Goal: Information Seeking & Learning: Find specific fact

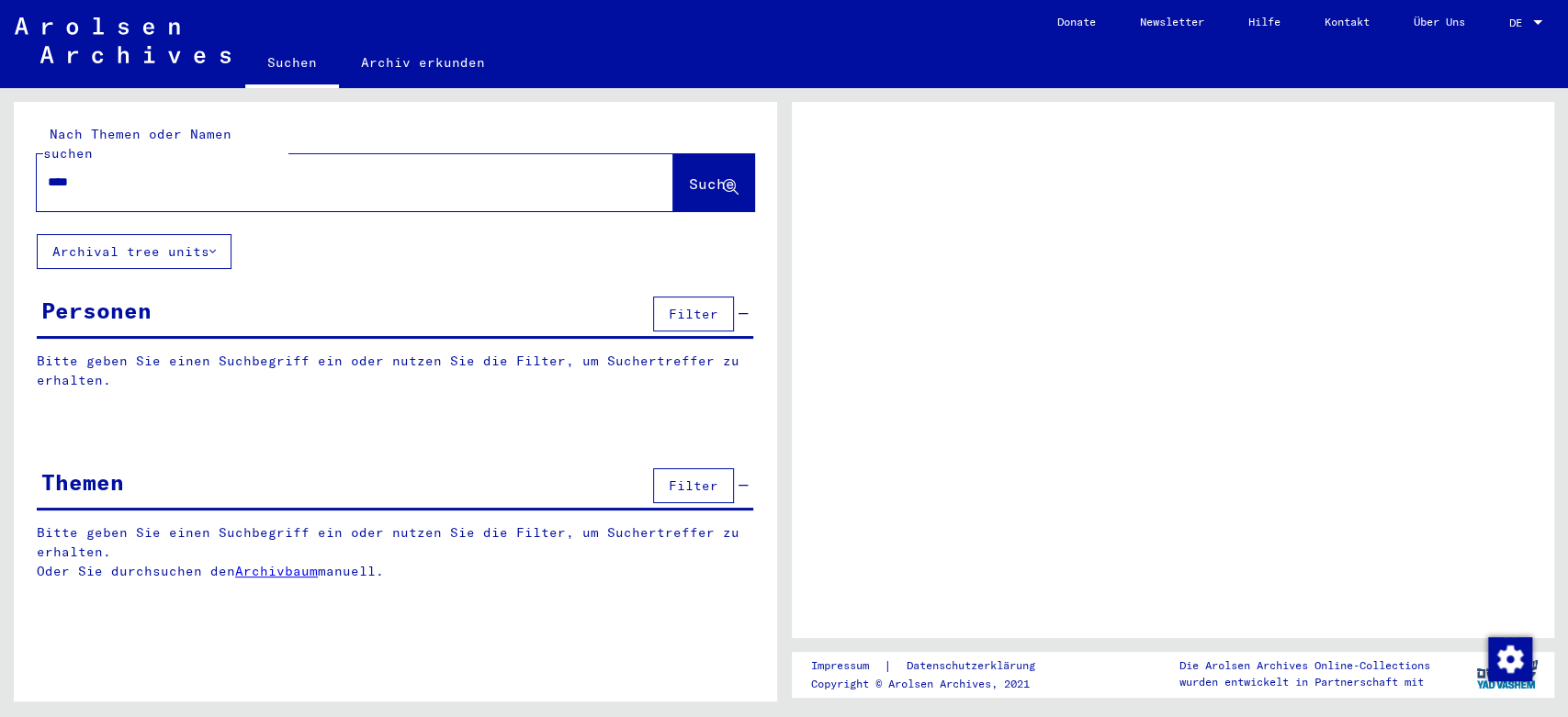
click at [688, 174] on span "Suche" at bounding box center [711, 184] width 45 height 19
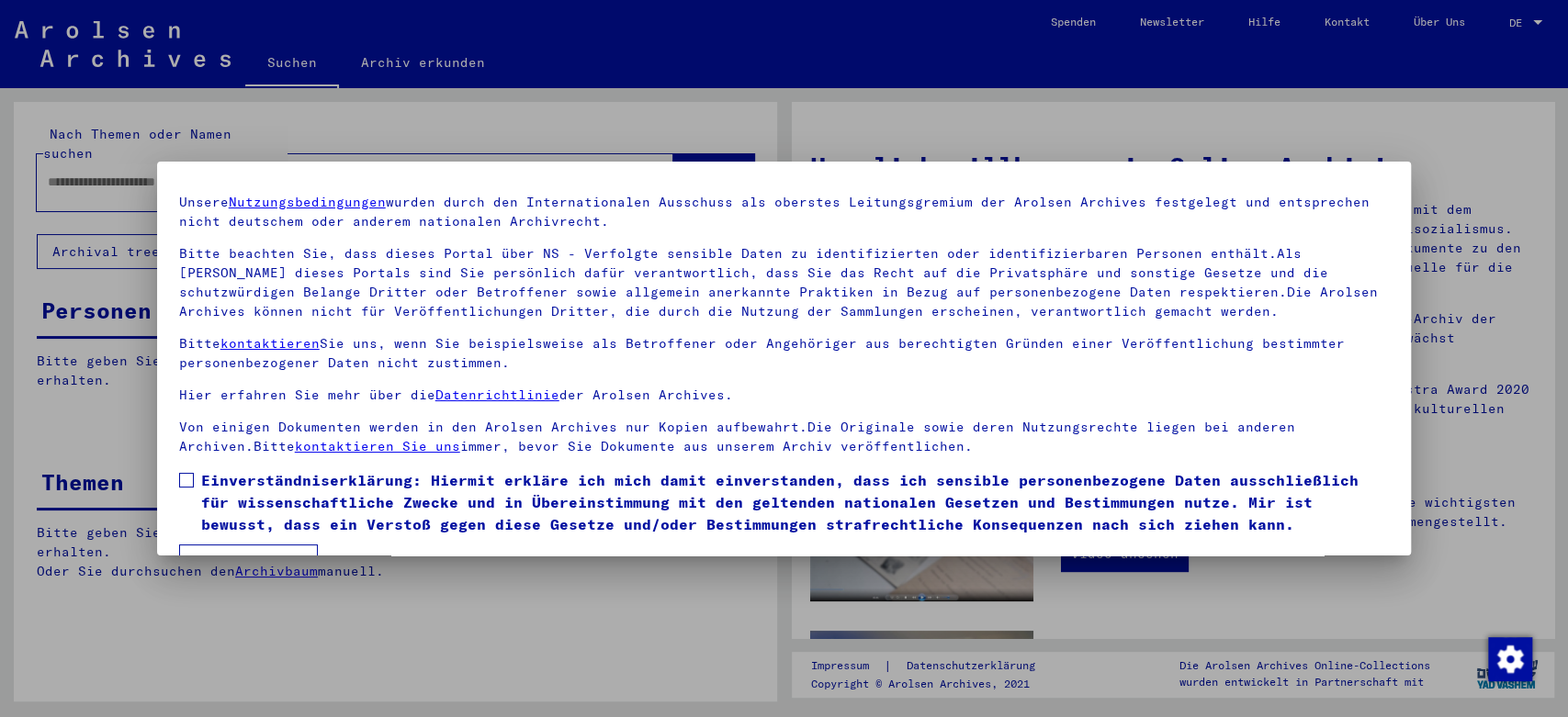
scroll to position [96, 0]
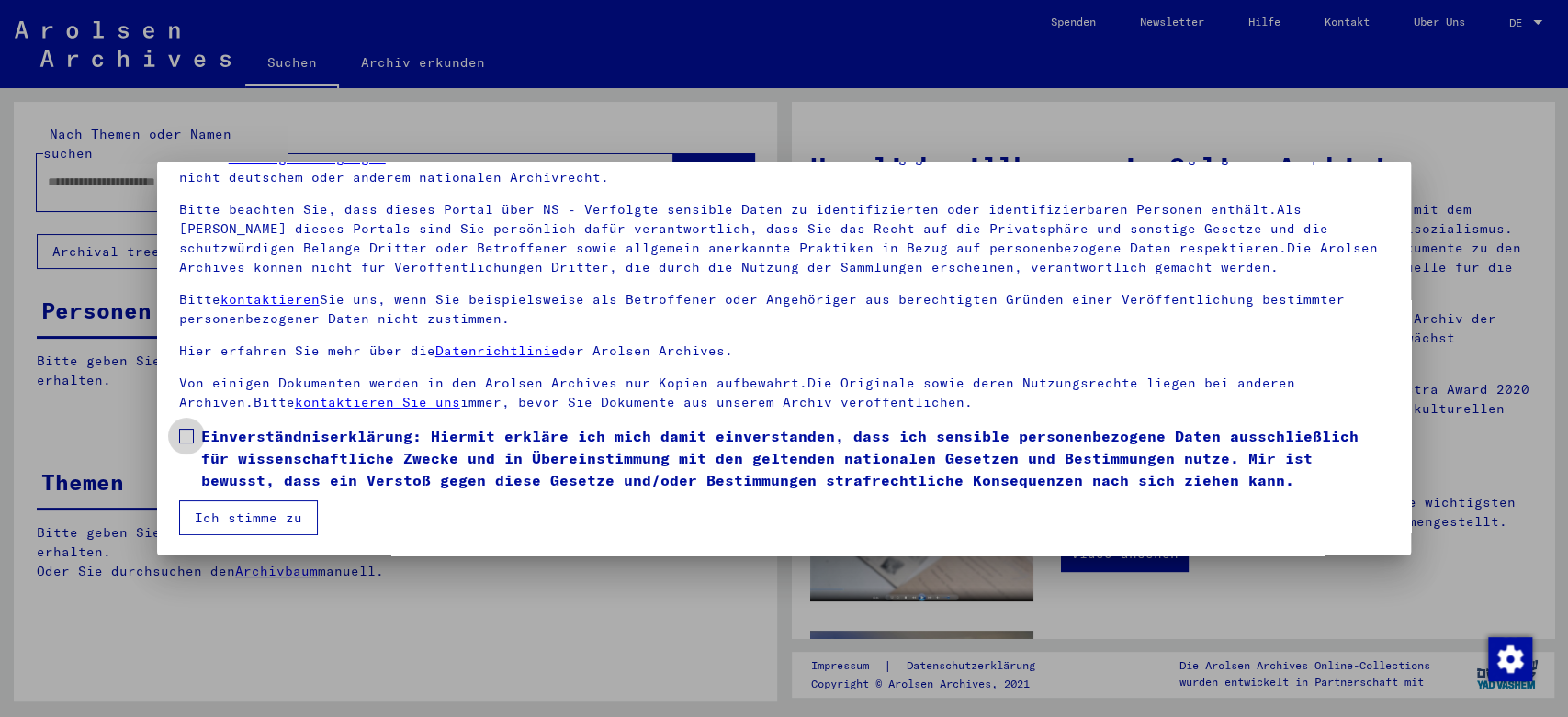
click at [187, 433] on span at bounding box center [186, 436] width 15 height 15
click at [233, 515] on button "Ich stimme zu" at bounding box center [248, 519] width 138 height 35
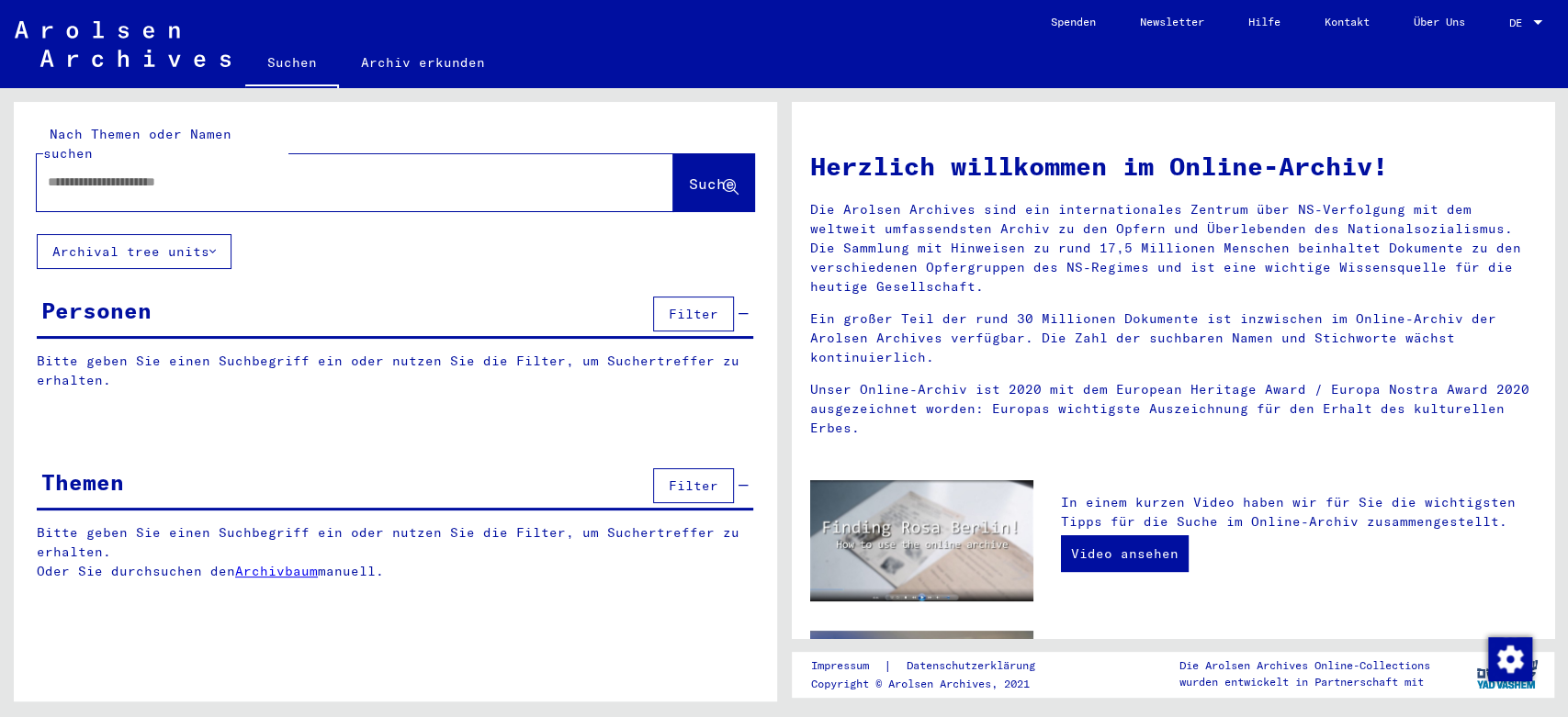
click at [391, 173] on input "text" at bounding box center [332, 182] width 571 height 19
type input "****"
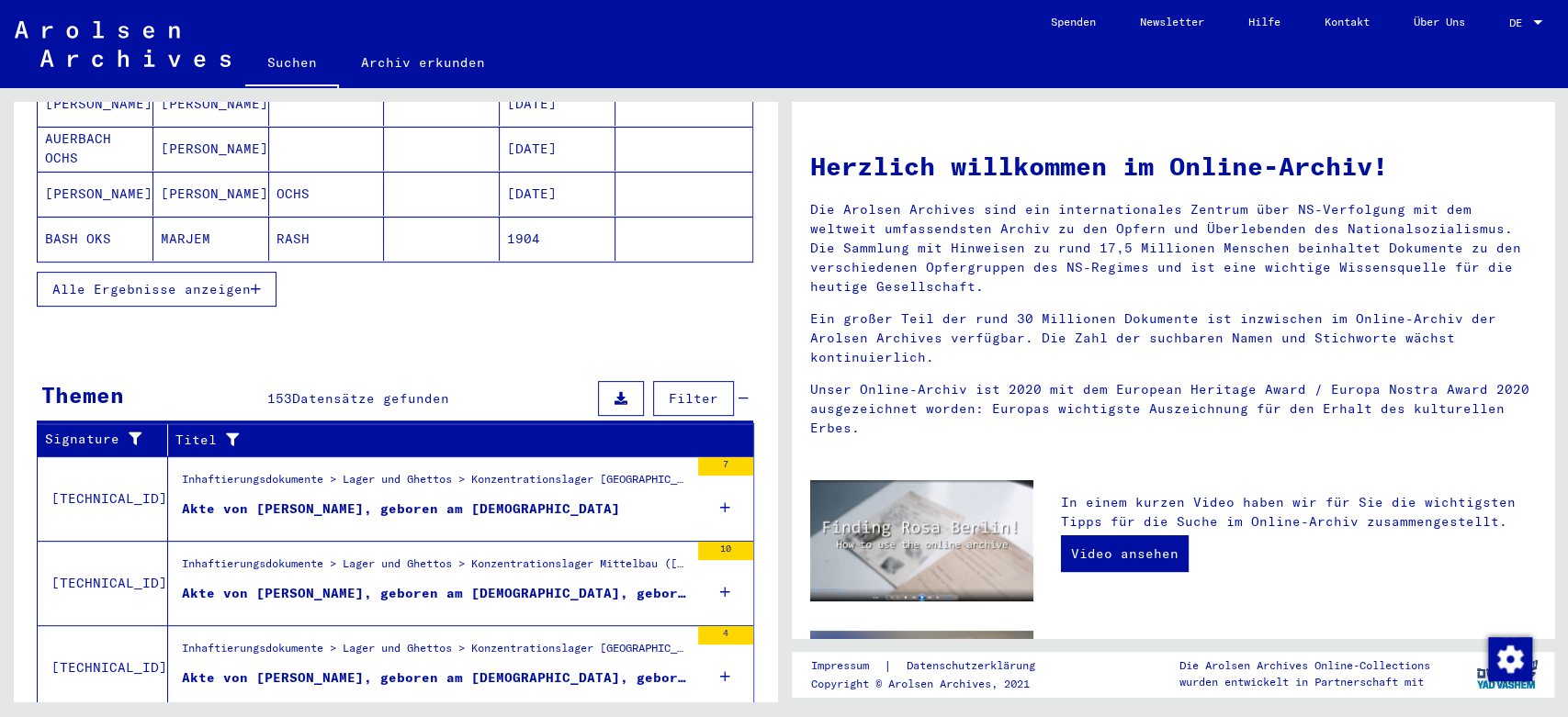
scroll to position [382, 0]
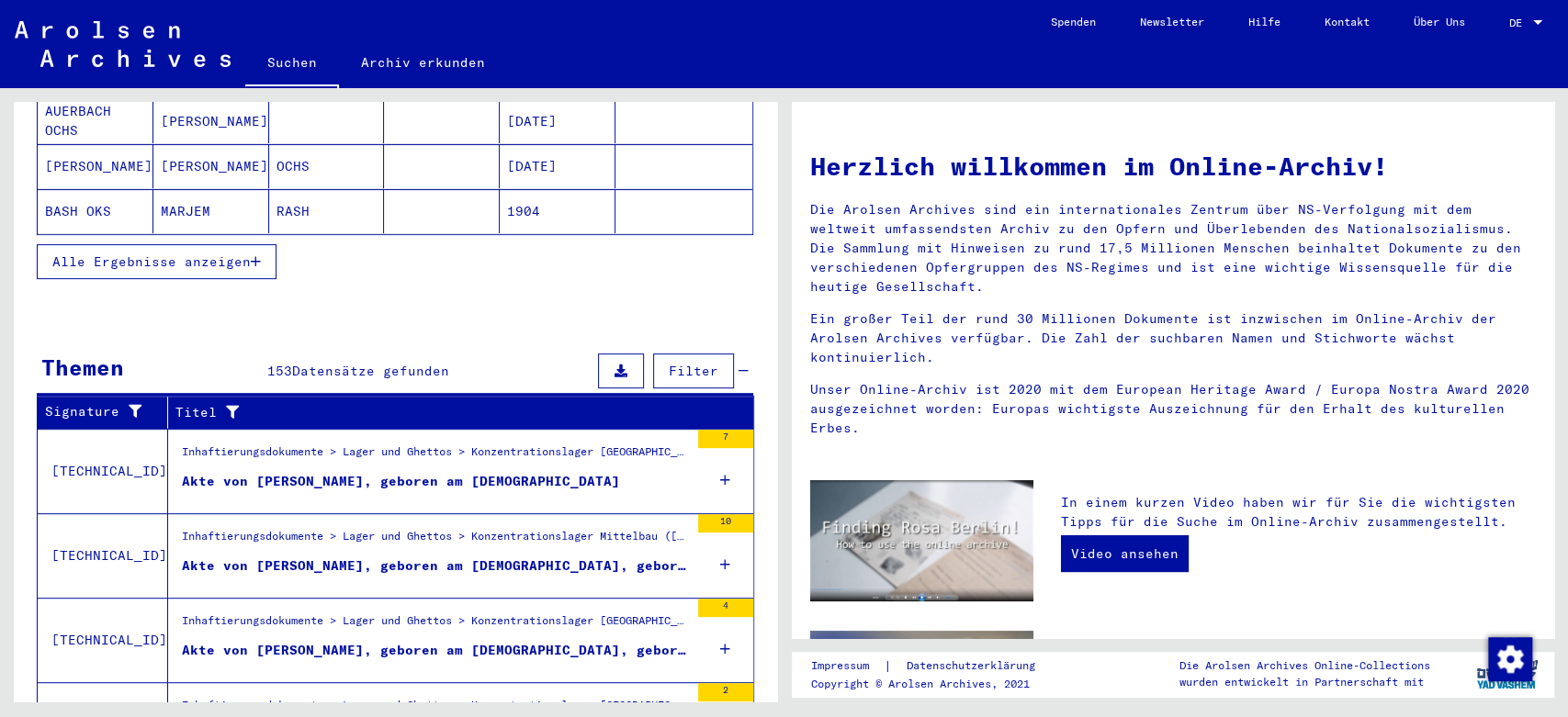
click at [289, 472] on div "Akte von [PERSON_NAME], geboren am [DEMOGRAPHIC_DATA]" at bounding box center [401, 481] width 438 height 19
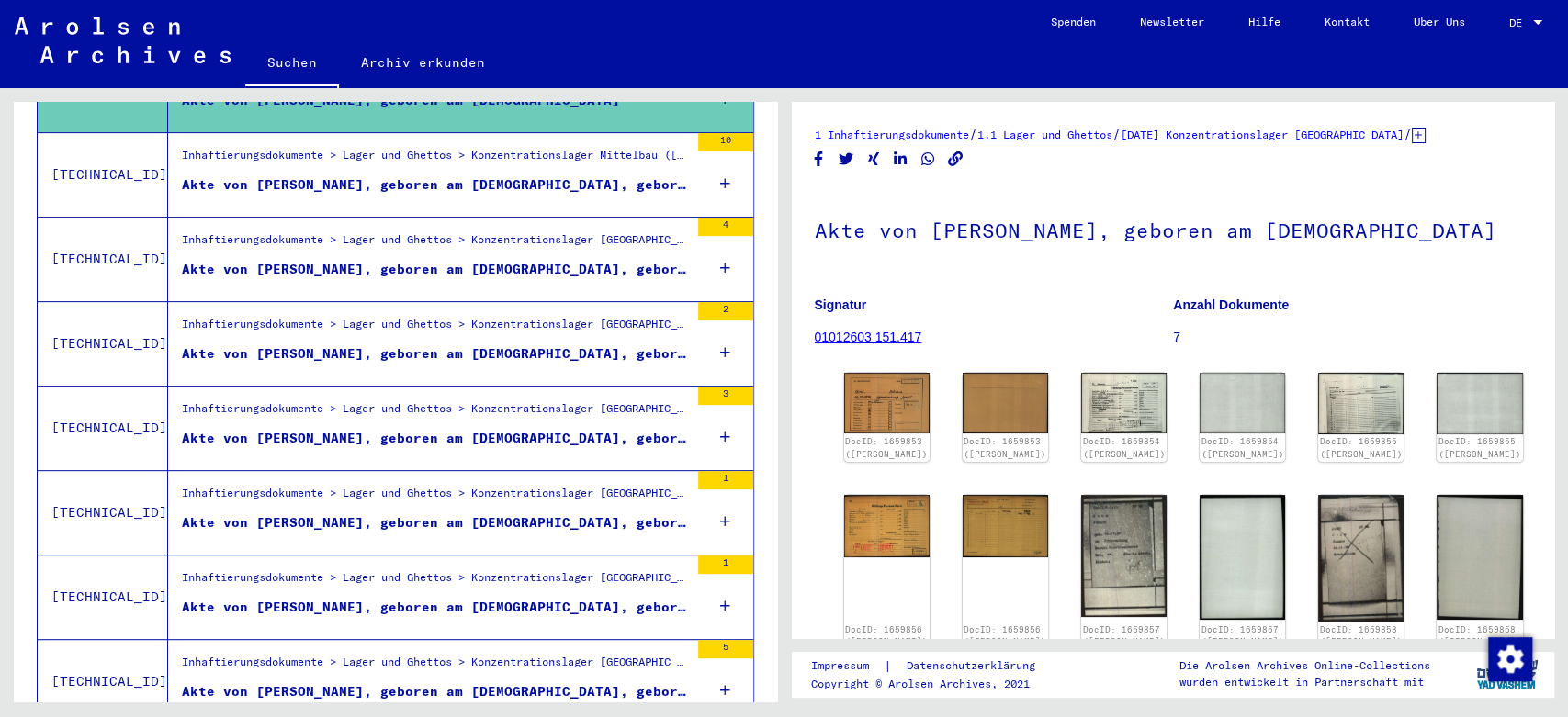
scroll to position [478, 0]
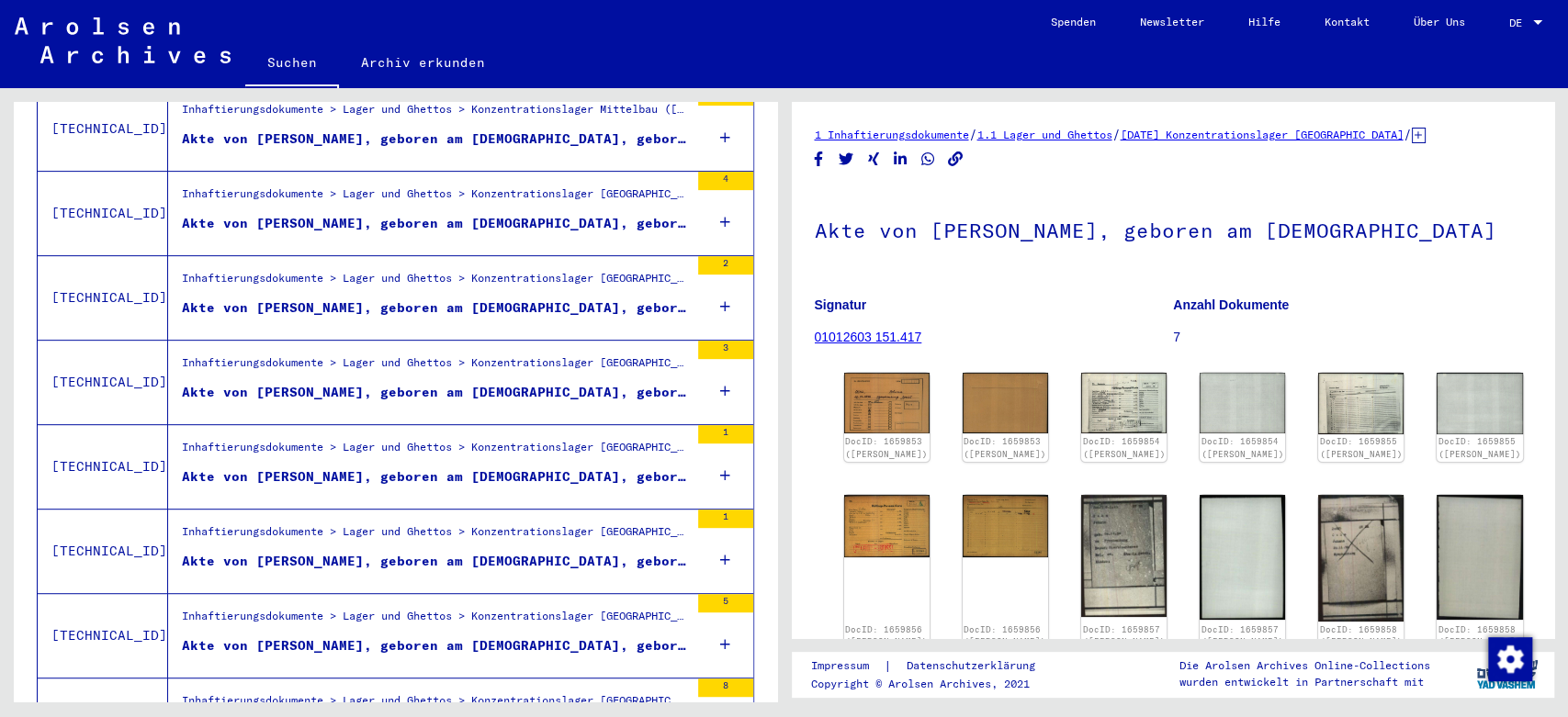
click at [503, 383] on div "Akte von [PERSON_NAME], geboren am [DEMOGRAPHIC_DATA], geboren in BUSS, SAARGEB." at bounding box center [435, 392] width 507 height 19
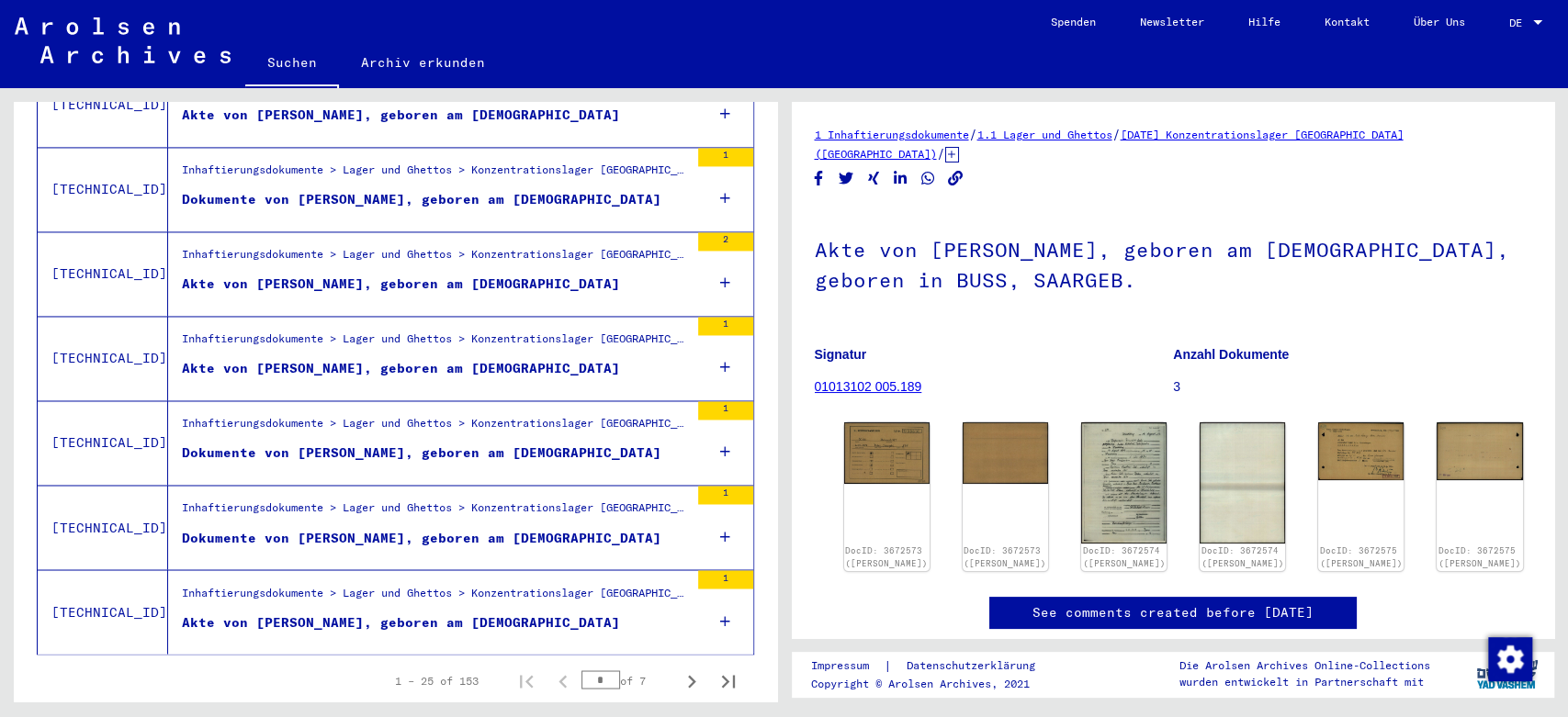
scroll to position [1965, 0]
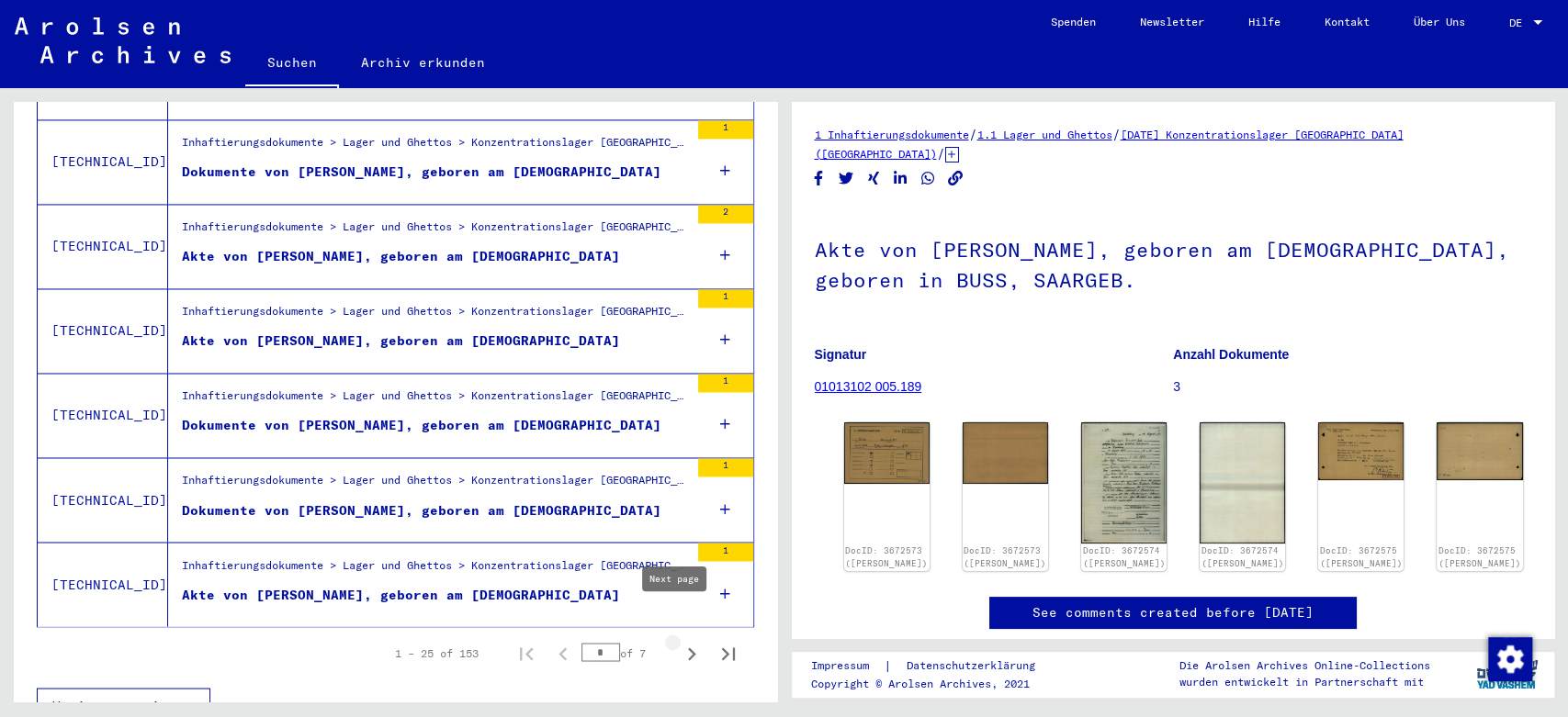
click at [688, 647] on icon "Next page" at bounding box center [691, 654] width 8 height 13
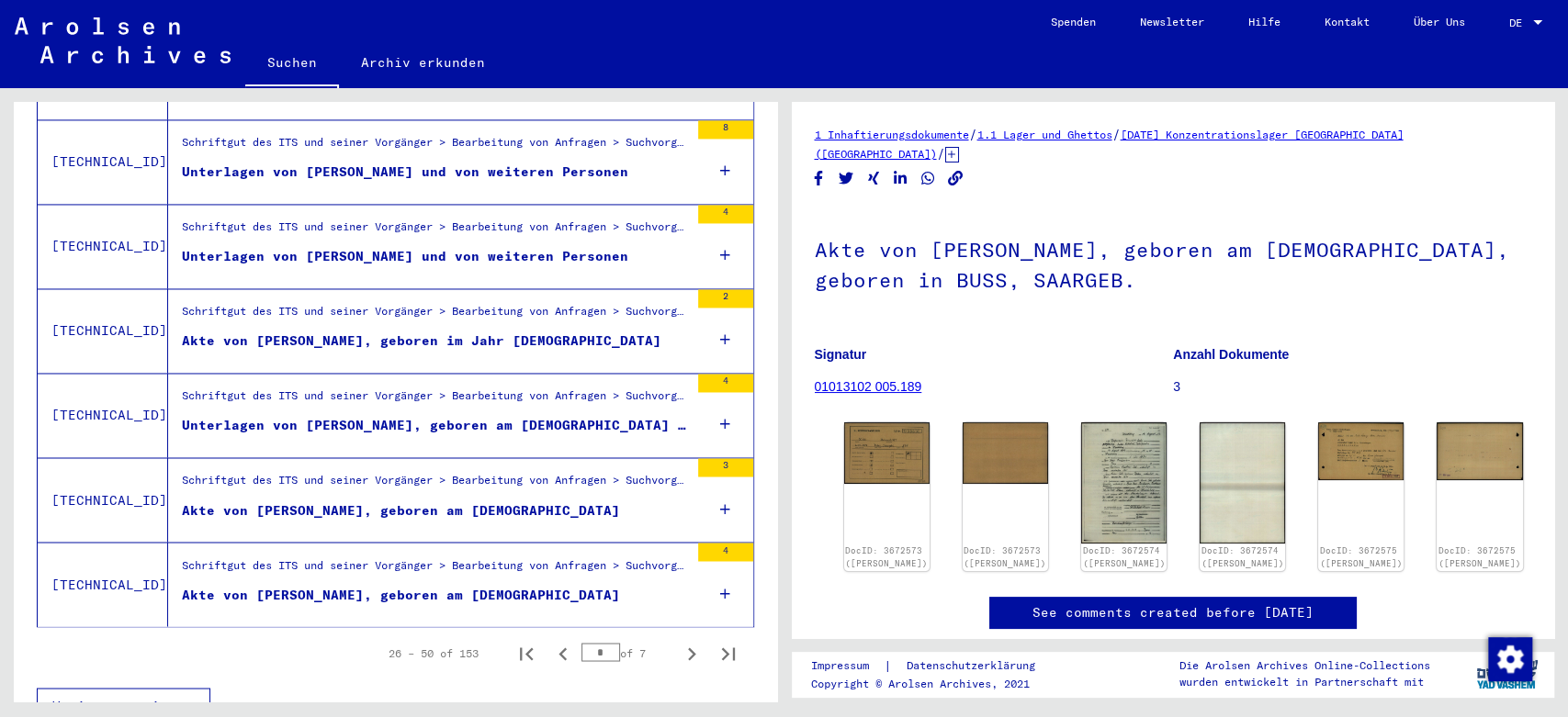
scroll to position [1870, 0]
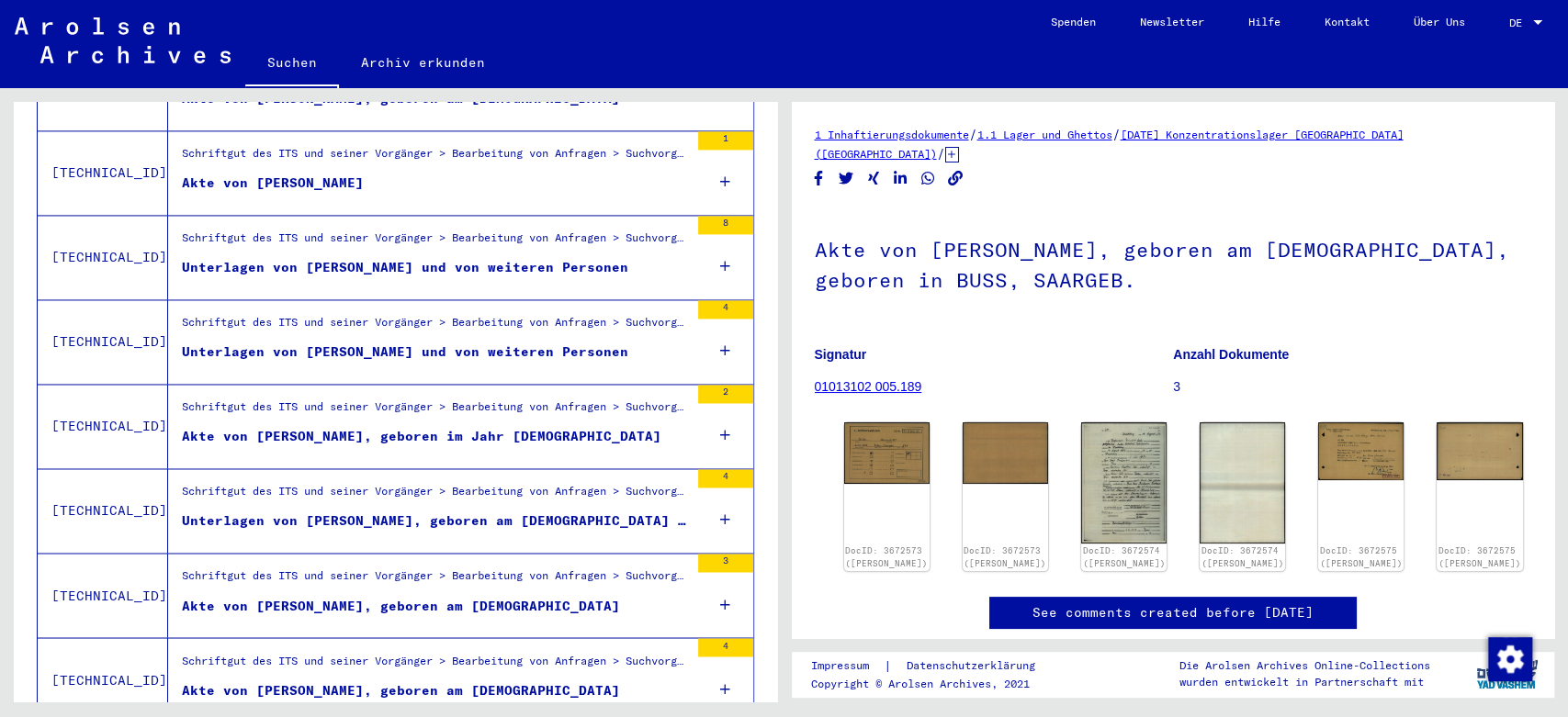
click at [481, 595] on div "Akte von [PERSON_NAME], geboren am [DEMOGRAPHIC_DATA]" at bounding box center [401, 605] width 438 height 19
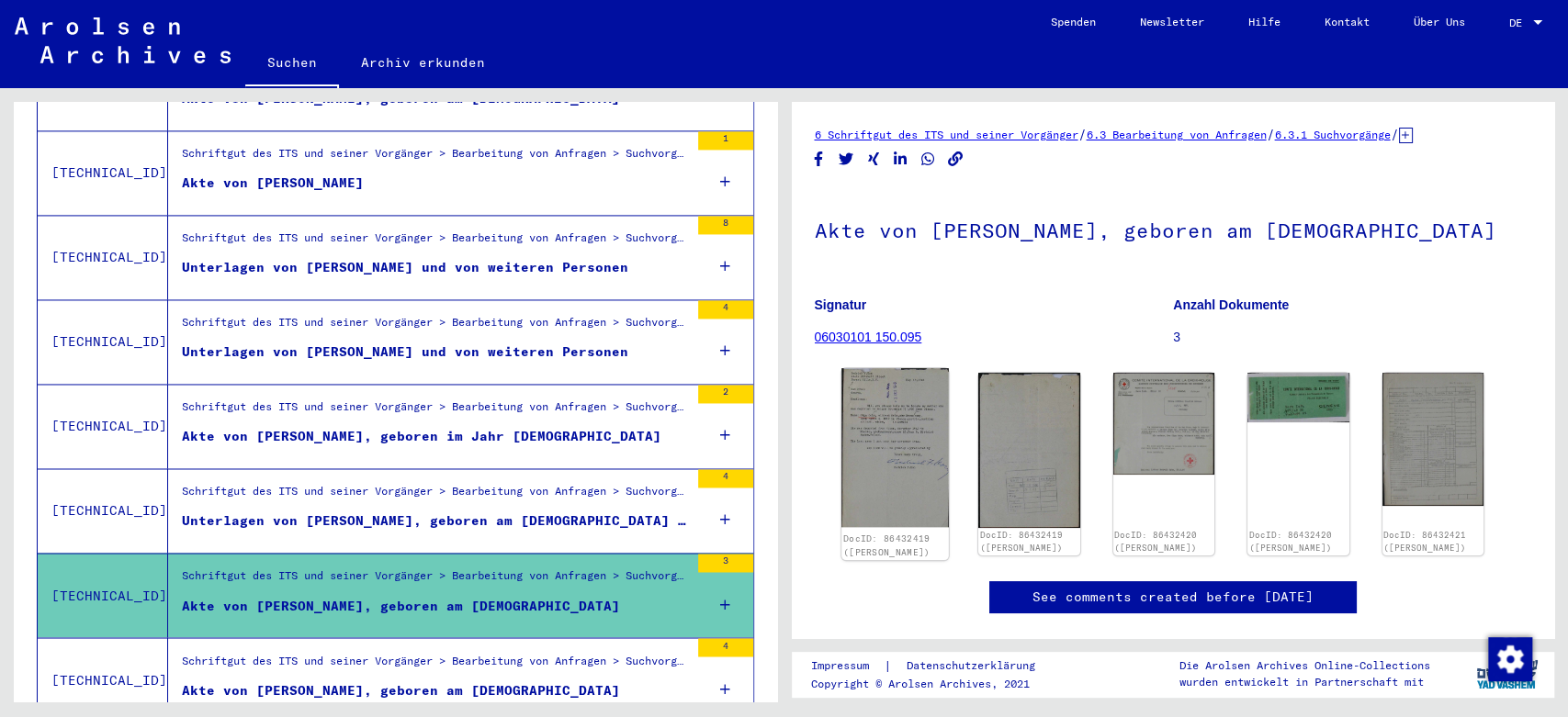
click at [911, 416] on img at bounding box center [894, 447] width 107 height 159
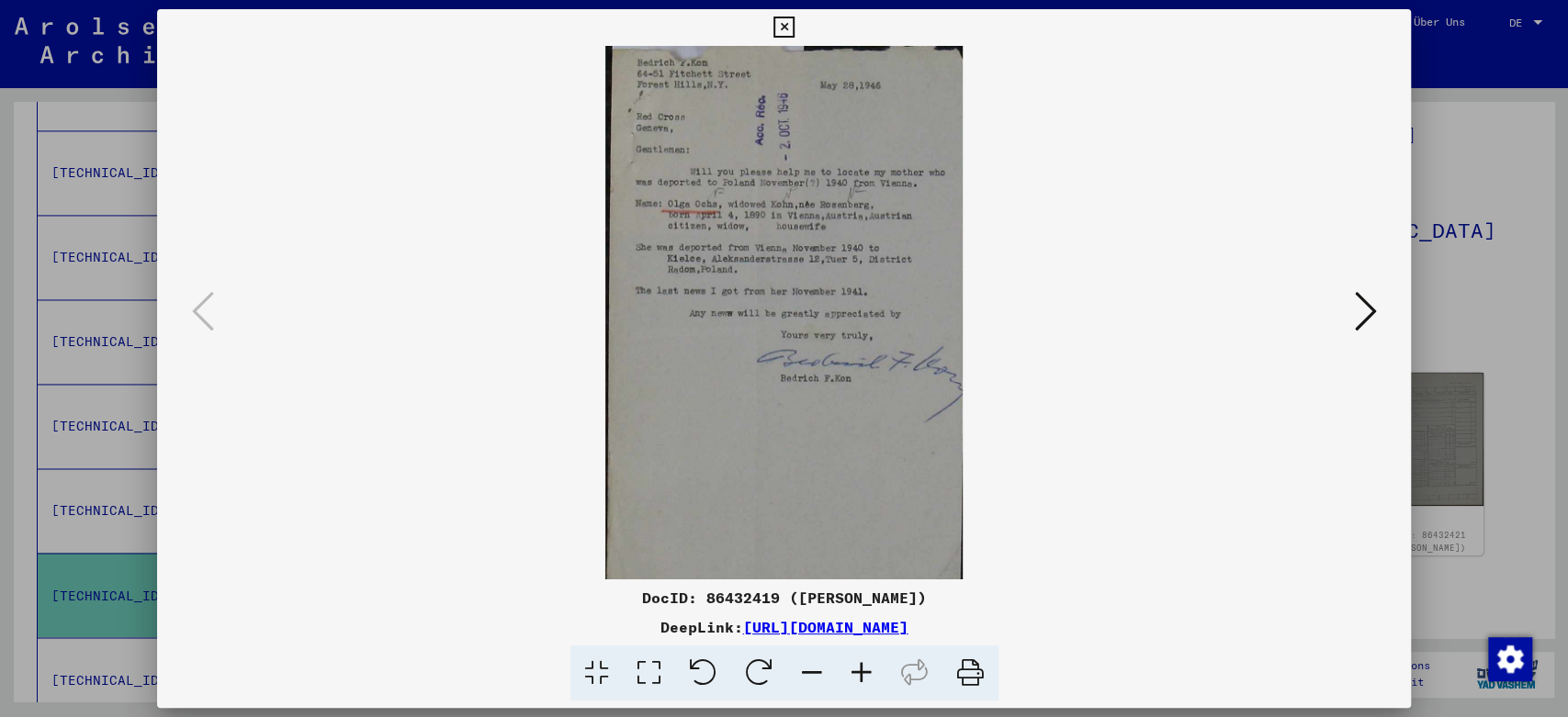
click at [794, 32] on icon at bounding box center [784, 28] width 21 height 22
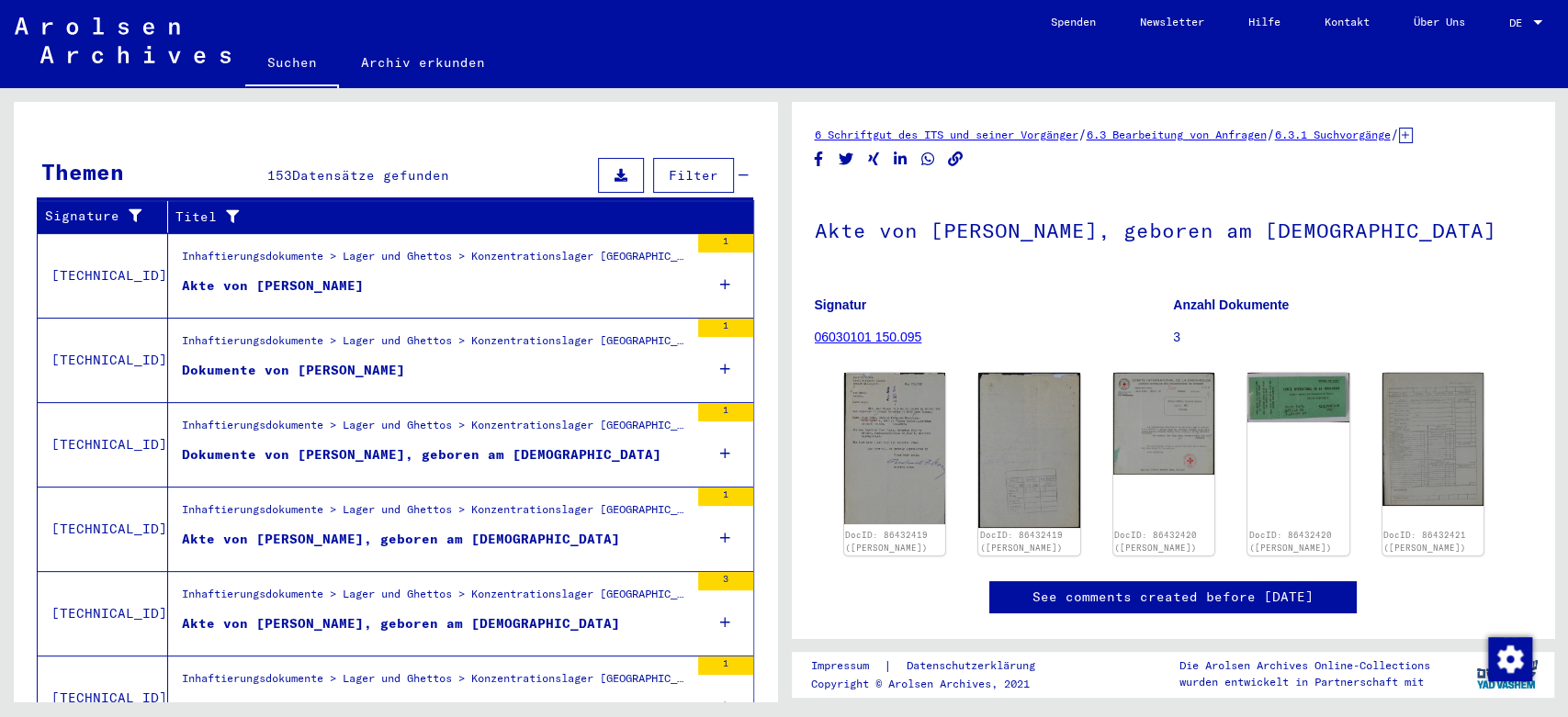
scroll to position [246, 0]
click at [310, 276] on div "Akte von [PERSON_NAME]" at bounding box center [273, 286] width 182 height 19
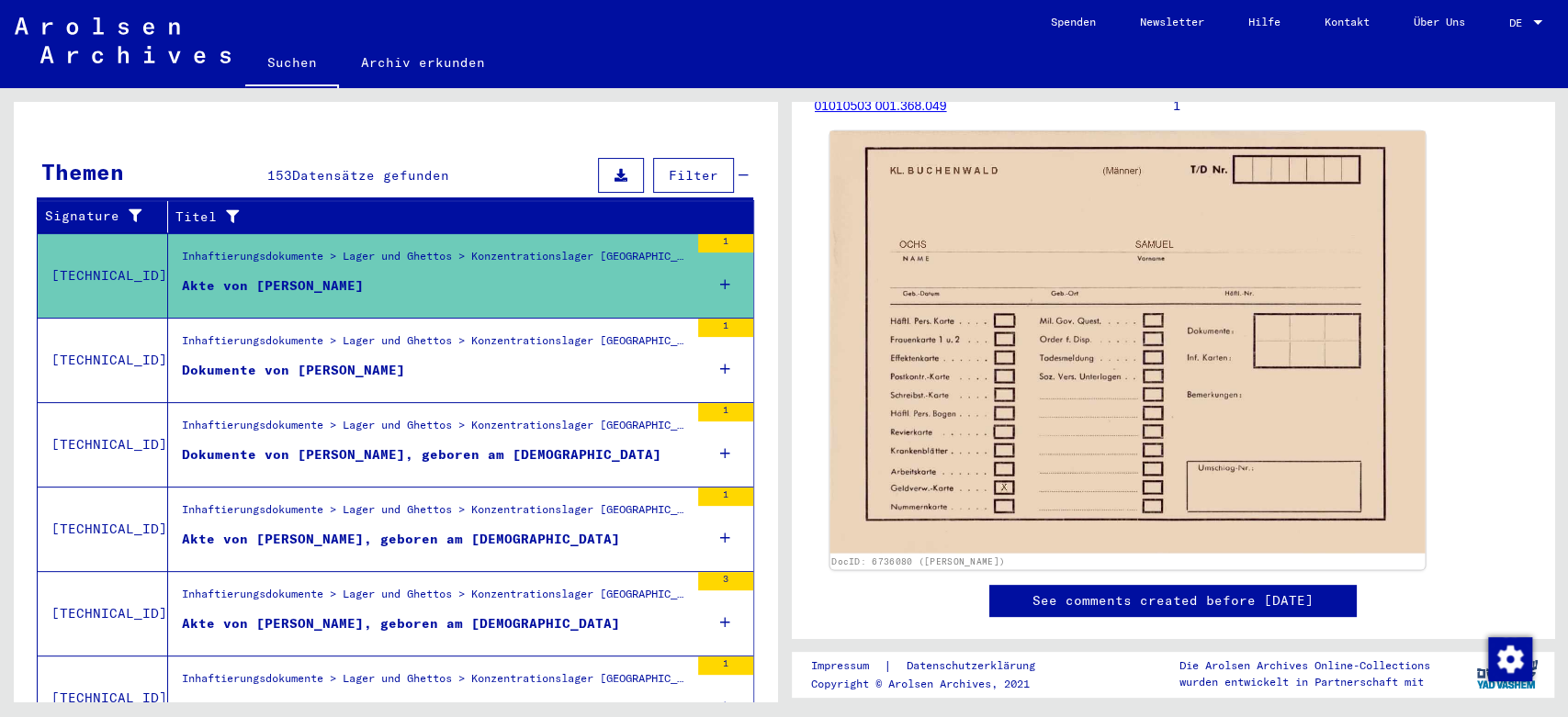
scroll to position [191, 0]
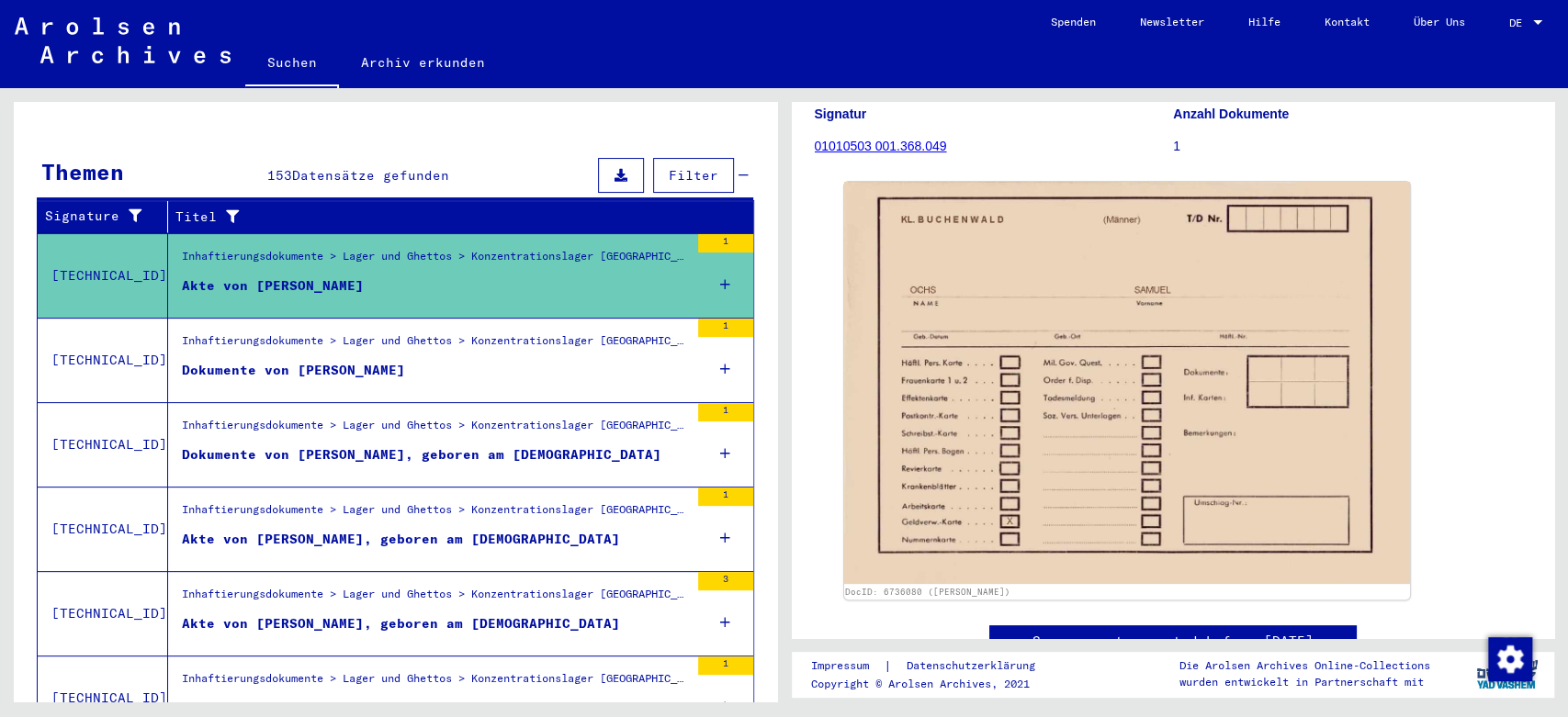
click at [341, 361] on div "Dokumente von [PERSON_NAME]" at bounding box center [293, 370] width 224 height 19
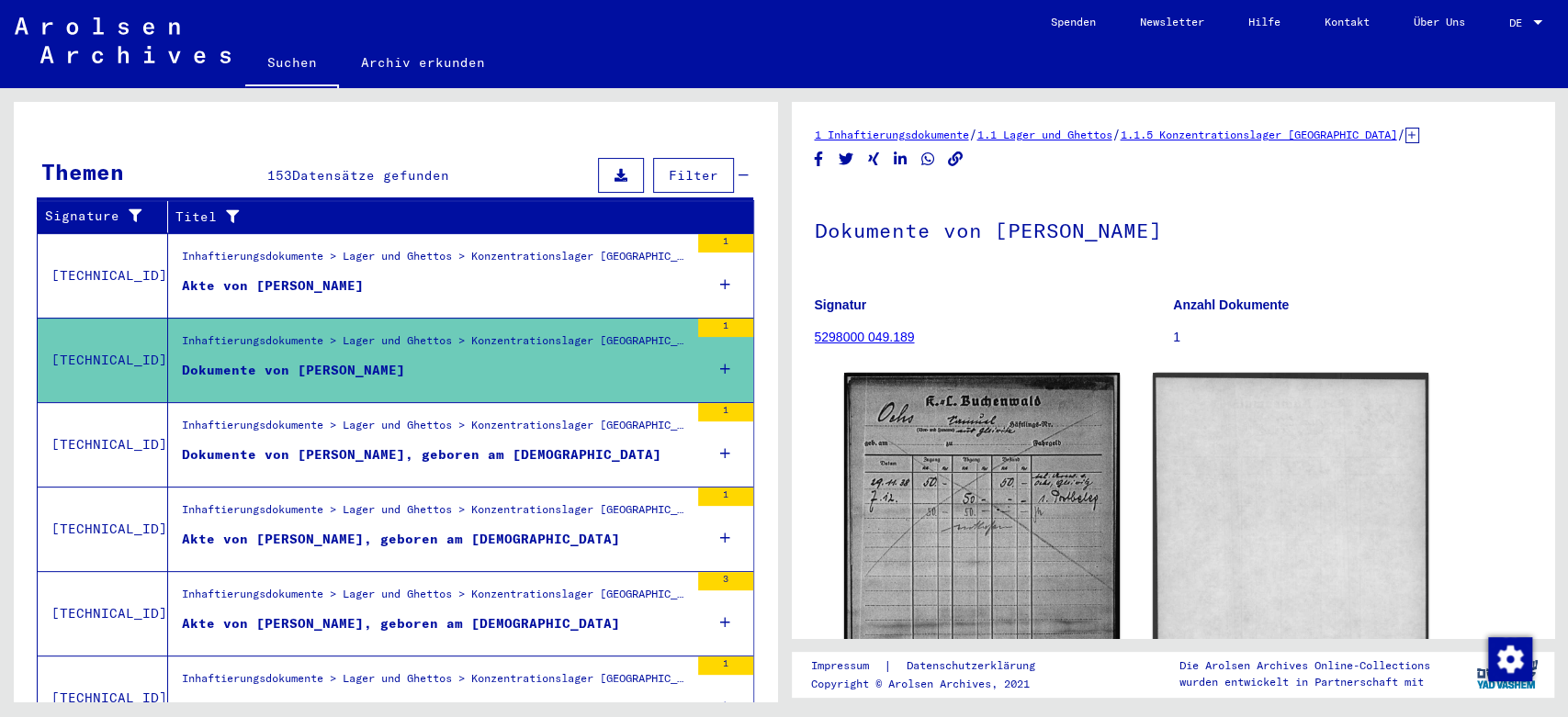
click at [335, 530] on div "Akte von [PERSON_NAME], geboren am [DEMOGRAPHIC_DATA]" at bounding box center [401, 539] width 438 height 19
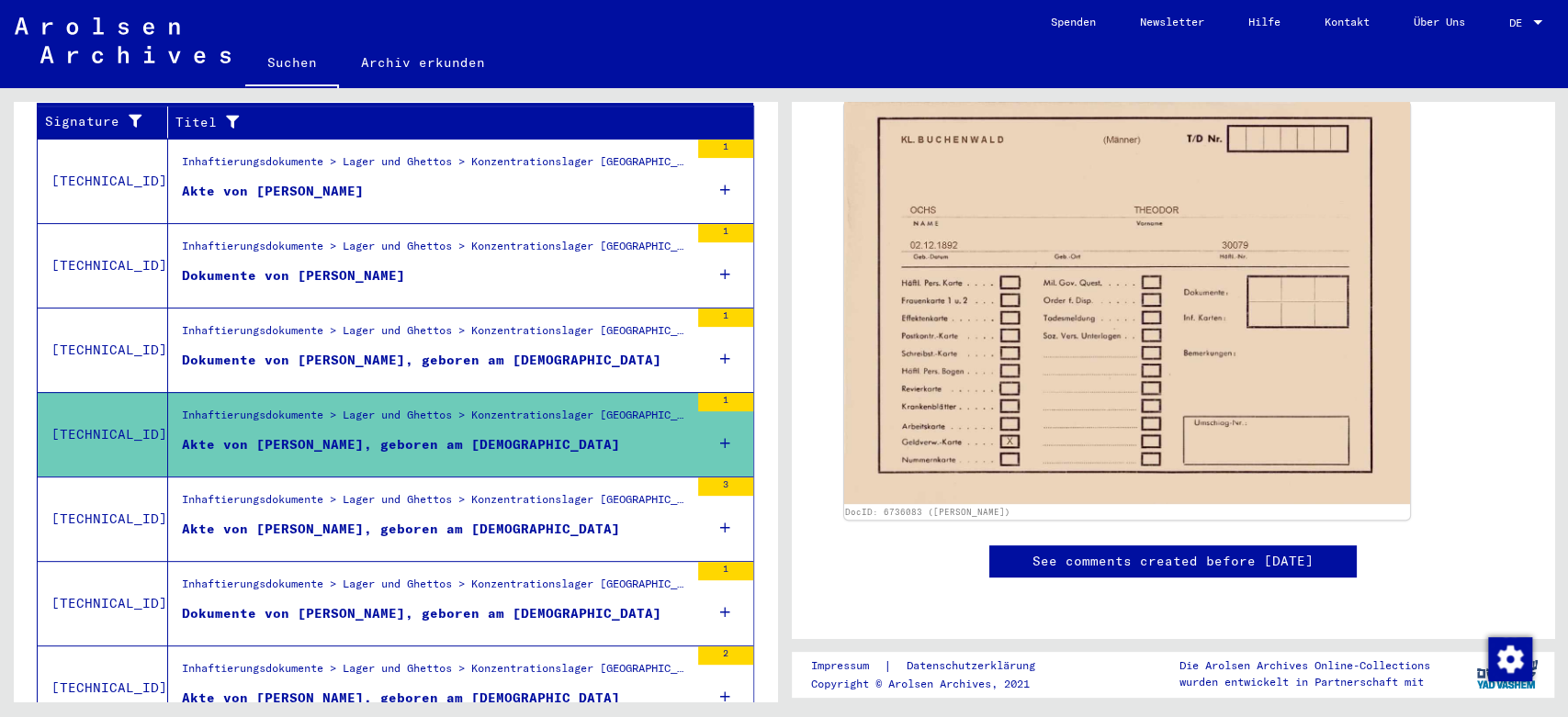
scroll to position [341, 0]
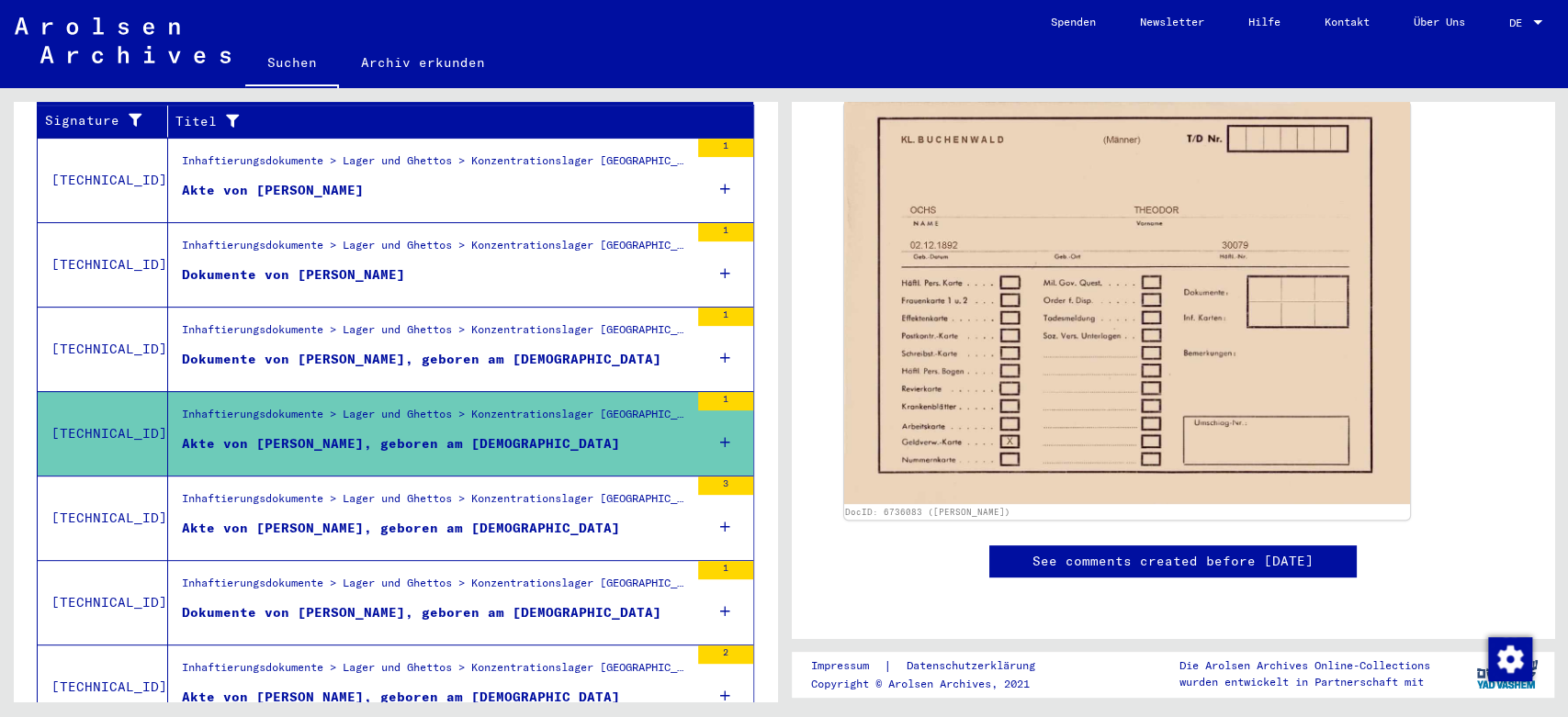
click at [432, 519] on div "Akte von [PERSON_NAME], geboren am [DEMOGRAPHIC_DATA]" at bounding box center [401, 528] width 438 height 19
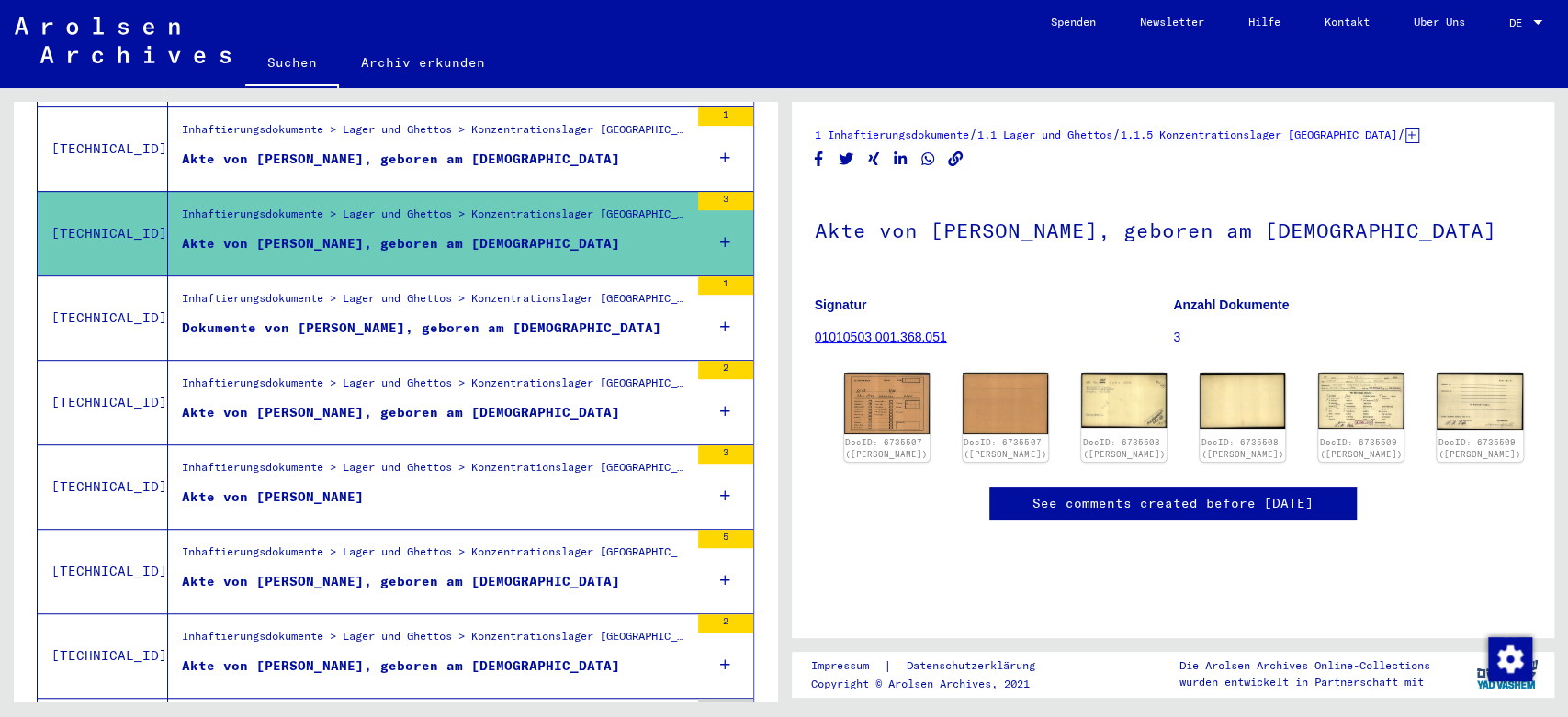
scroll to position [628, 0]
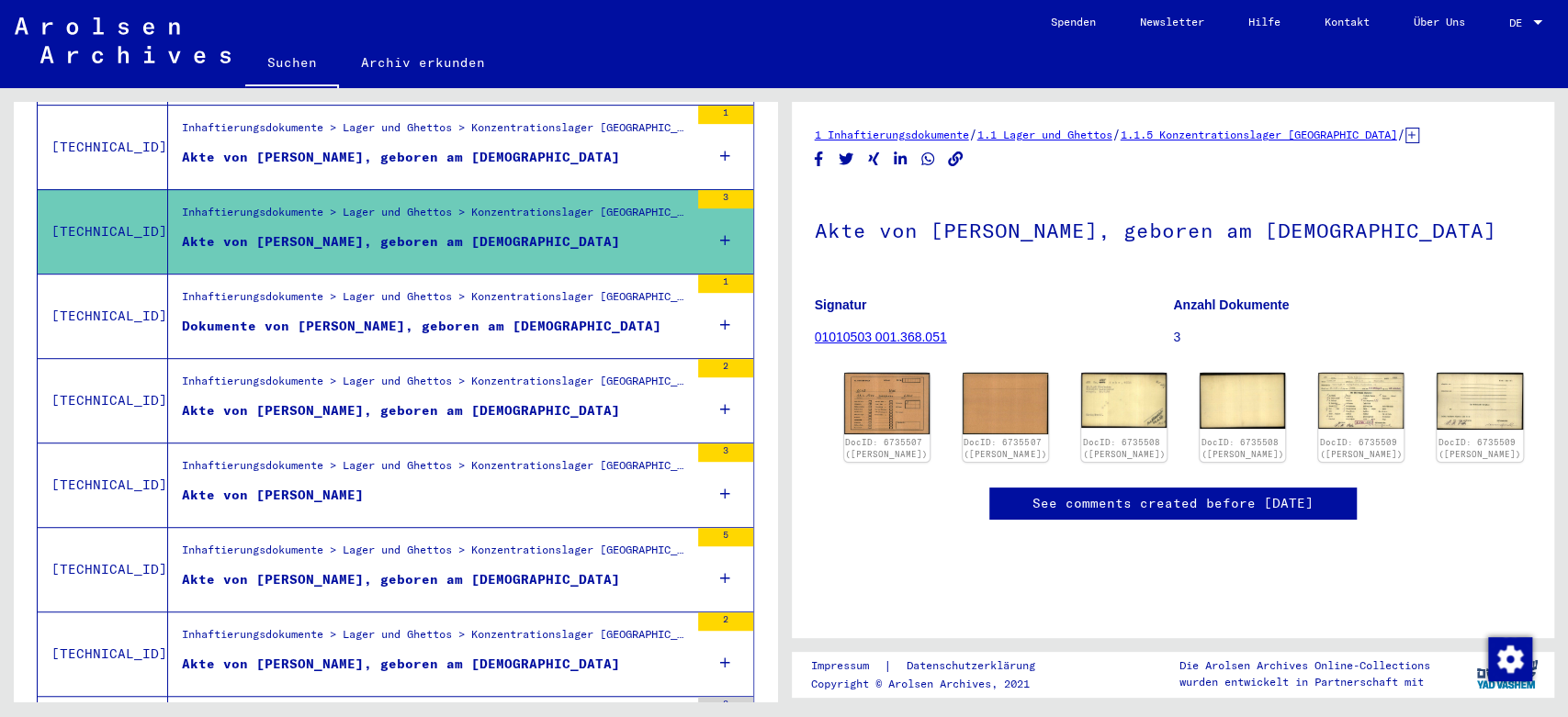
click at [494, 570] on div "Akte von [PERSON_NAME], geboren am [DEMOGRAPHIC_DATA]" at bounding box center [401, 580] width 438 height 19
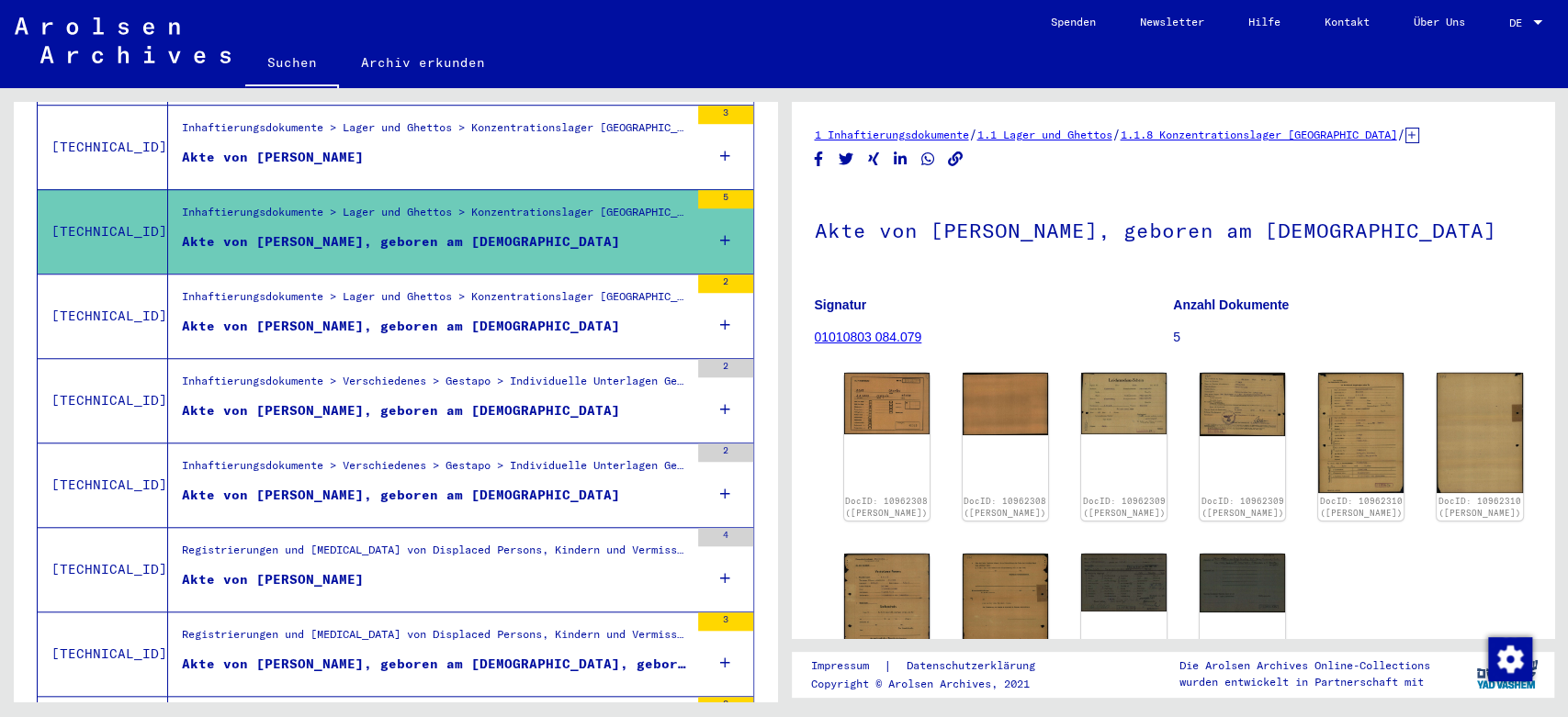
scroll to position [1010, 0]
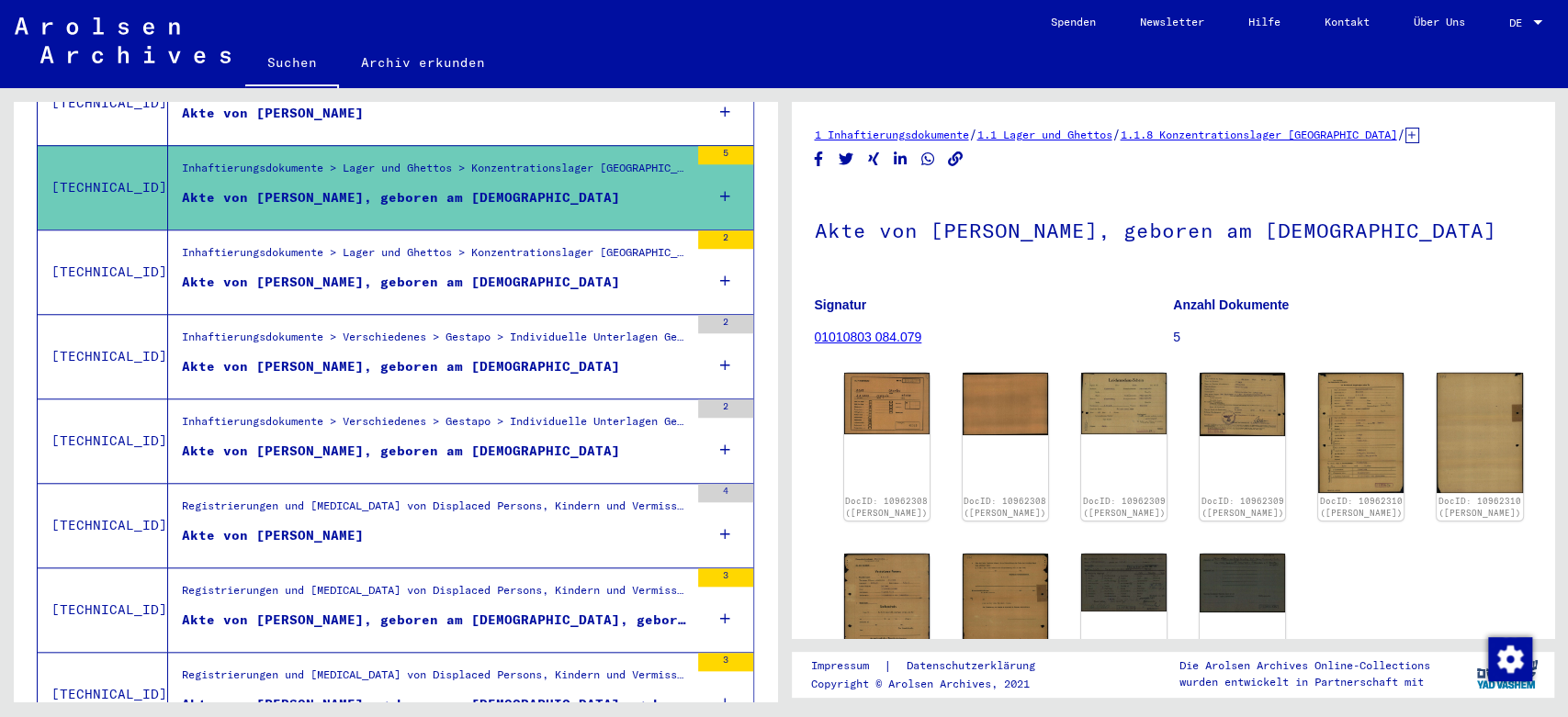
click at [519, 442] on div "Akte von [PERSON_NAME], geboren am [DEMOGRAPHIC_DATA]" at bounding box center [401, 451] width 438 height 19
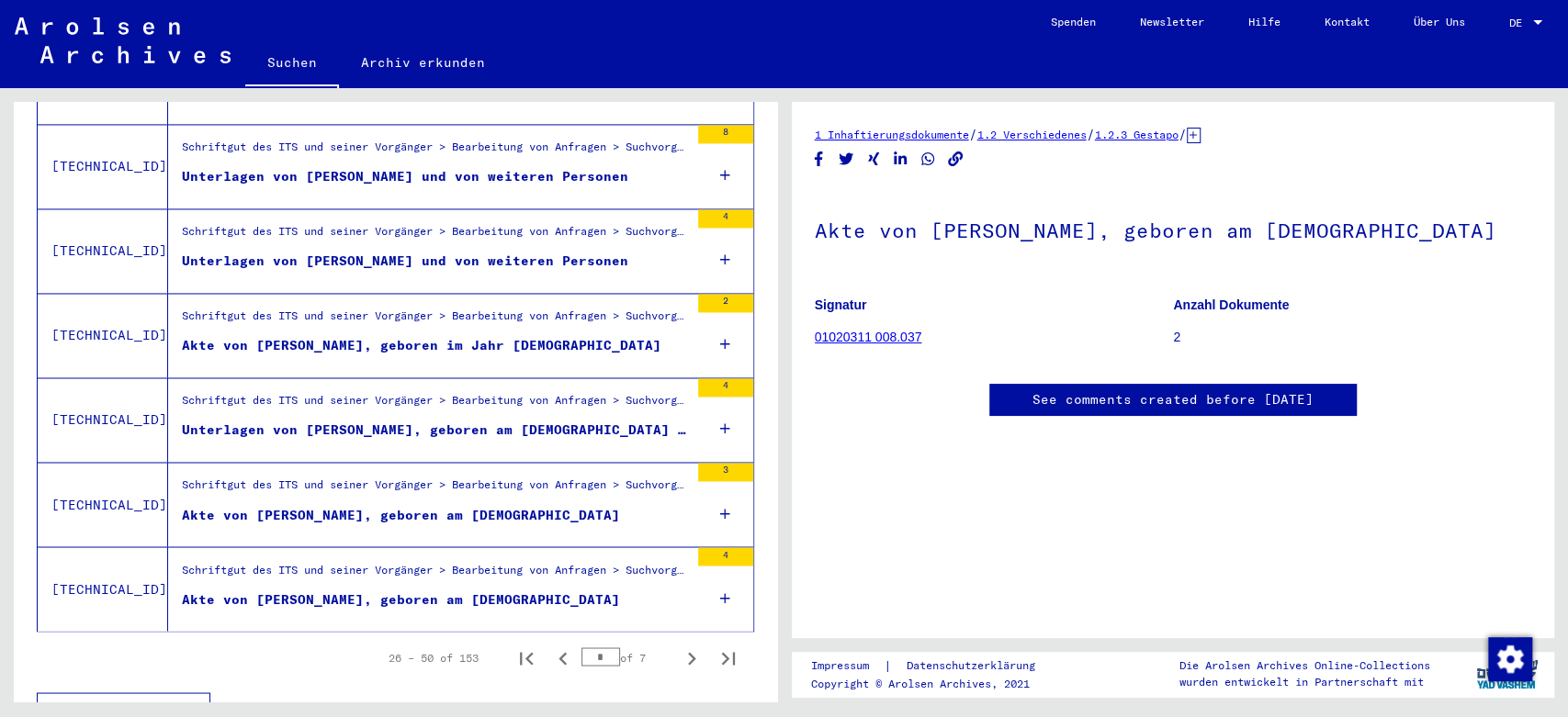
scroll to position [1965, 0]
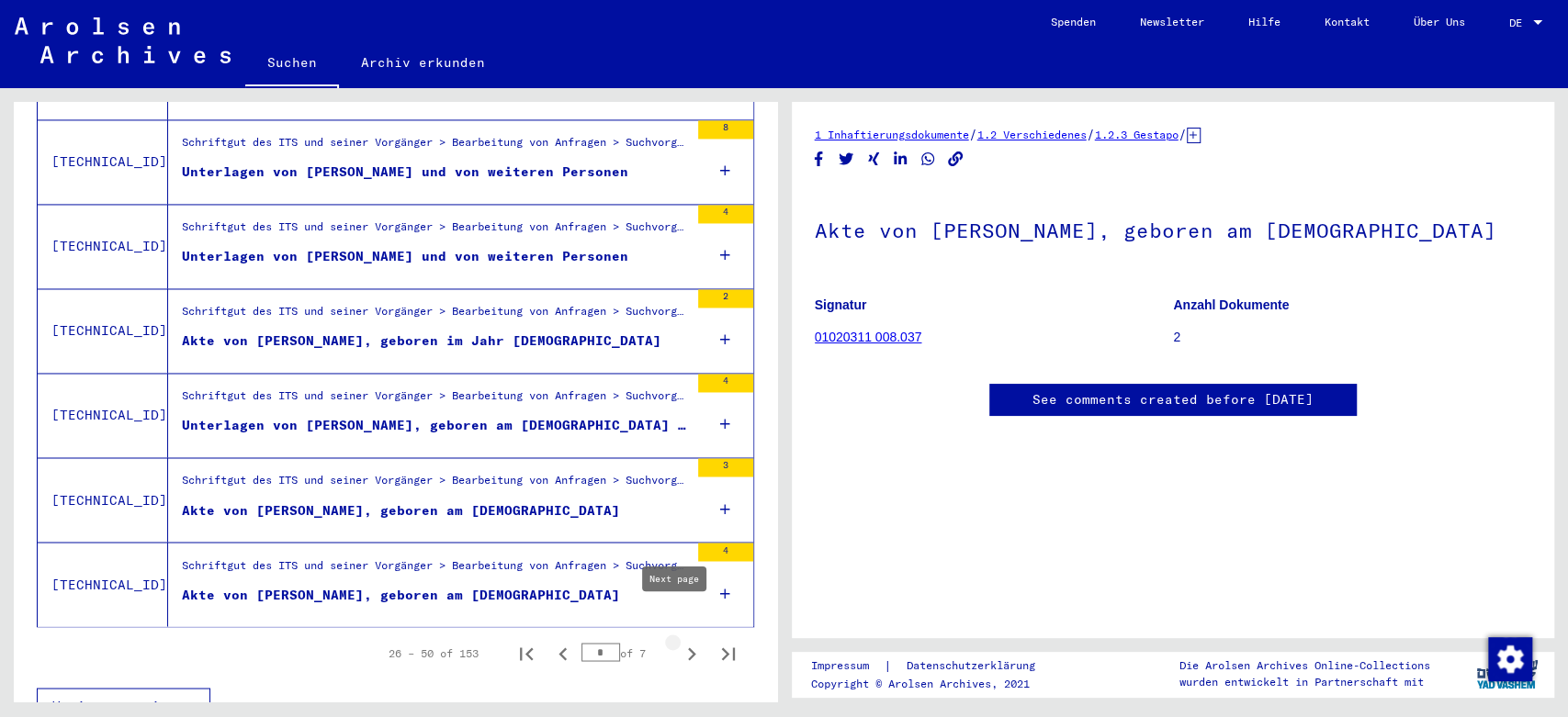
click at [688, 647] on icon "Next page" at bounding box center [691, 654] width 8 height 13
type input "*"
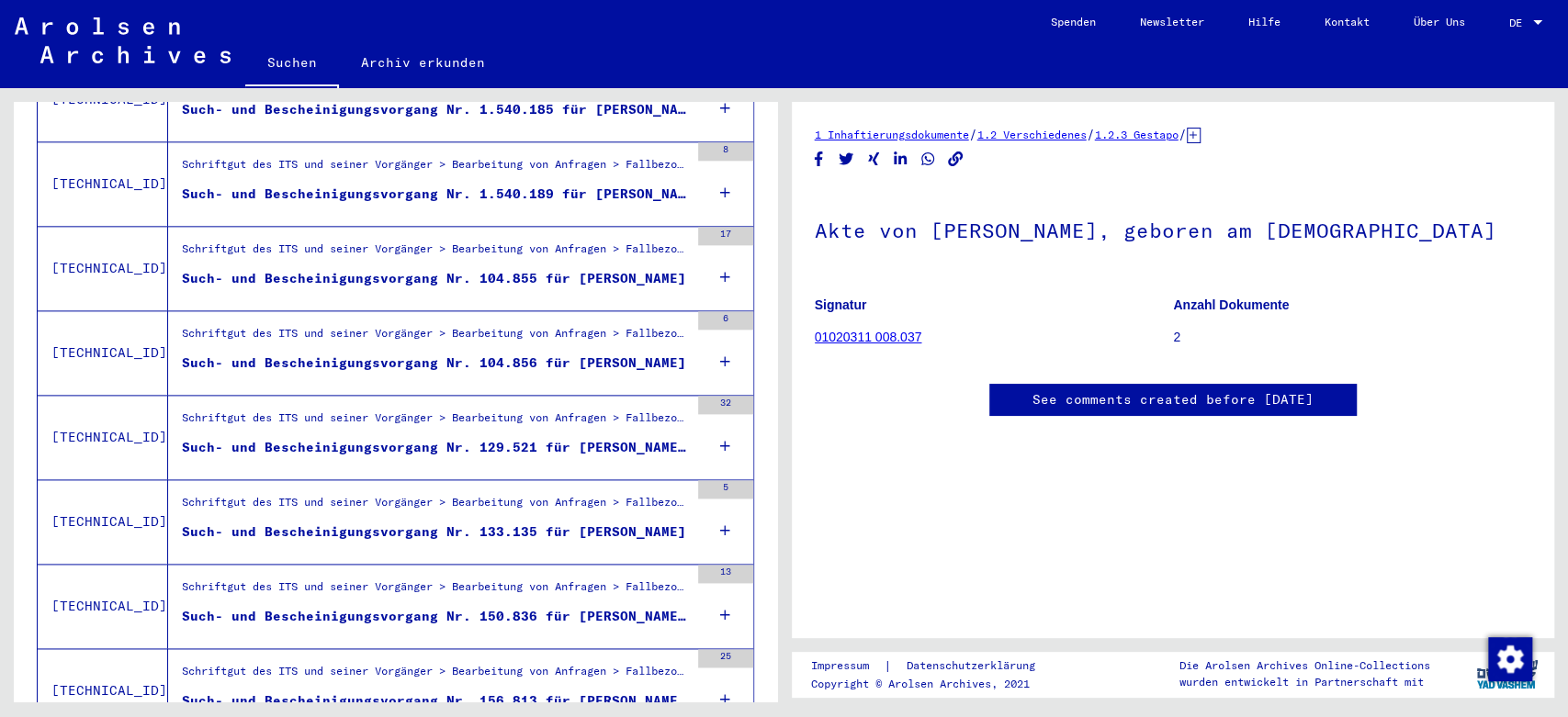
scroll to position [1488, 0]
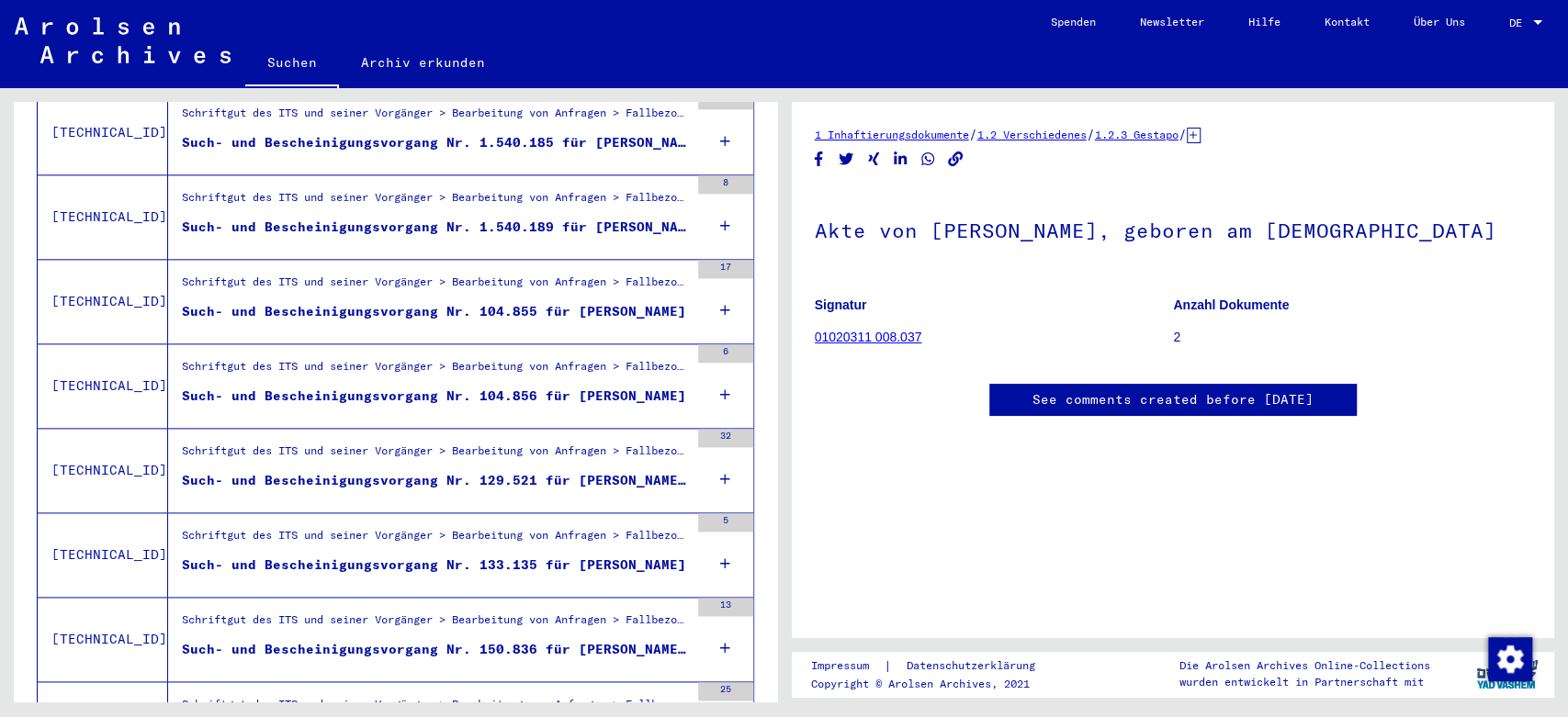
click at [609, 640] on div "Such- und Bescheinigungsvorgang Nr. 150.836 für [PERSON_NAME] geboren [DEMOGRAP…" at bounding box center [435, 649] width 507 height 19
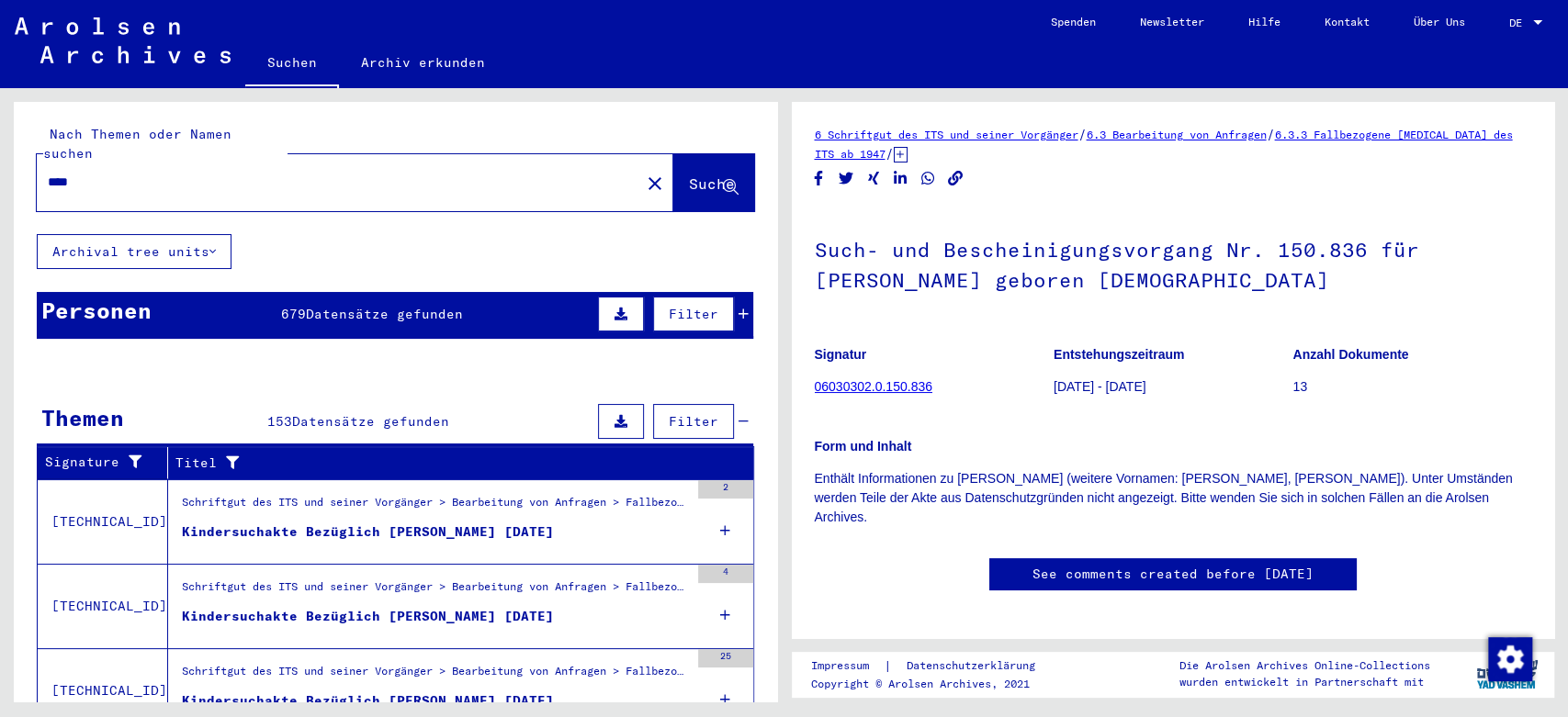
click at [225, 173] on input "****" at bounding box center [338, 182] width 582 height 19
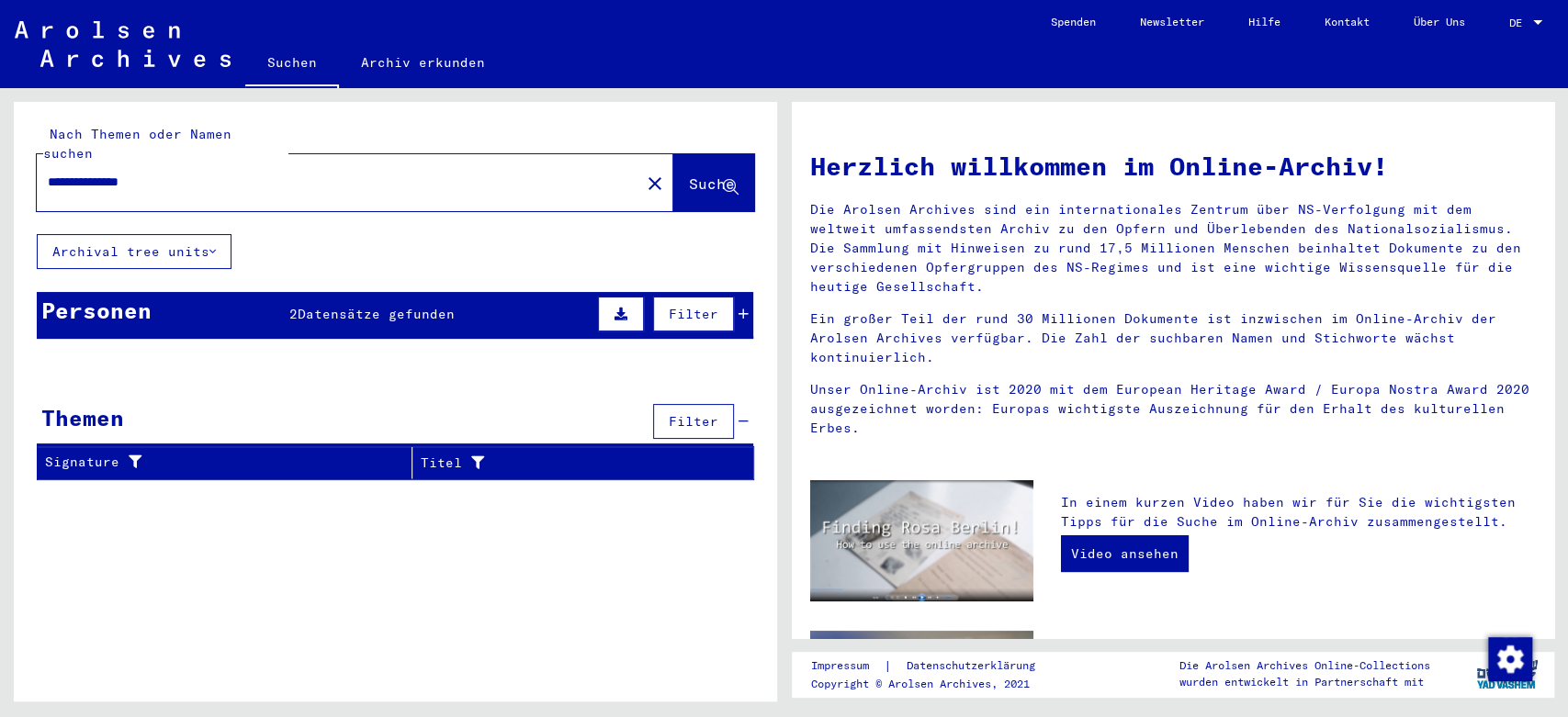
click at [208, 297] on div "Personen 2 Datensätze gefunden Filter" at bounding box center [395, 315] width 716 height 46
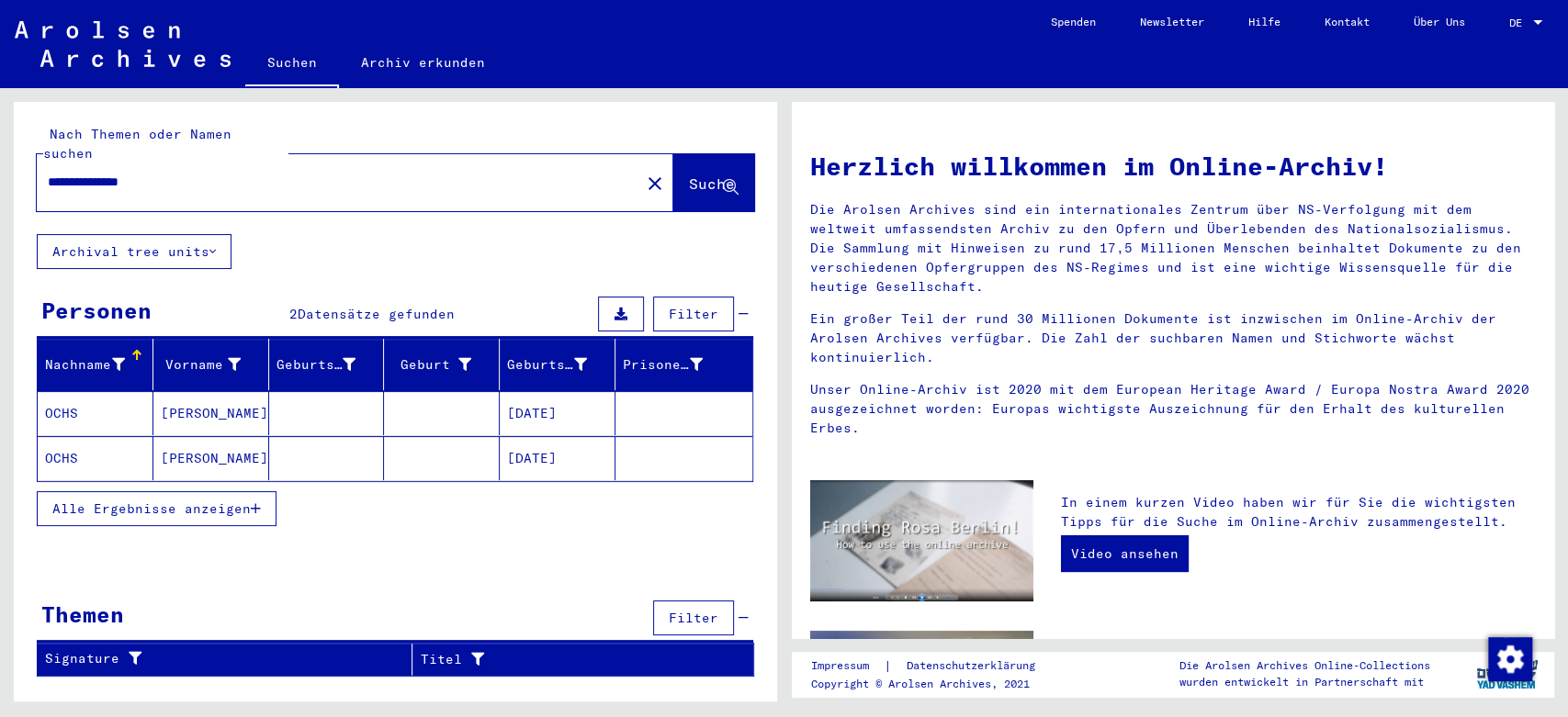
click at [57, 391] on mat-cell "OCHS" at bounding box center [96, 414] width 116 height 45
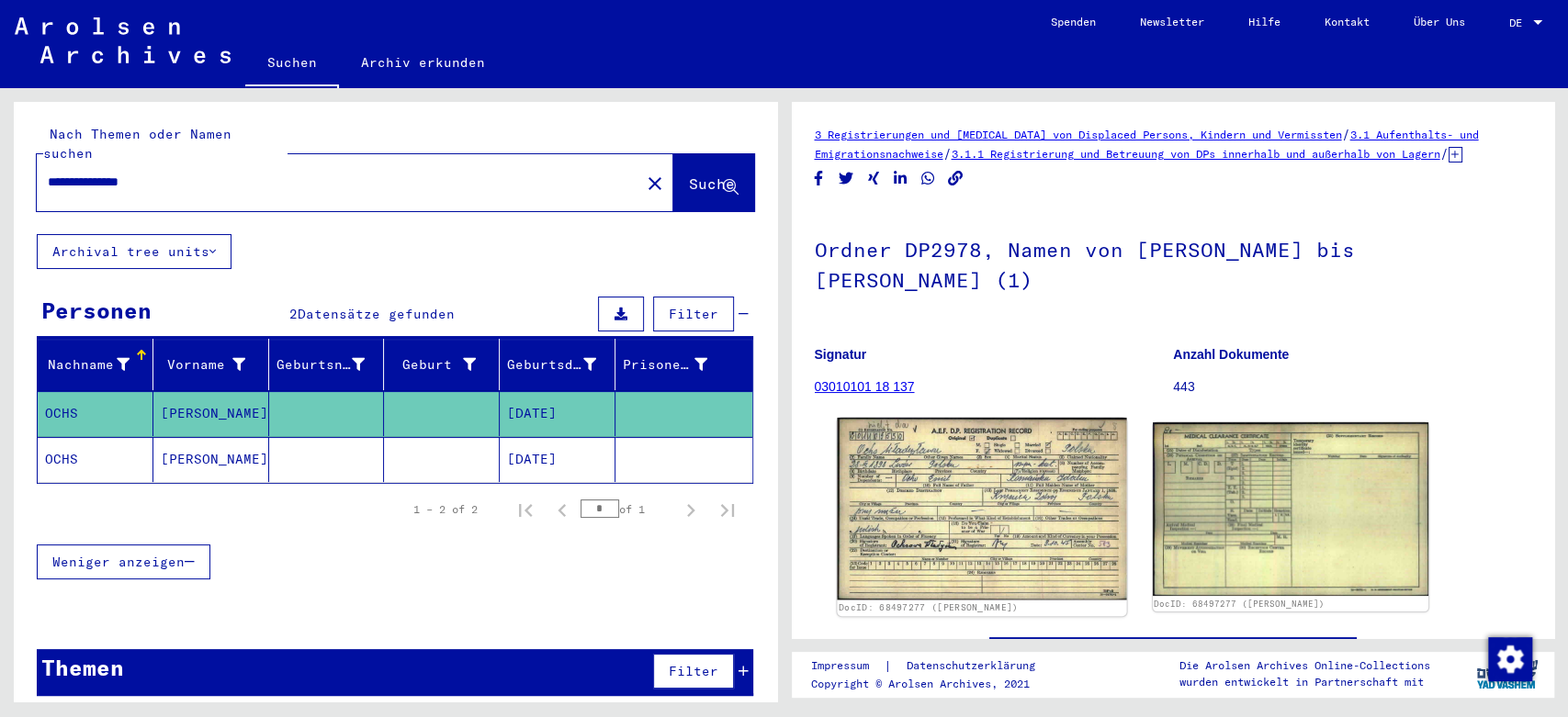
click at [998, 519] on img at bounding box center [982, 508] width 289 height 182
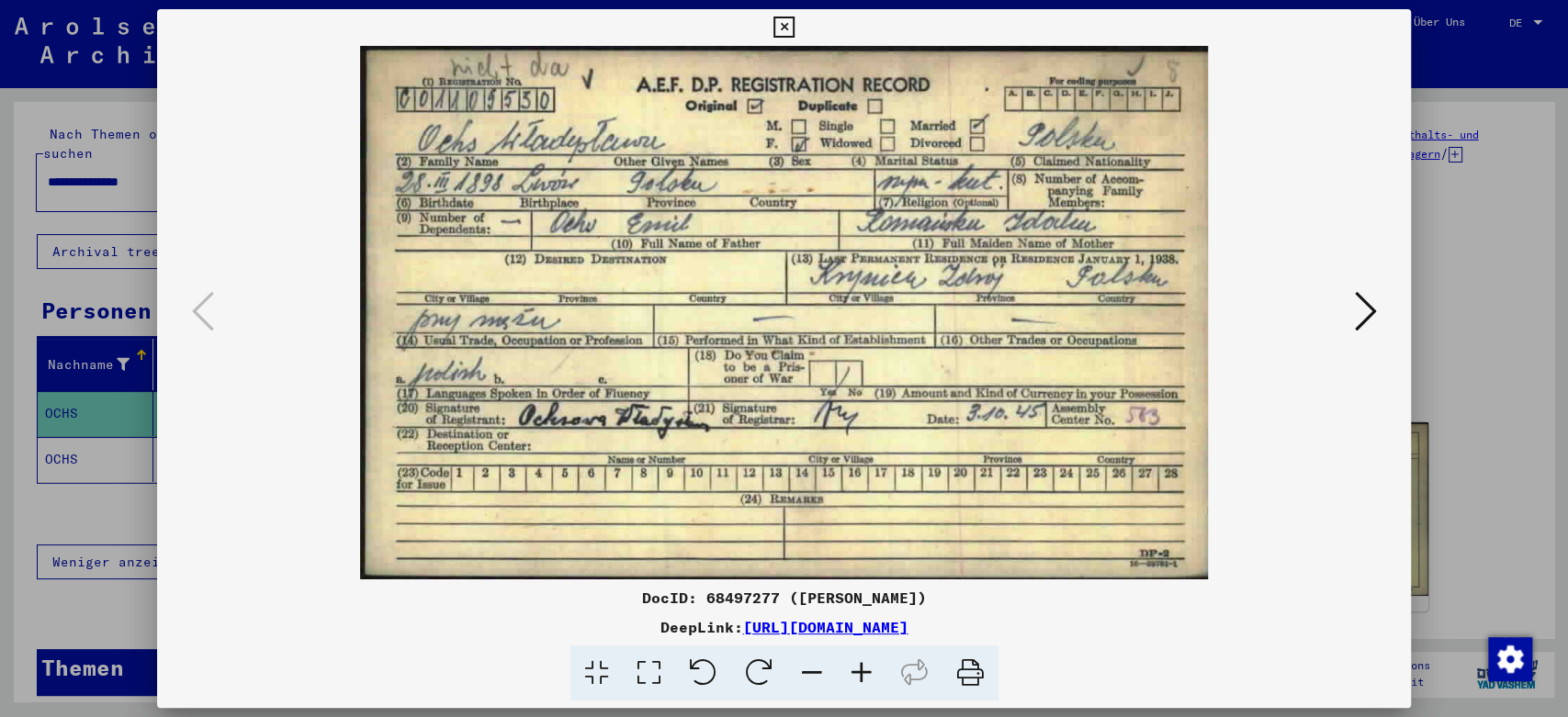
click at [1356, 313] on icon at bounding box center [1365, 312] width 22 height 45
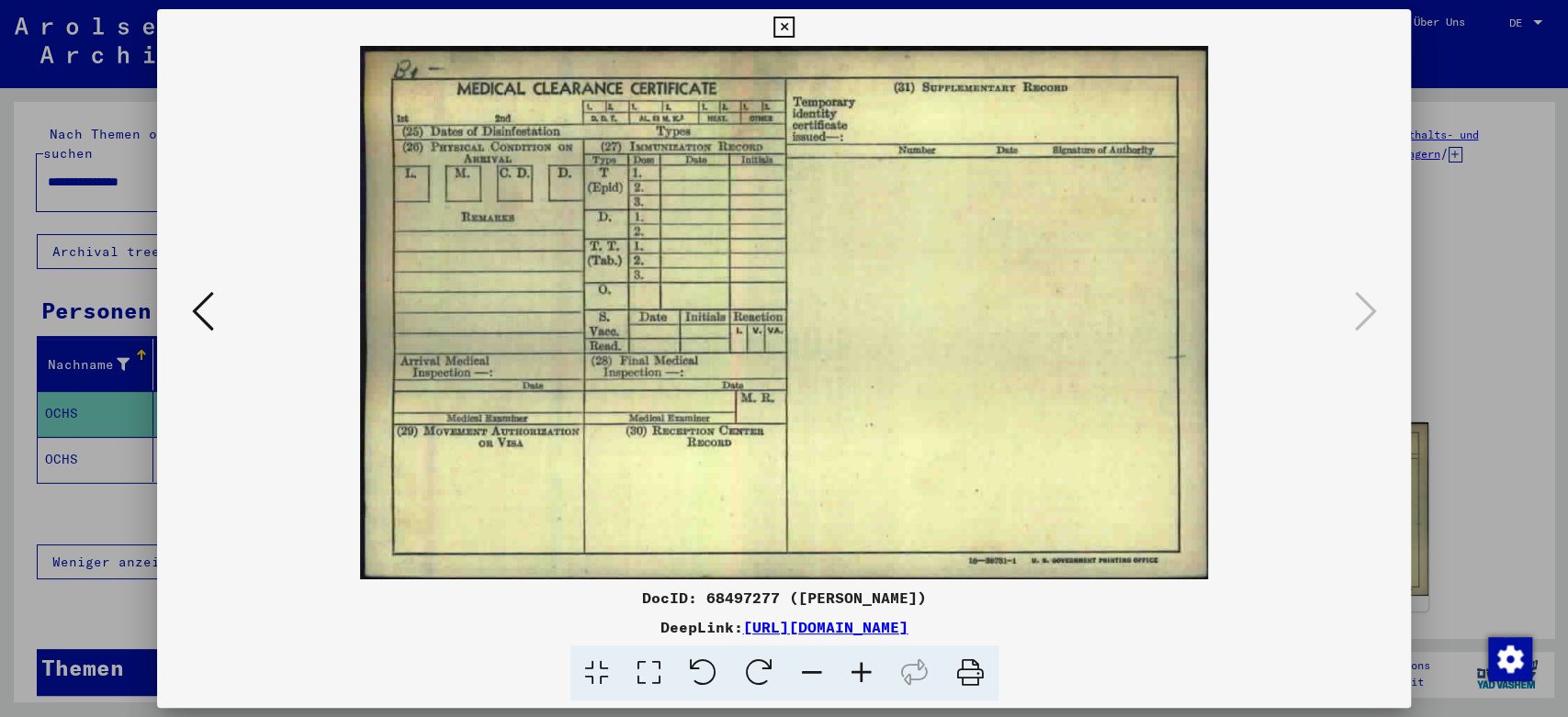
click at [794, 26] on icon at bounding box center [784, 28] width 21 height 22
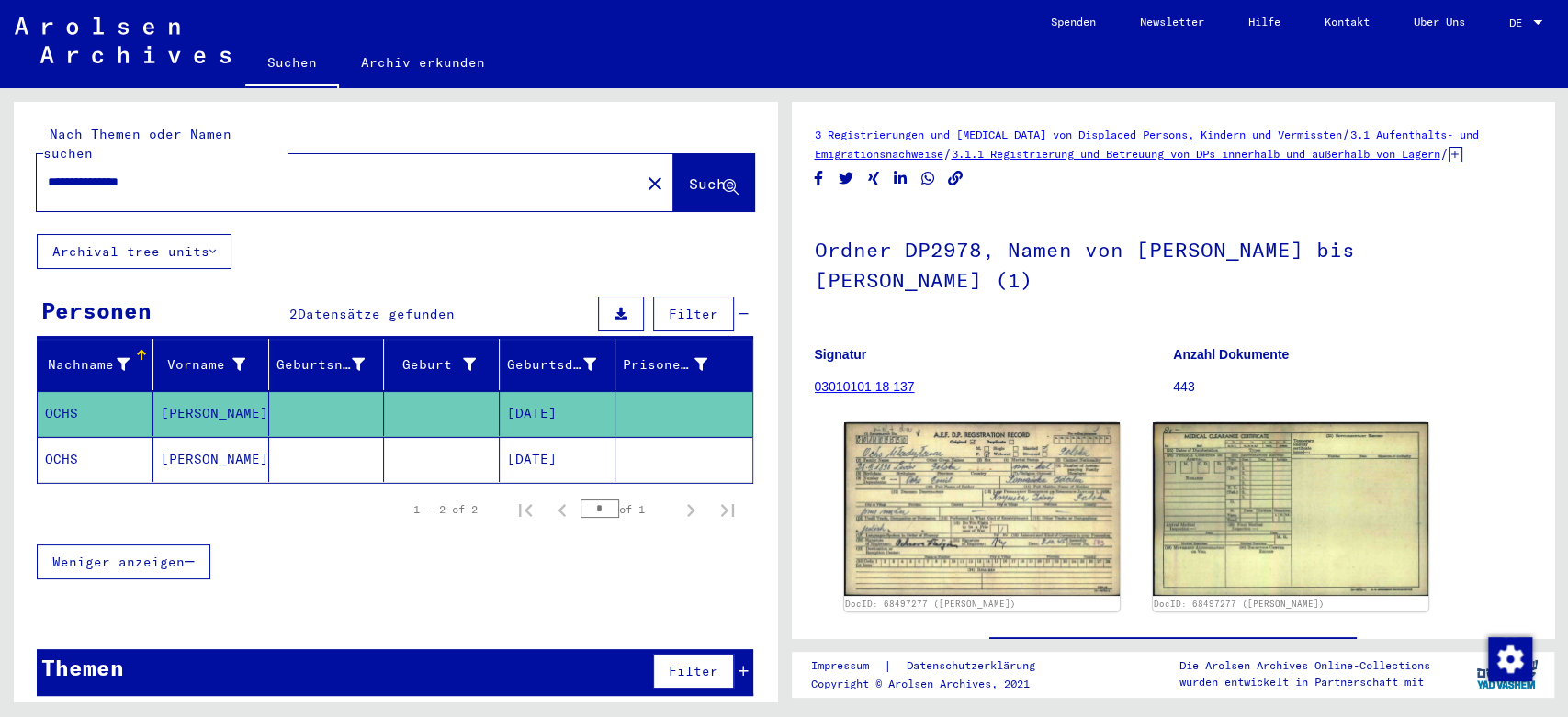
click at [55, 437] on mat-cell "OCHS" at bounding box center [96, 459] width 116 height 45
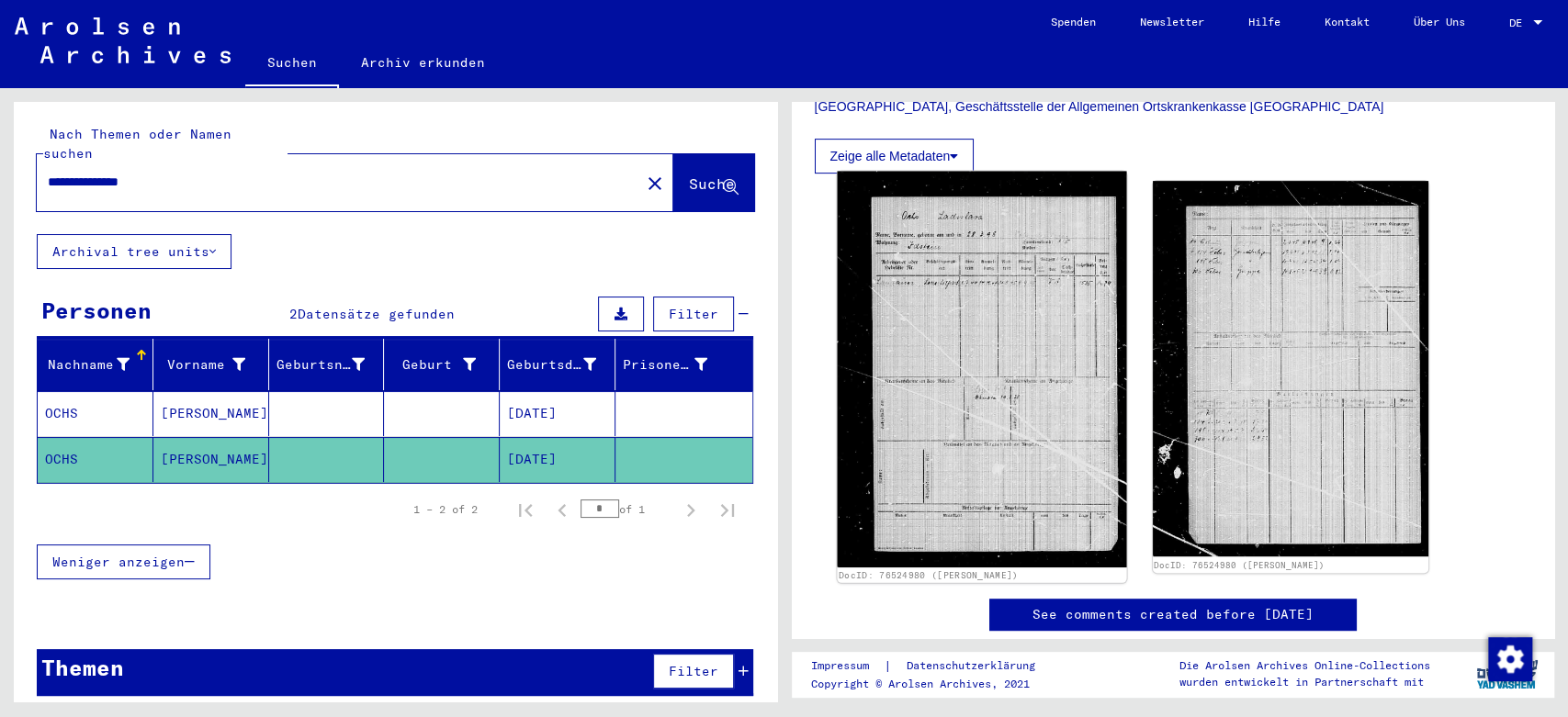
scroll to position [478, 0]
click at [958, 319] on img at bounding box center [982, 369] width 289 height 396
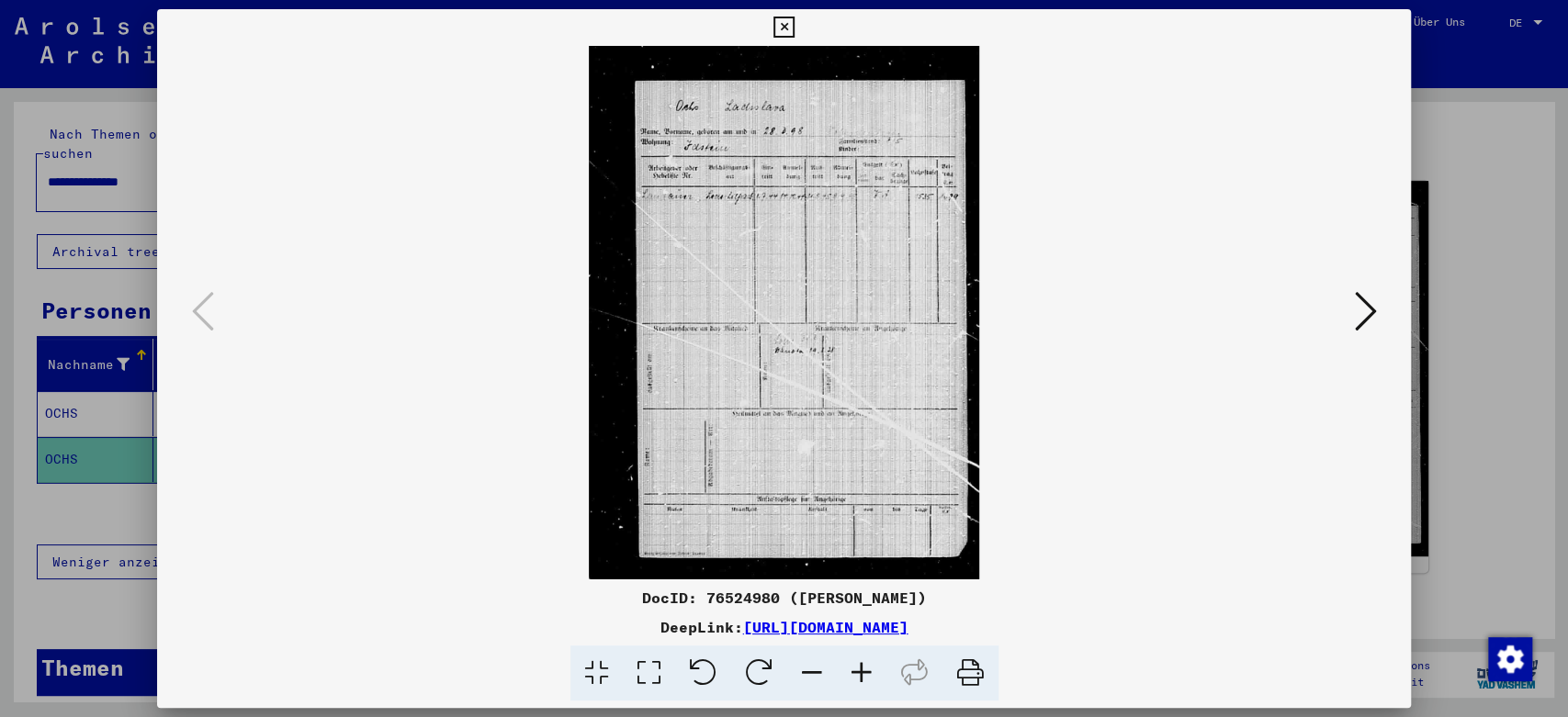
click at [858, 668] on icon at bounding box center [861, 673] width 49 height 56
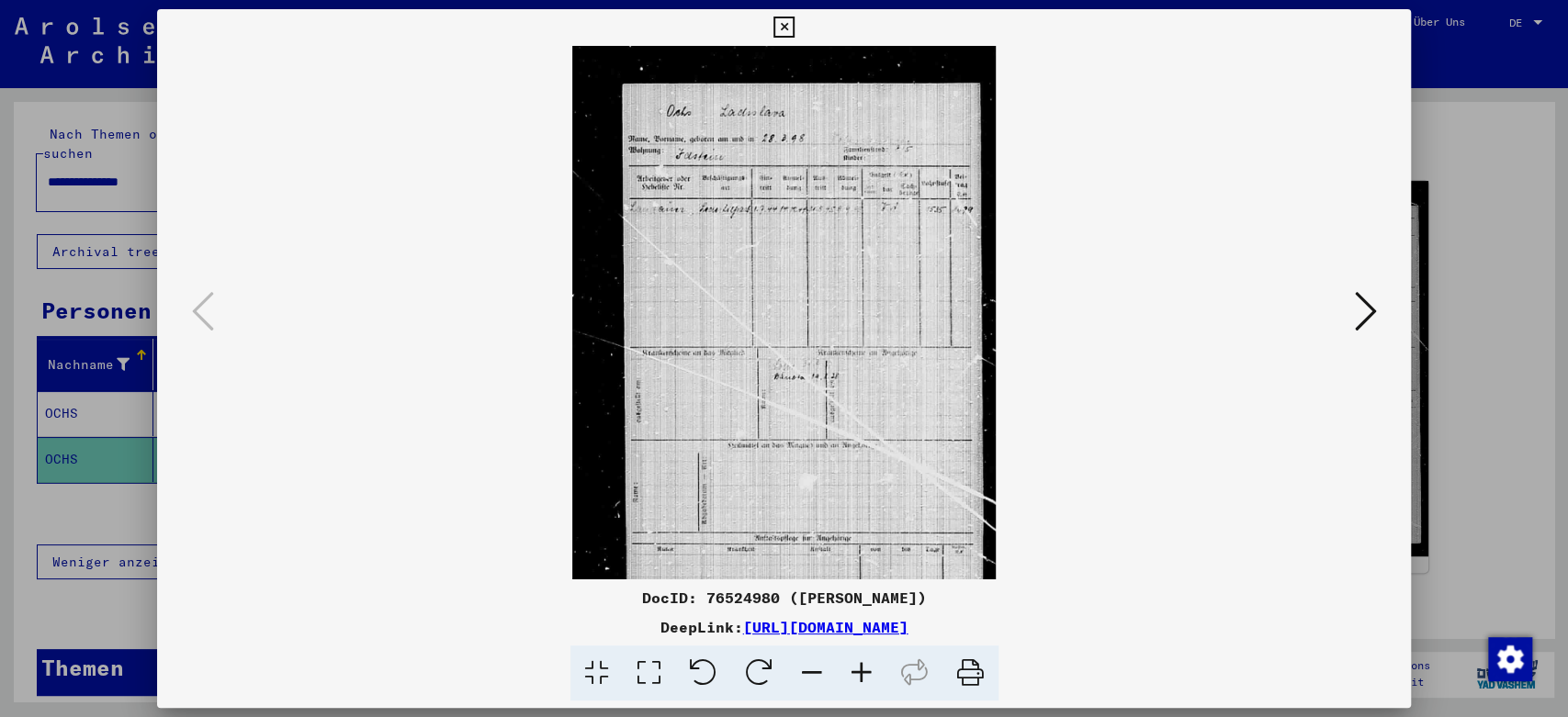
click at [858, 668] on icon at bounding box center [861, 673] width 49 height 56
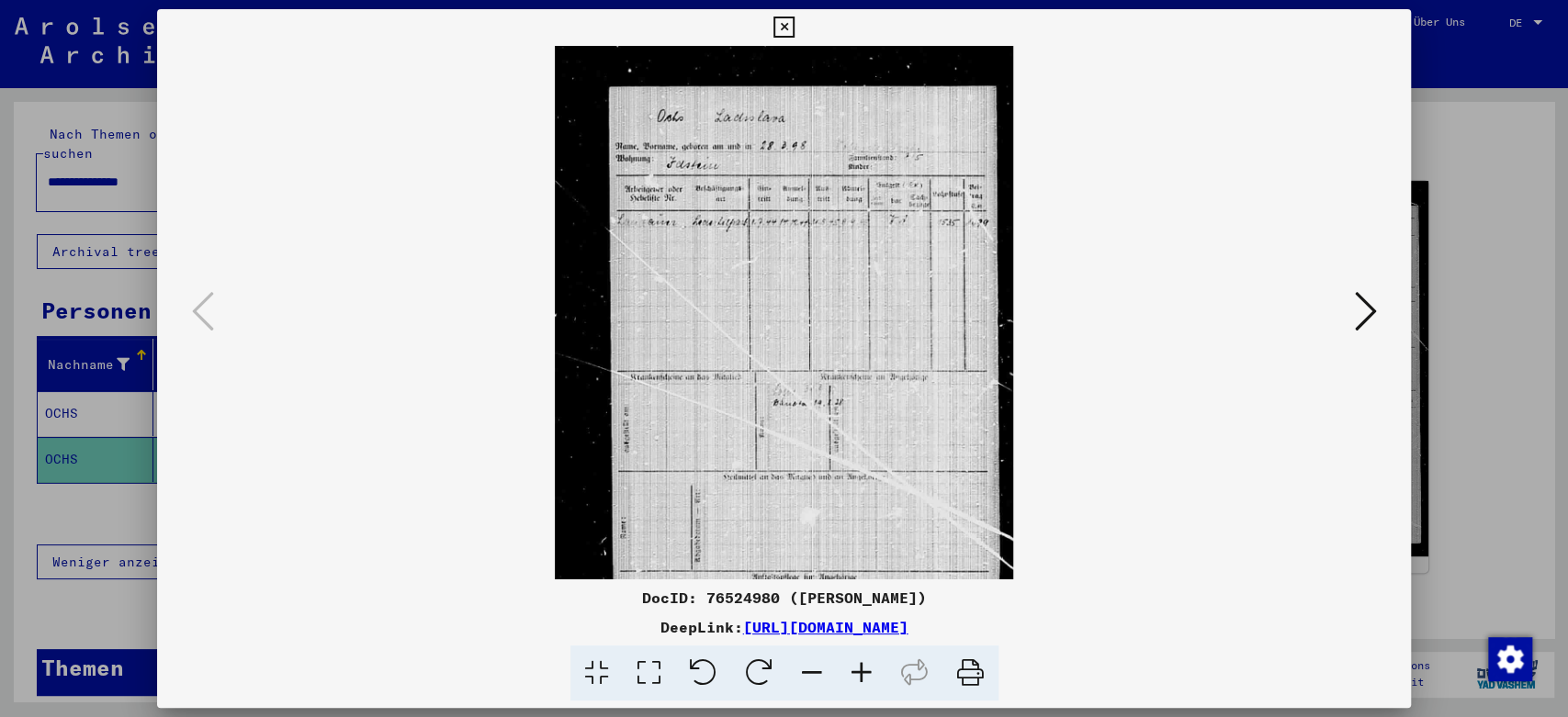
click at [858, 668] on icon at bounding box center [861, 673] width 49 height 56
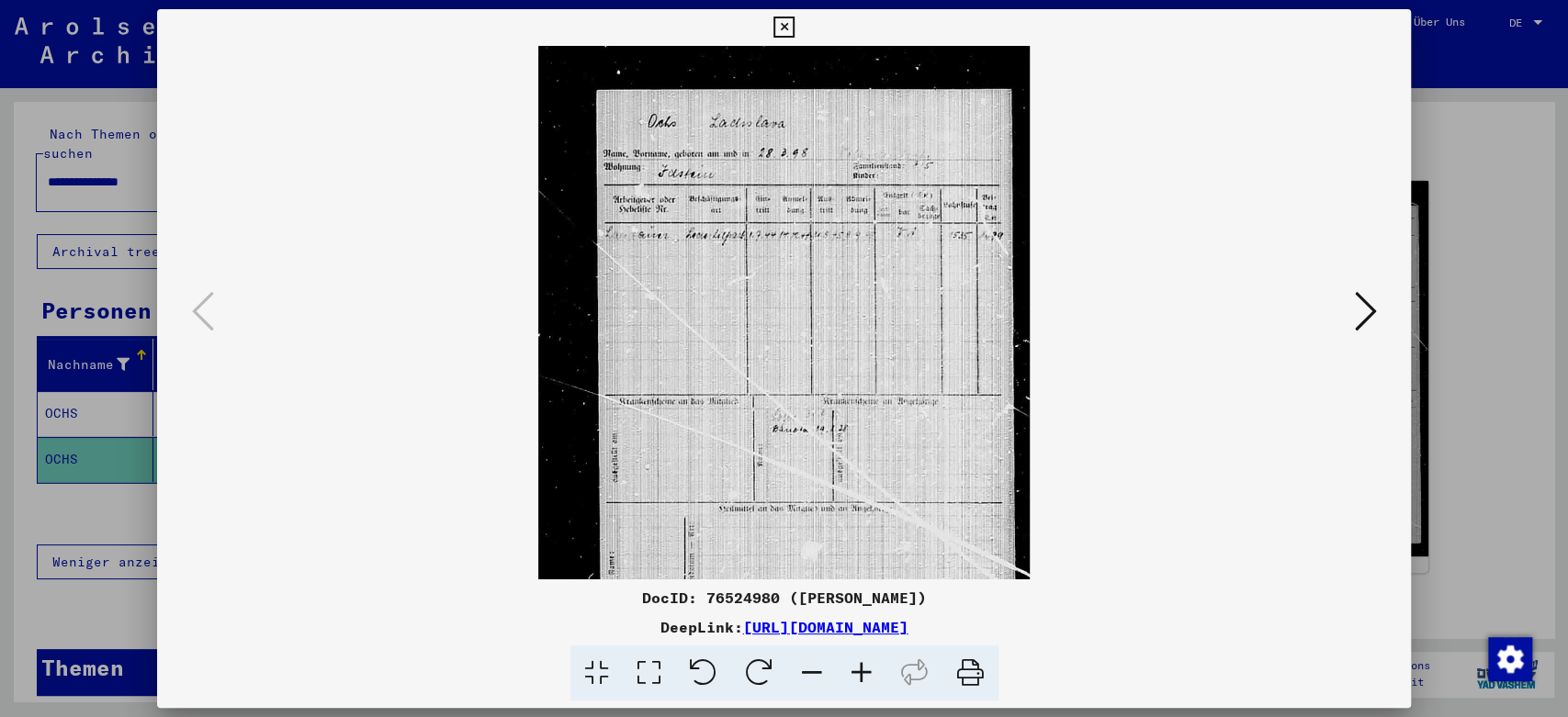
click at [858, 668] on icon at bounding box center [861, 673] width 49 height 56
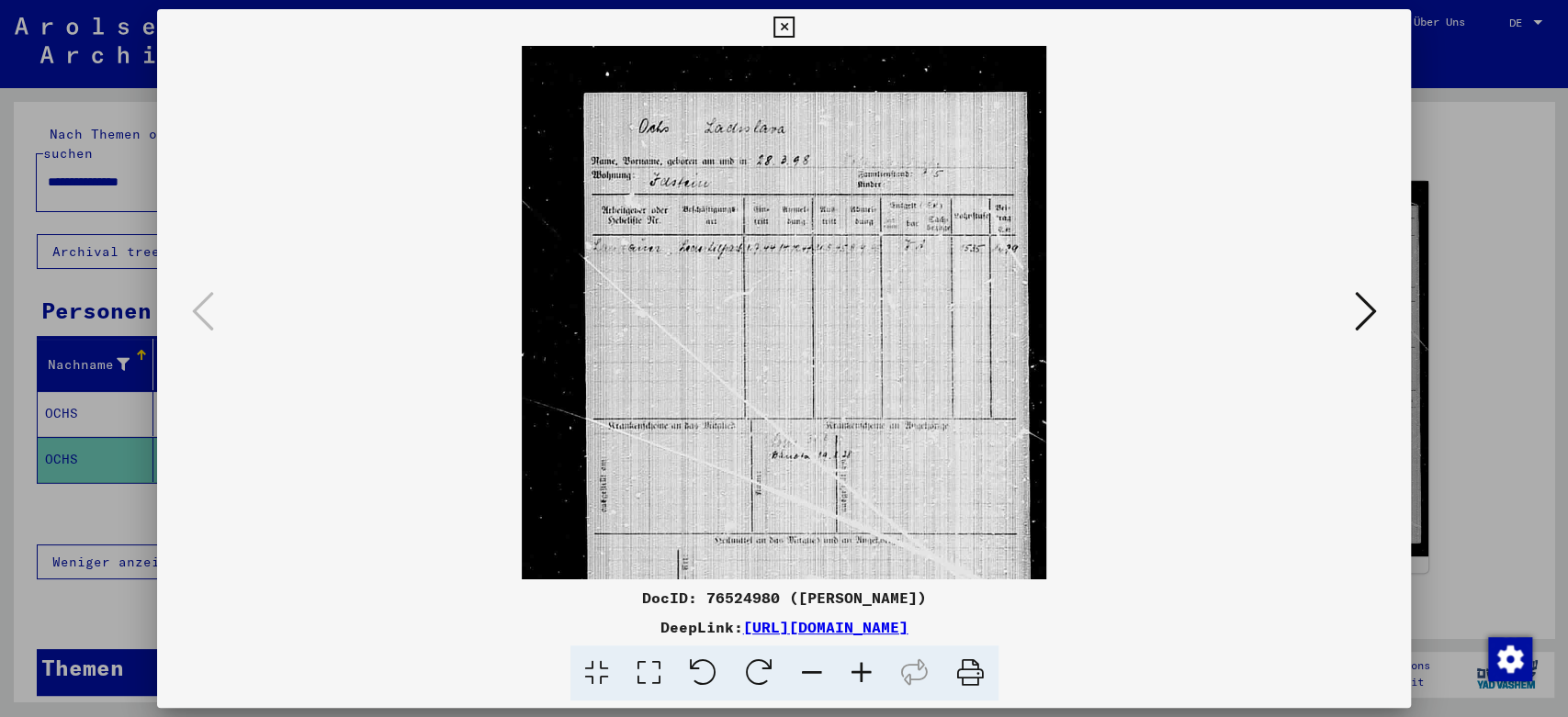
click at [858, 668] on icon at bounding box center [861, 673] width 49 height 56
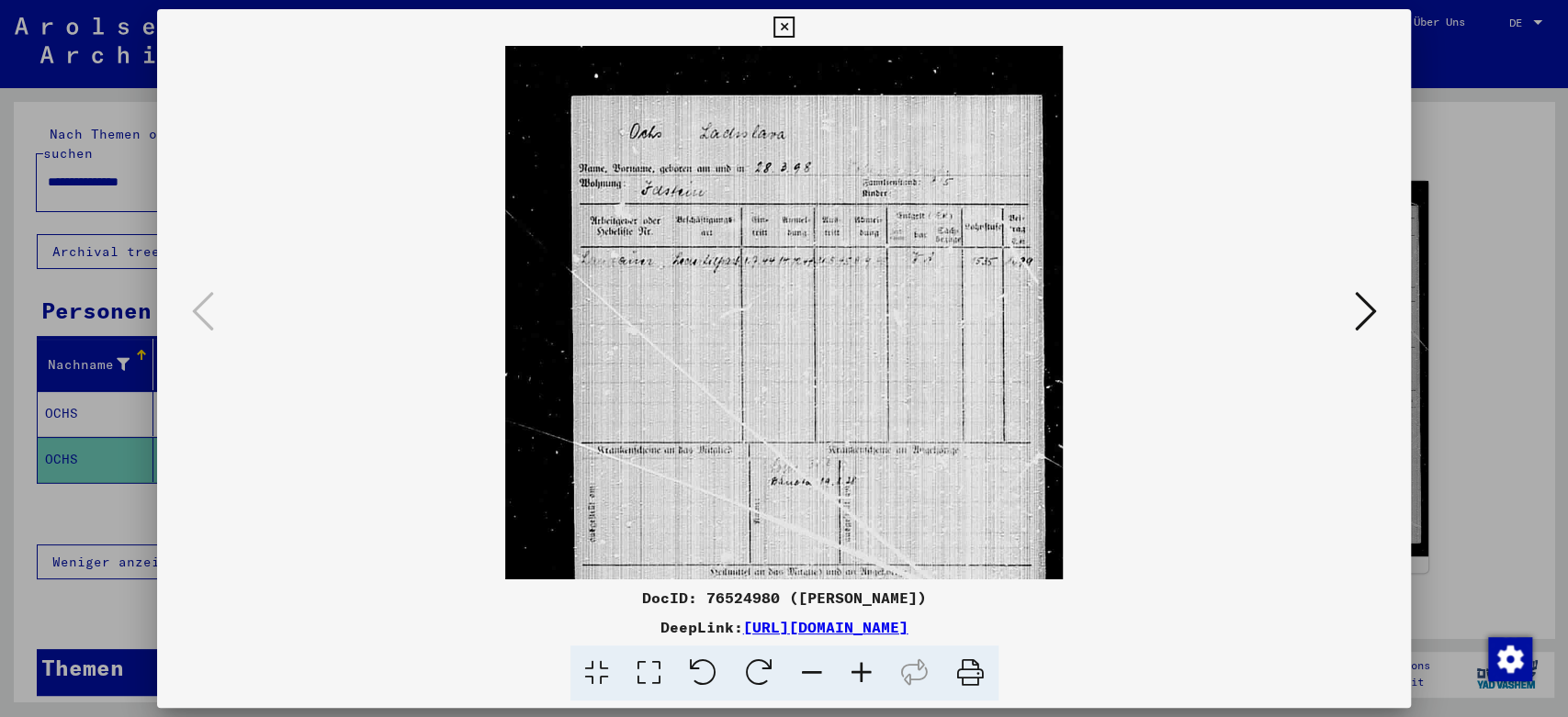
click at [858, 668] on icon at bounding box center [861, 673] width 49 height 56
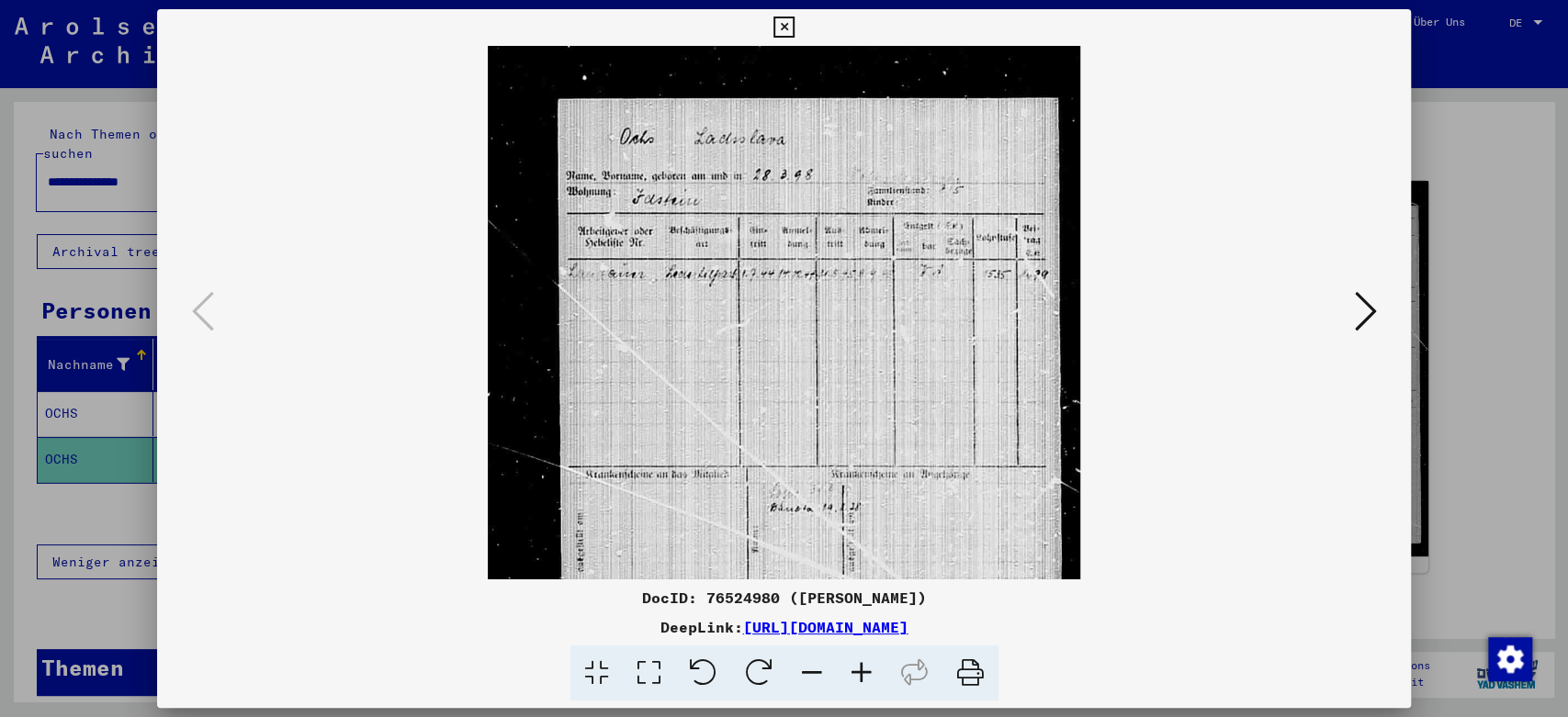
click at [858, 668] on icon at bounding box center [861, 673] width 49 height 56
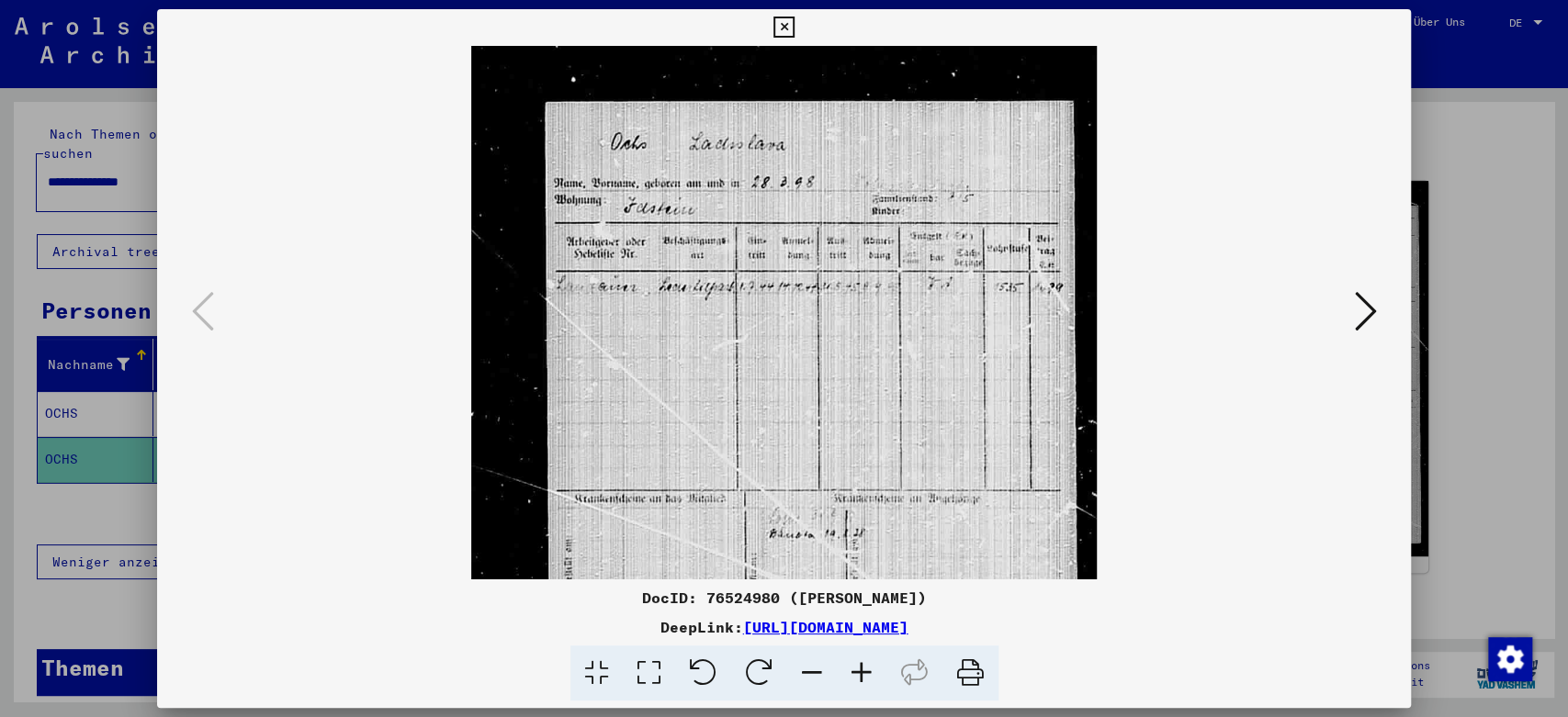
drag, startPoint x: 952, startPoint y: 257, endPoint x: 947, endPoint y: 339, distance: 82.2
click at [947, 339] on img at bounding box center [784, 473] width 625 height 855
drag, startPoint x: 996, startPoint y: 327, endPoint x: 975, endPoint y: 348, distance: 29.7
click at [975, 348] on img at bounding box center [784, 473] width 625 height 855
click at [1364, 324] on icon at bounding box center [1365, 312] width 22 height 45
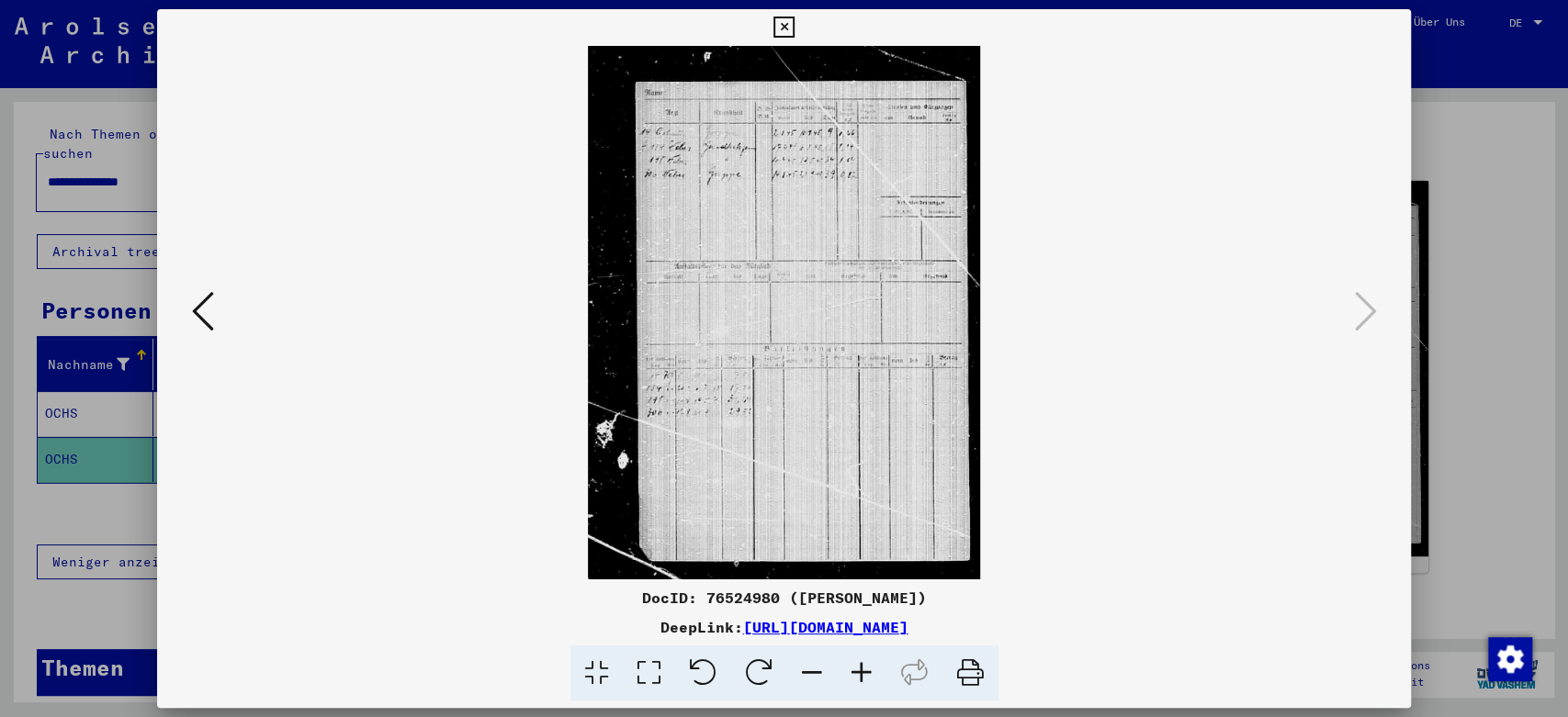
drag, startPoint x: 787, startPoint y: 252, endPoint x: 749, endPoint y: 495, distance: 246.0
click at [749, 495] on img at bounding box center [784, 312] width 392 height 533
click at [794, 23] on icon at bounding box center [784, 28] width 21 height 22
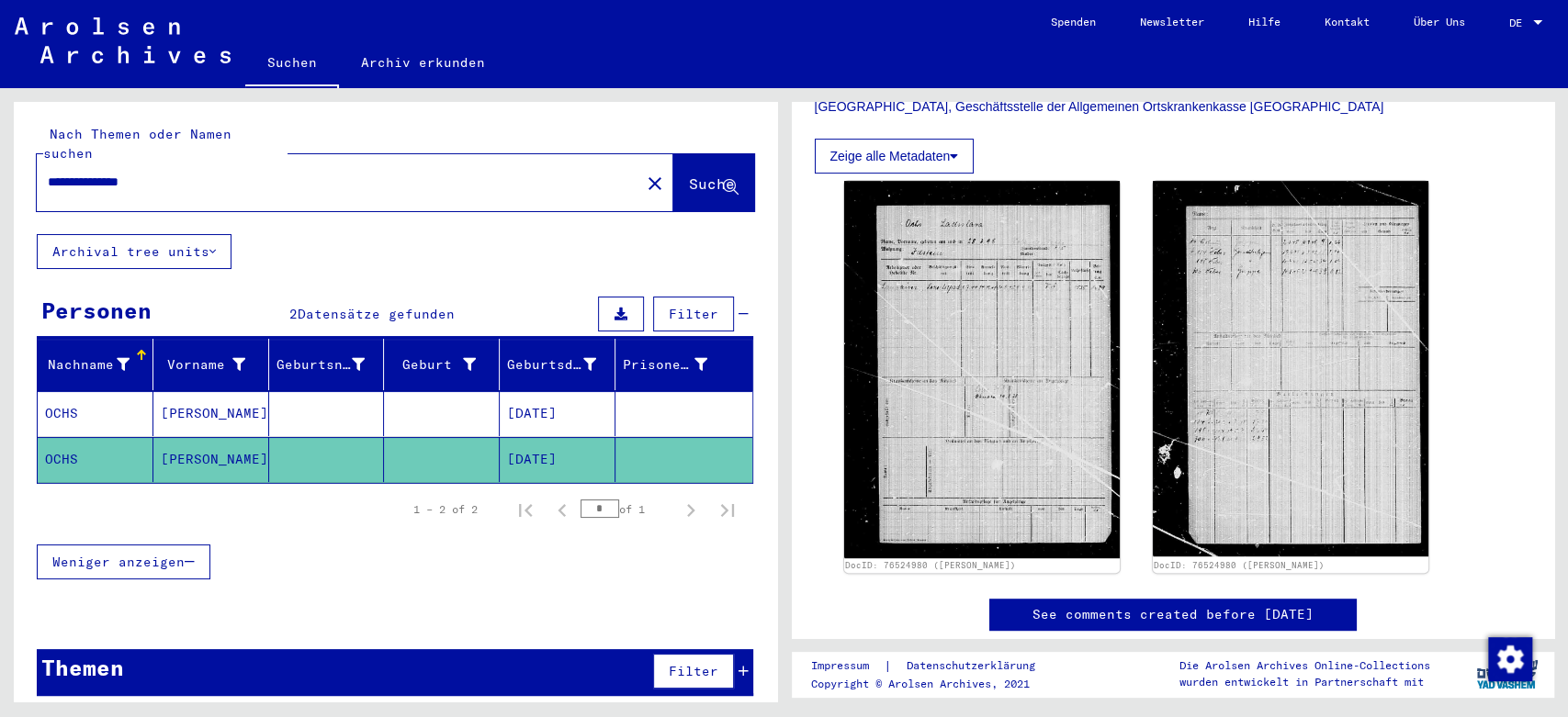
click at [77, 392] on mat-cell "OCHS" at bounding box center [96, 414] width 116 height 45
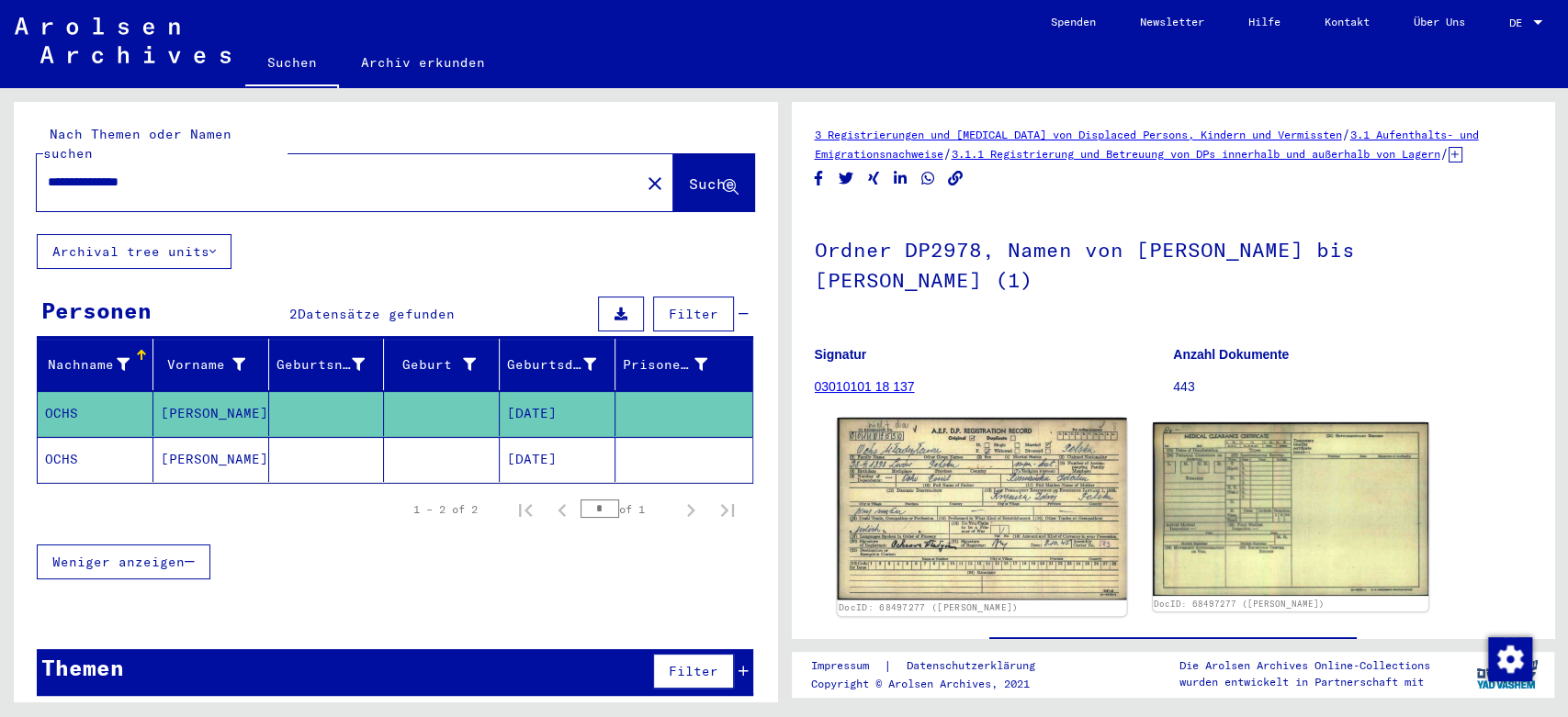
click at [939, 511] on img at bounding box center [982, 508] width 289 height 182
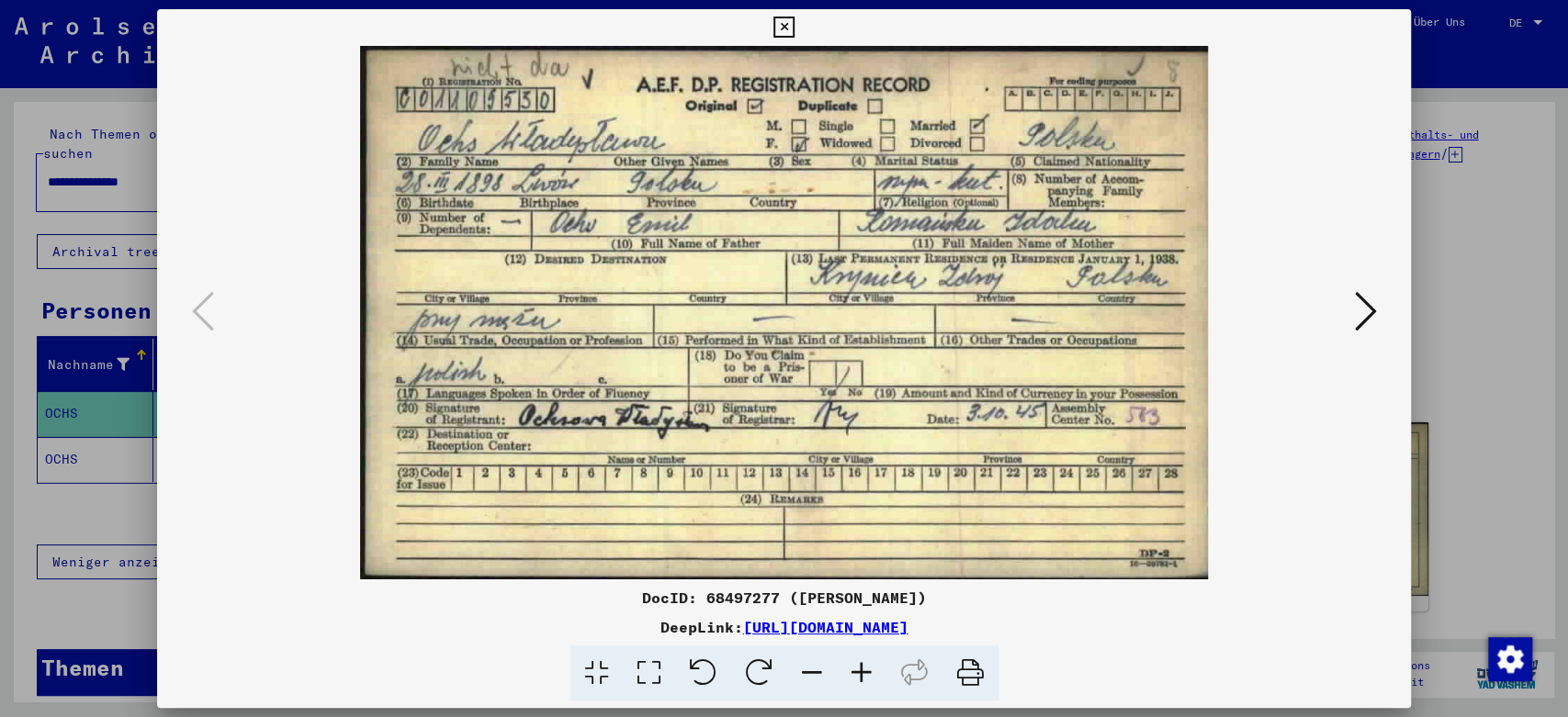
click at [794, 20] on icon at bounding box center [784, 28] width 21 height 22
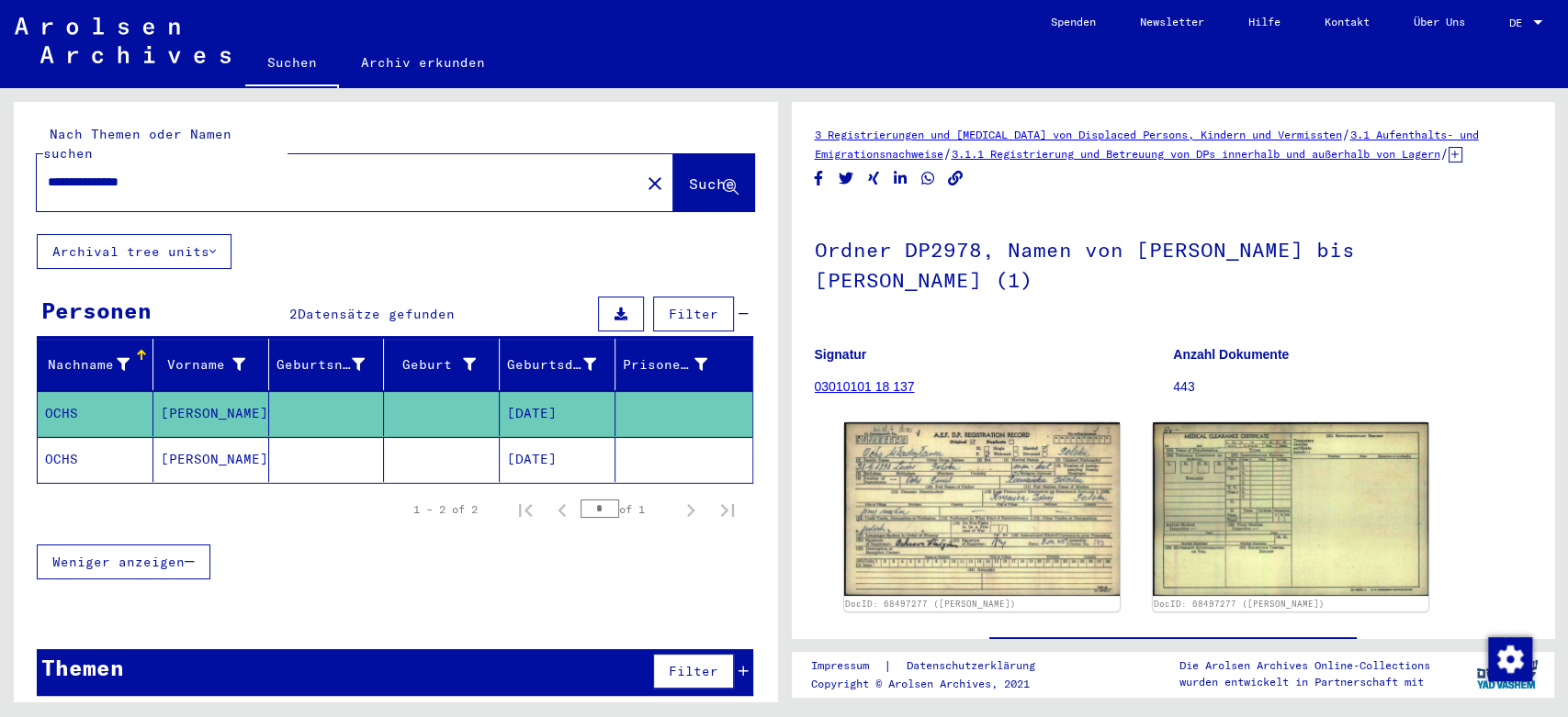
drag, startPoint x: 186, startPoint y: 169, endPoint x: 86, endPoint y: 168, distance: 100.0
click at [86, 173] on input "**********" at bounding box center [338, 182] width 582 height 19
type input "*********"
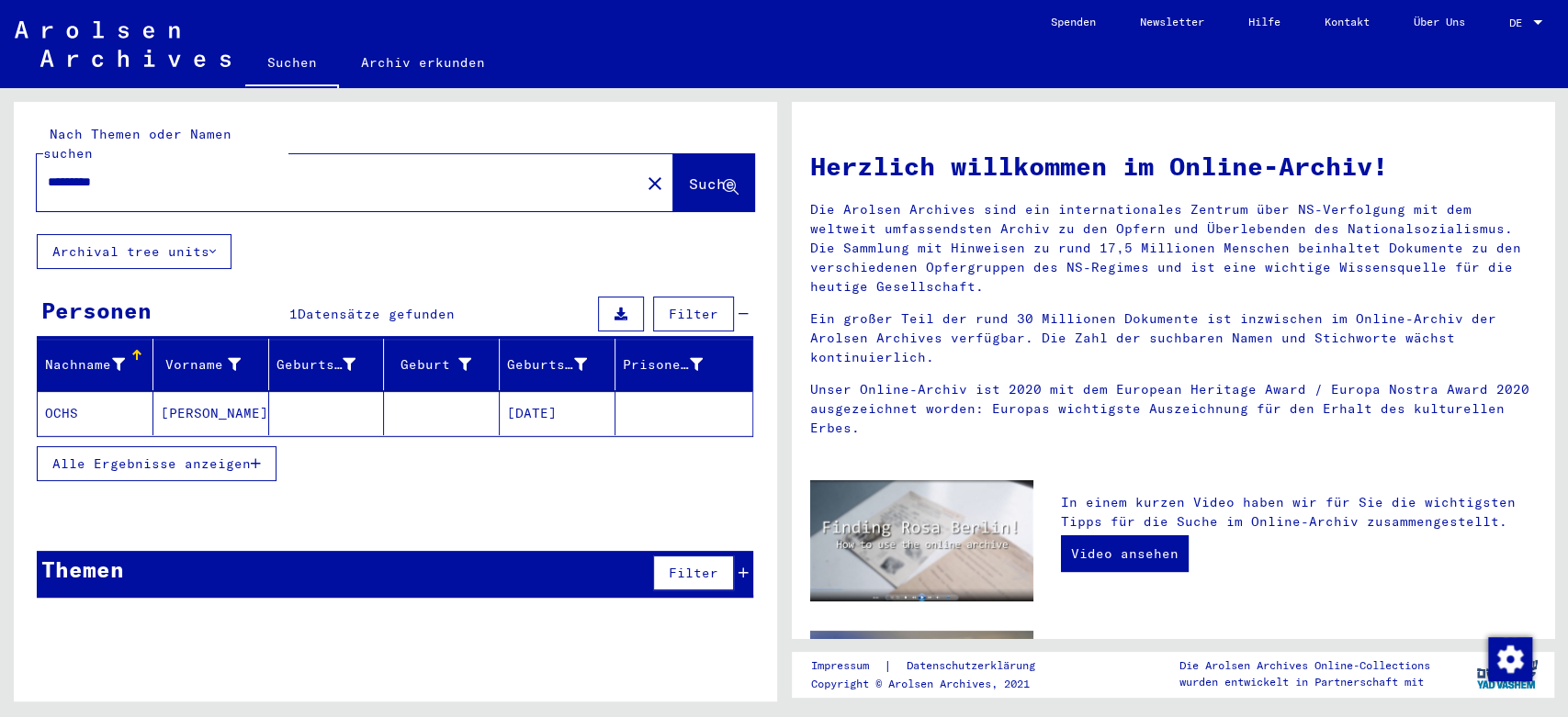
click at [71, 391] on mat-cell "OCHS" at bounding box center [96, 414] width 116 height 45
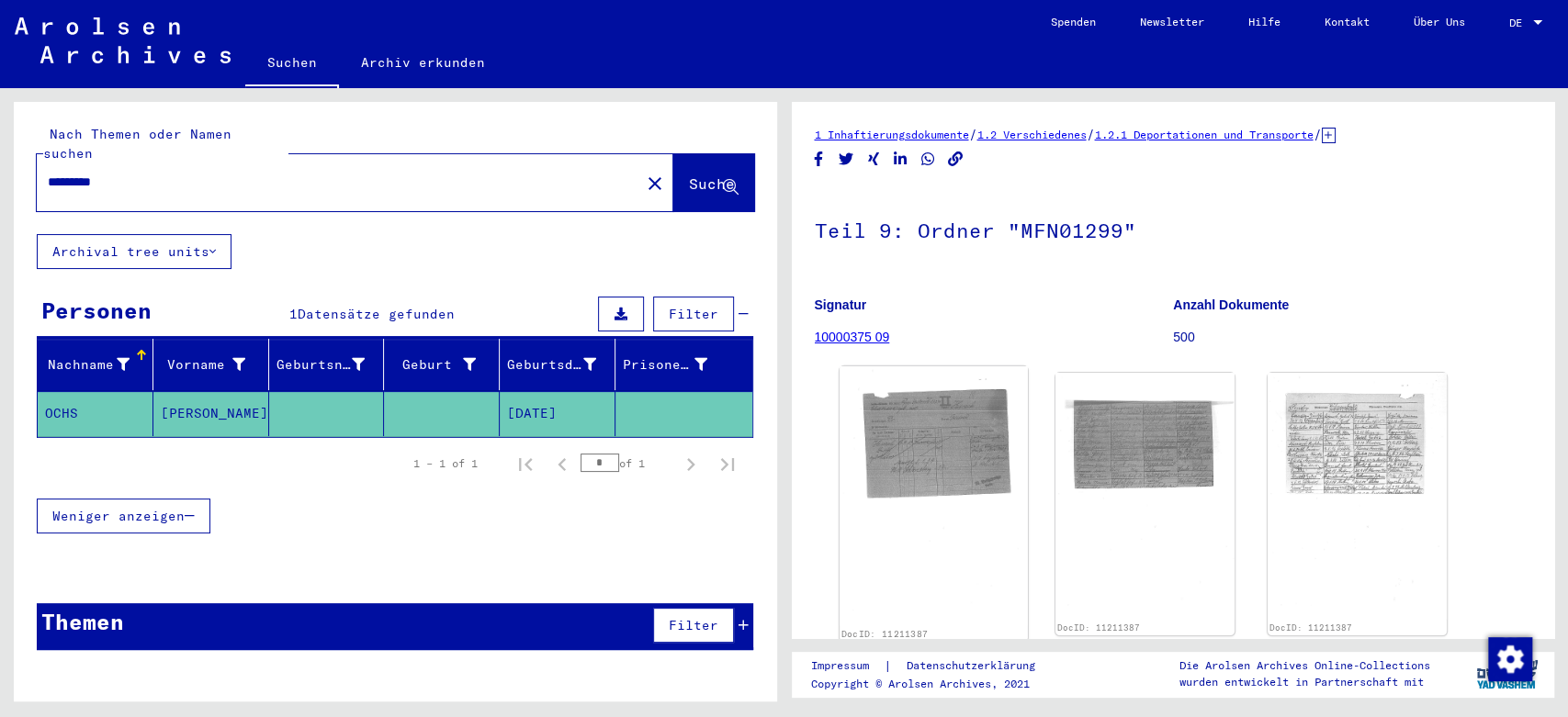
click at [927, 450] on img at bounding box center [933, 496] width 188 height 260
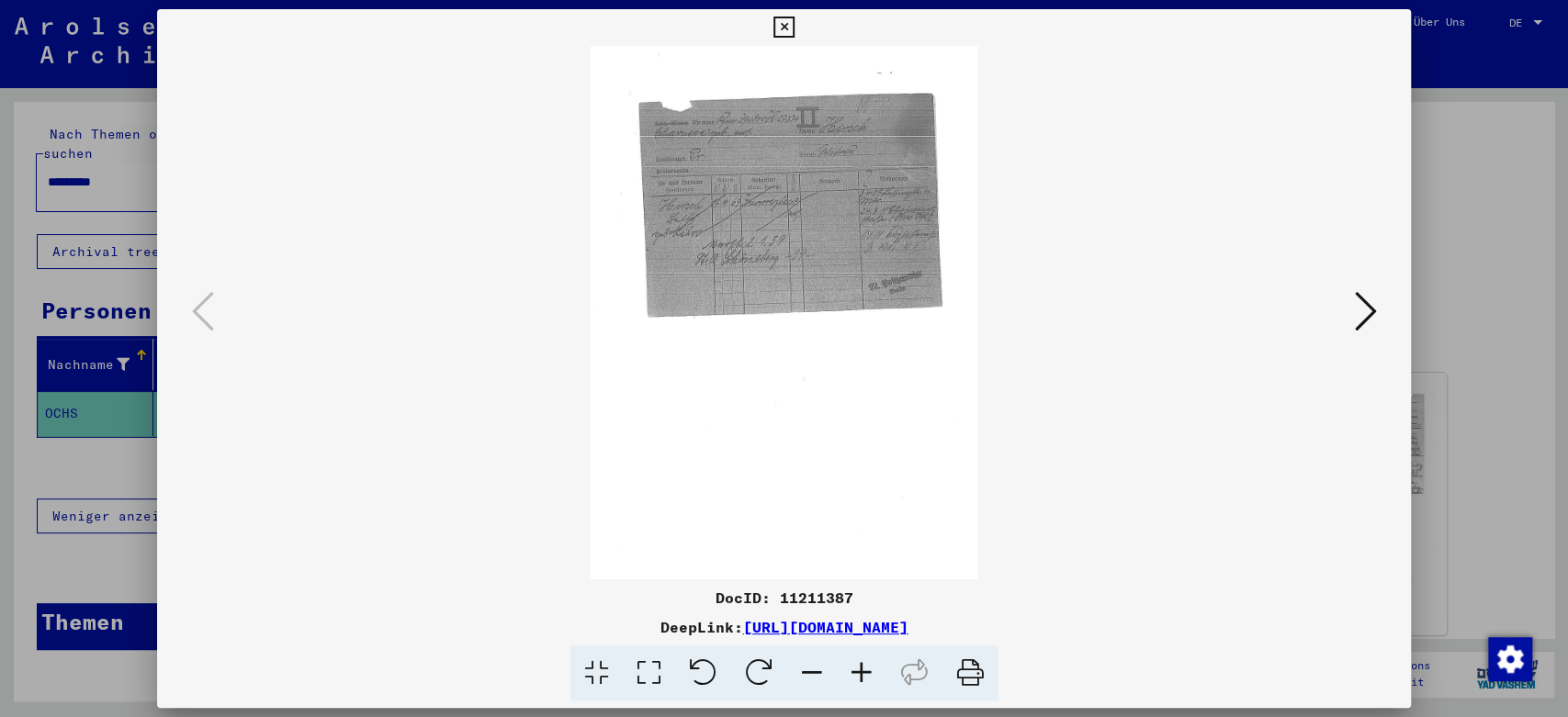
click at [862, 665] on icon at bounding box center [861, 673] width 49 height 56
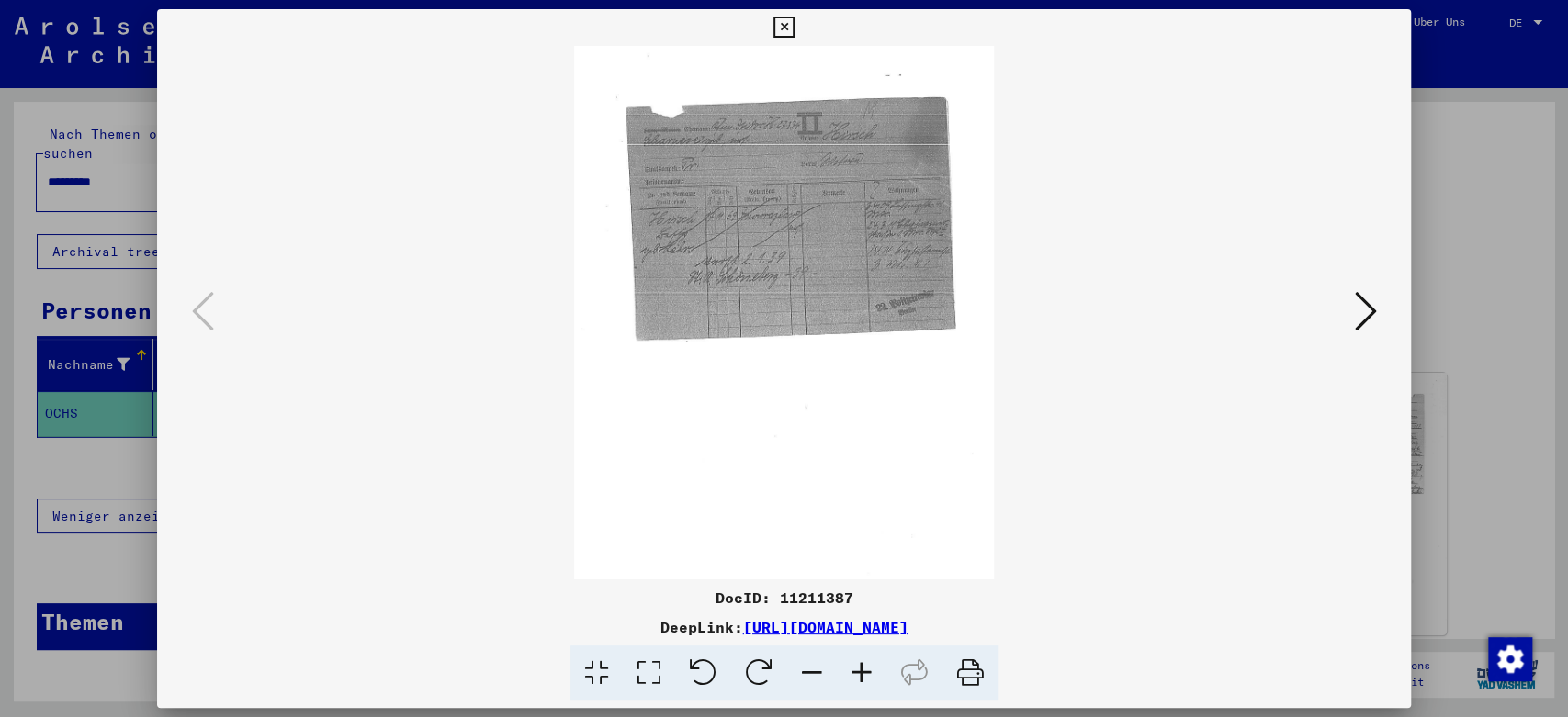
click at [862, 665] on icon at bounding box center [861, 673] width 49 height 56
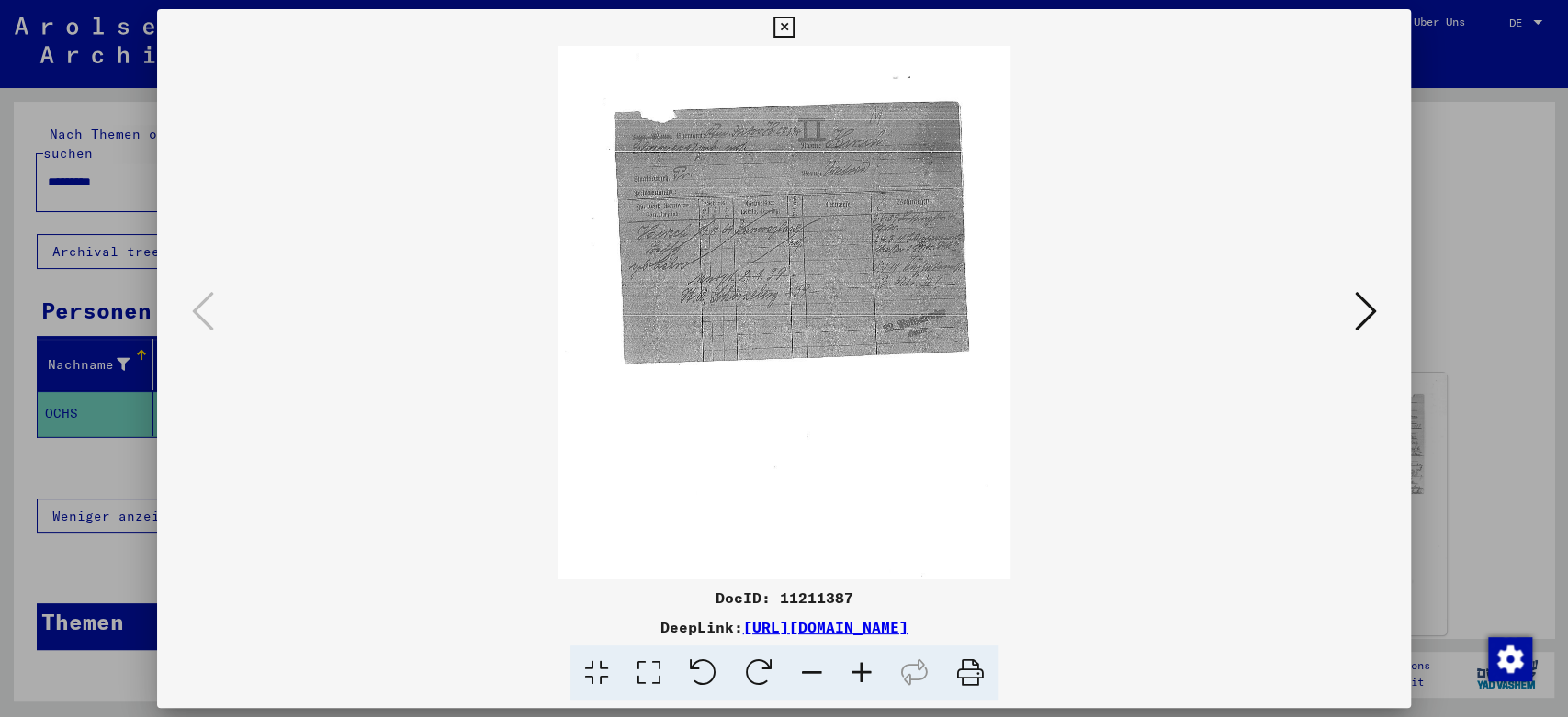
click at [862, 665] on icon at bounding box center [861, 673] width 49 height 56
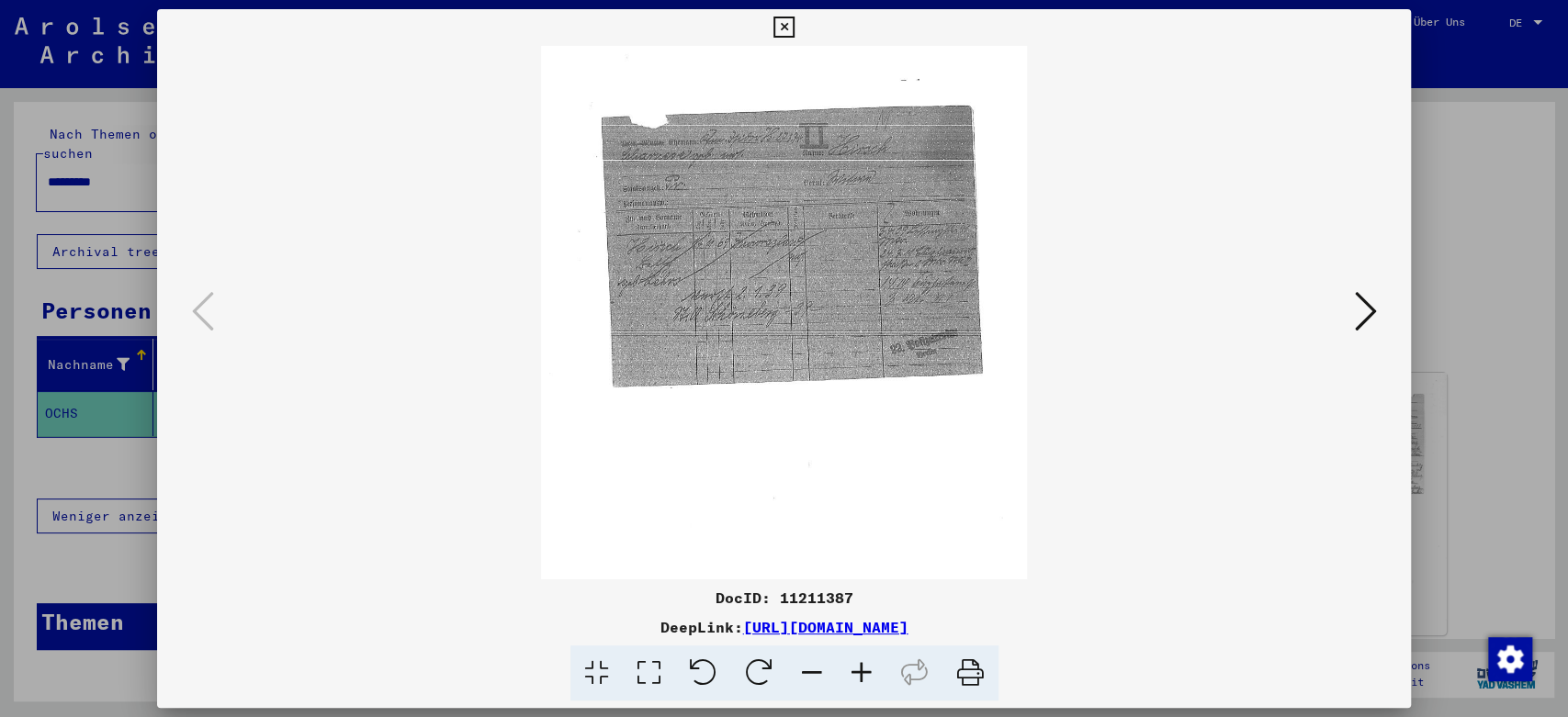
click at [862, 665] on icon at bounding box center [861, 673] width 49 height 56
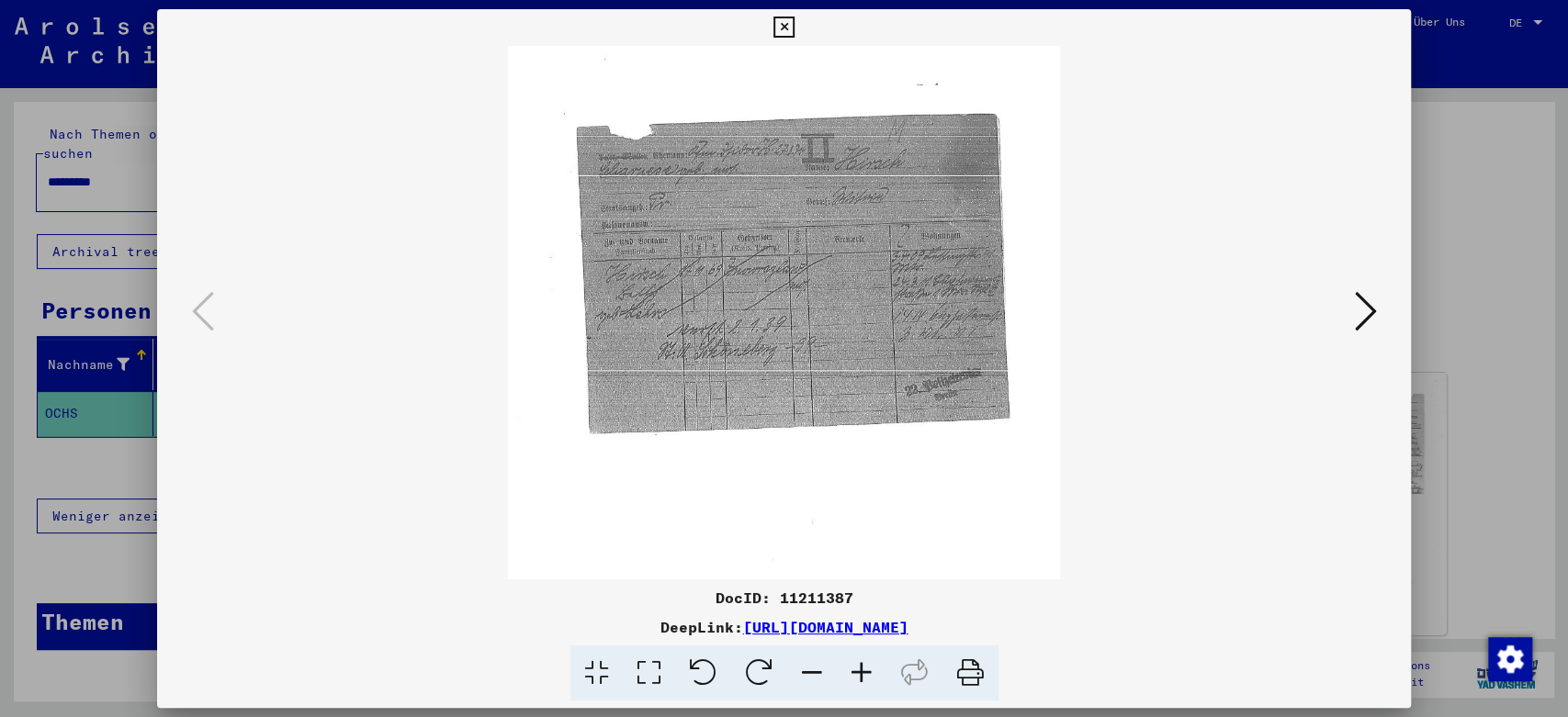
click at [862, 665] on icon at bounding box center [861, 673] width 49 height 56
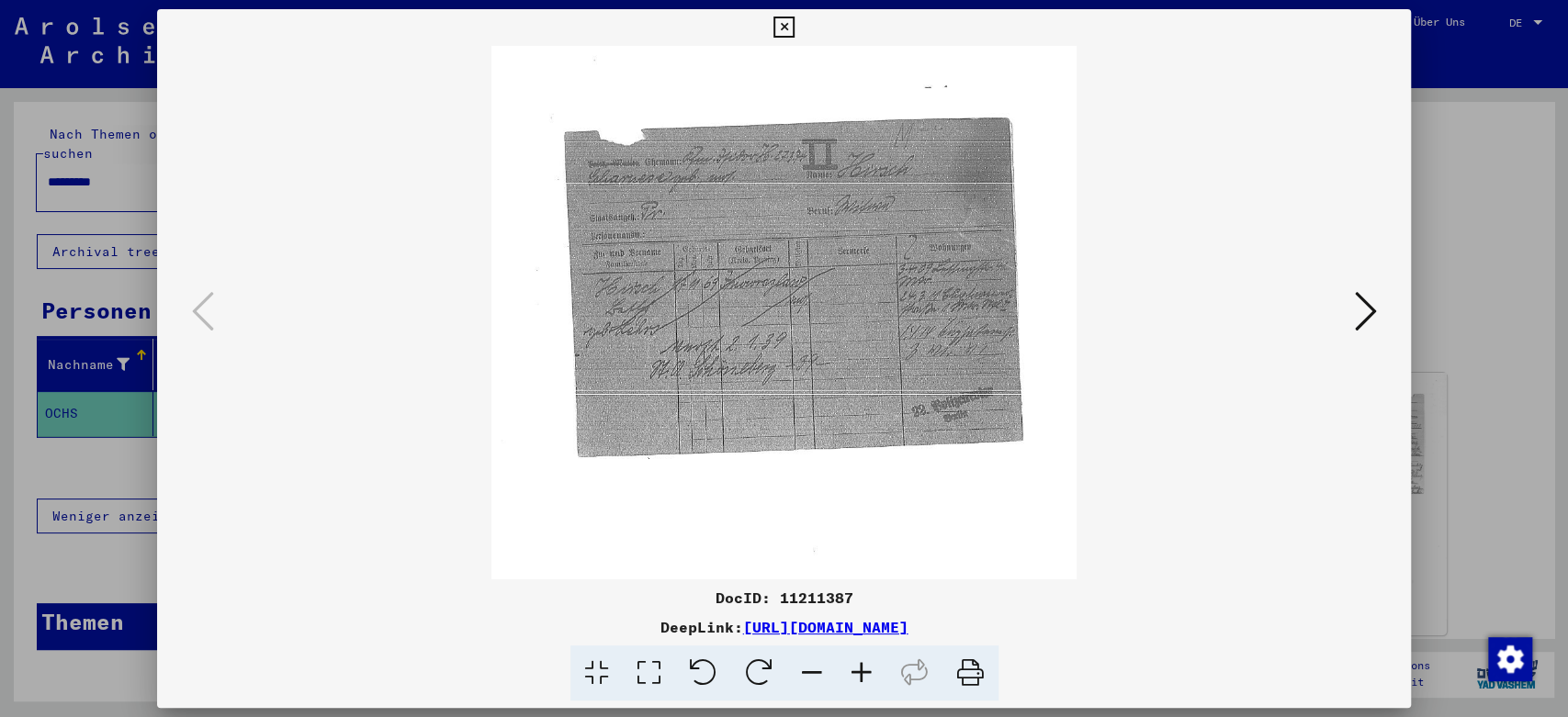
click at [862, 665] on icon at bounding box center [861, 673] width 49 height 56
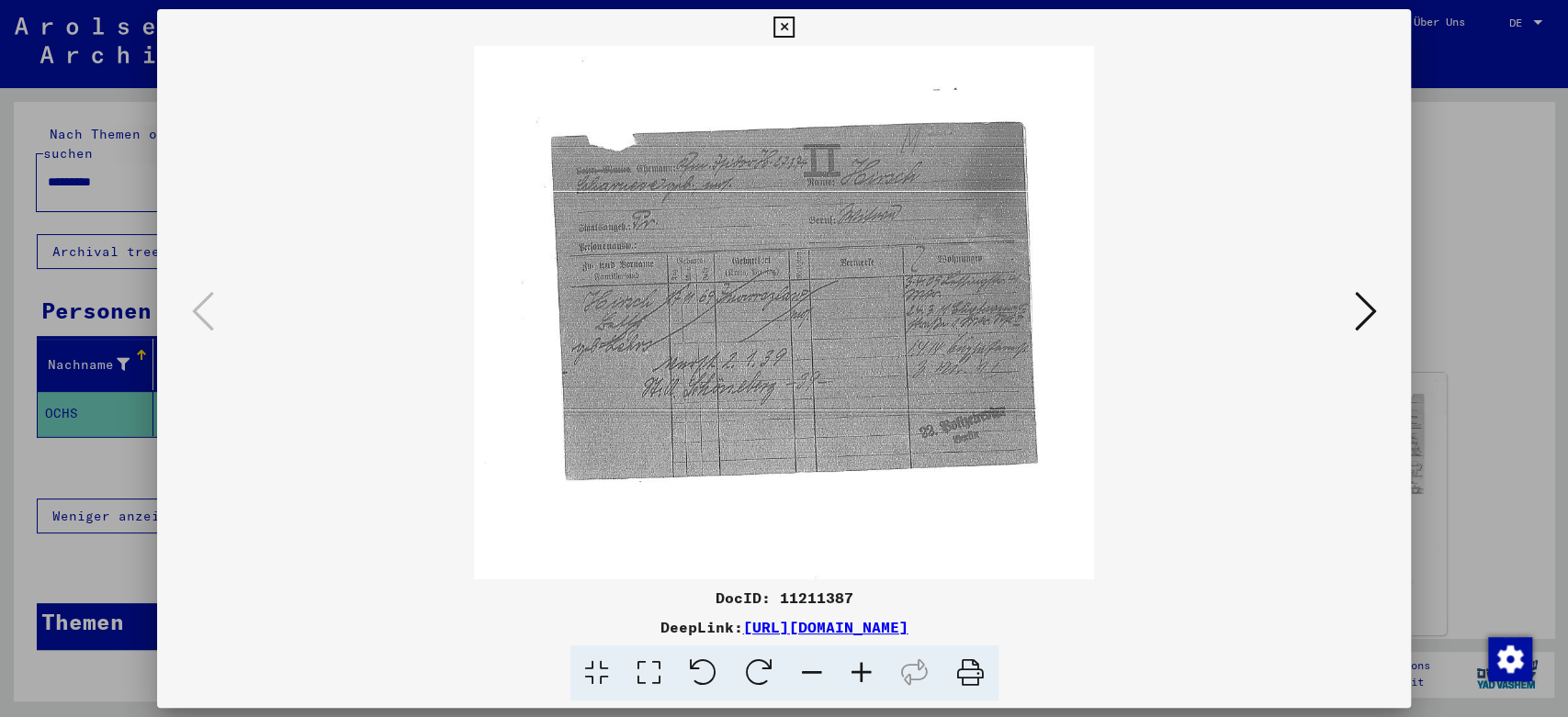
click at [862, 665] on icon at bounding box center [861, 673] width 49 height 56
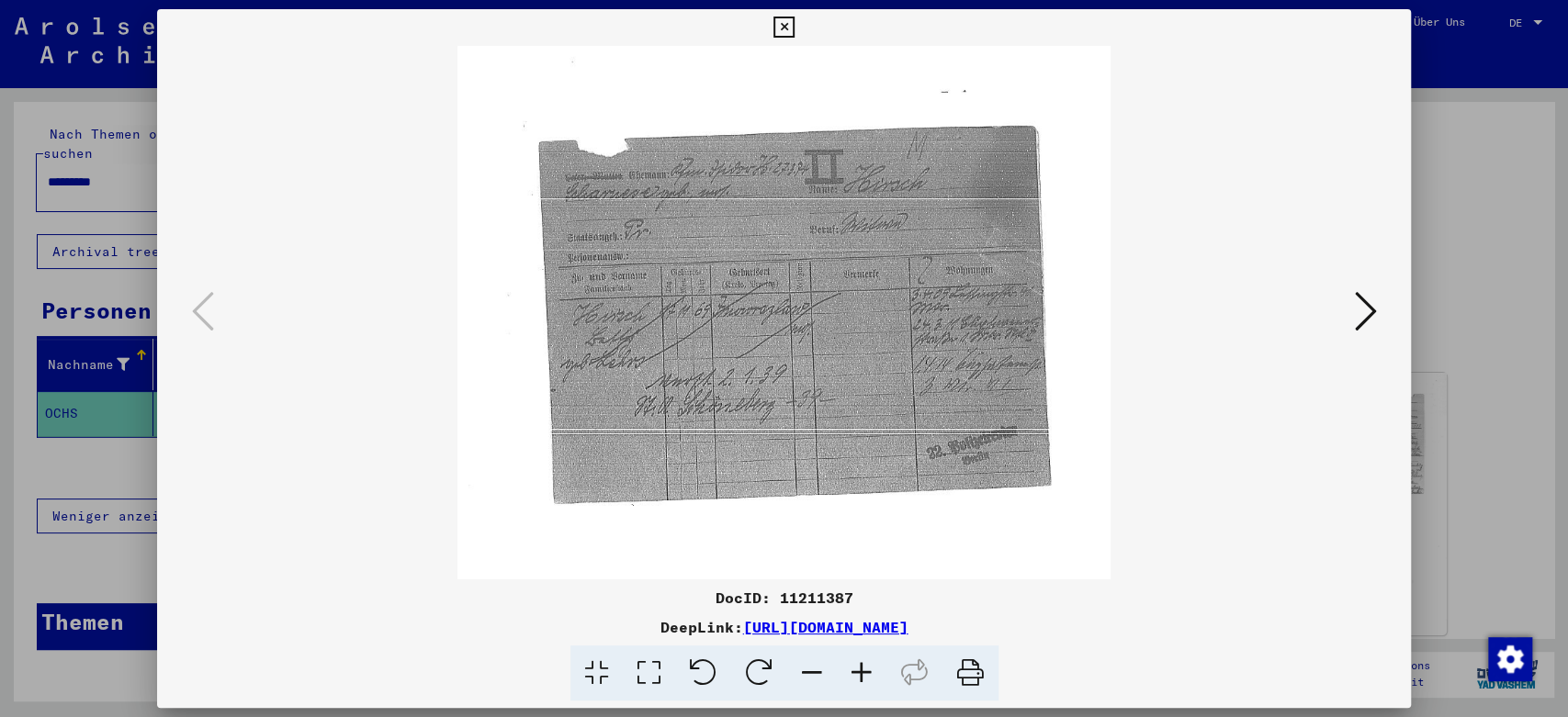
click at [862, 665] on icon at bounding box center [861, 673] width 49 height 56
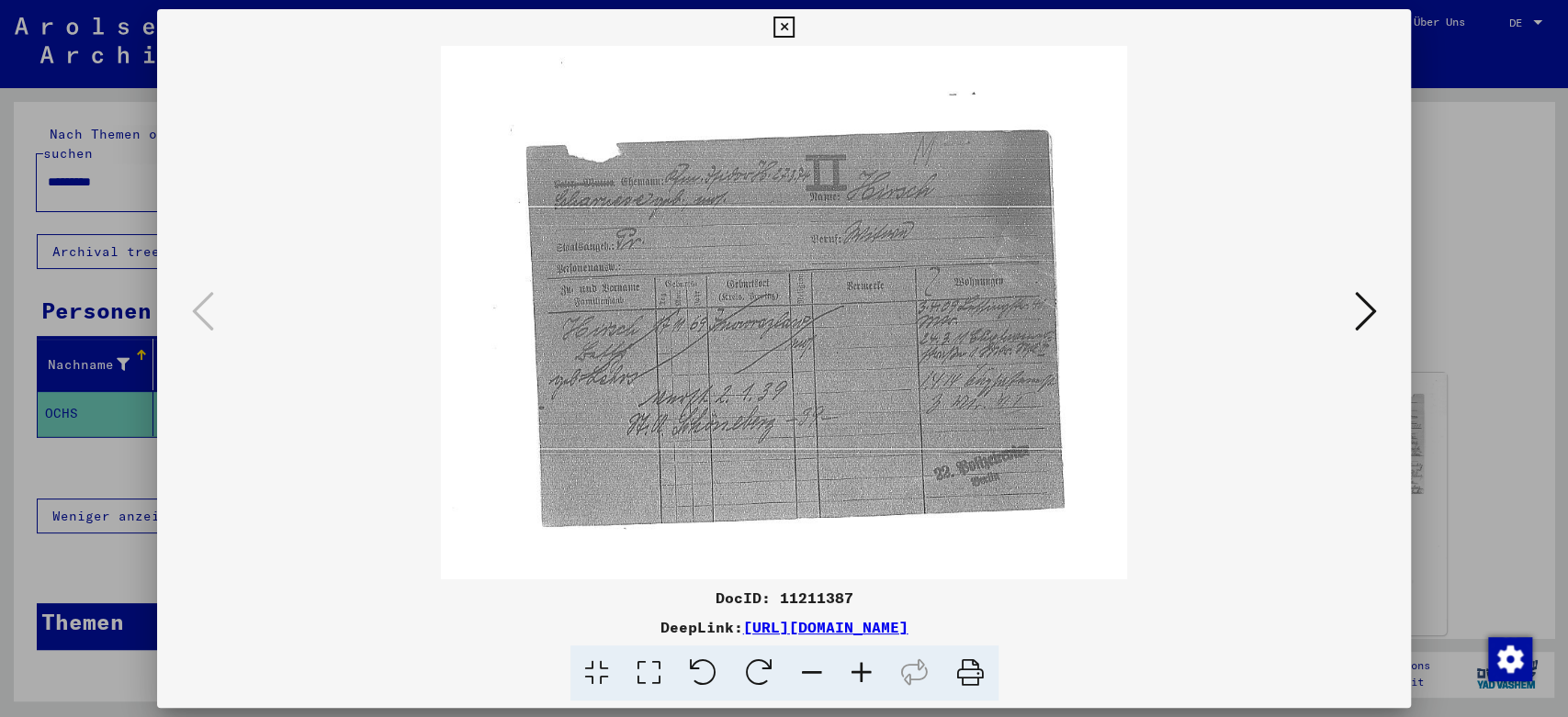
click at [862, 665] on icon at bounding box center [861, 673] width 49 height 56
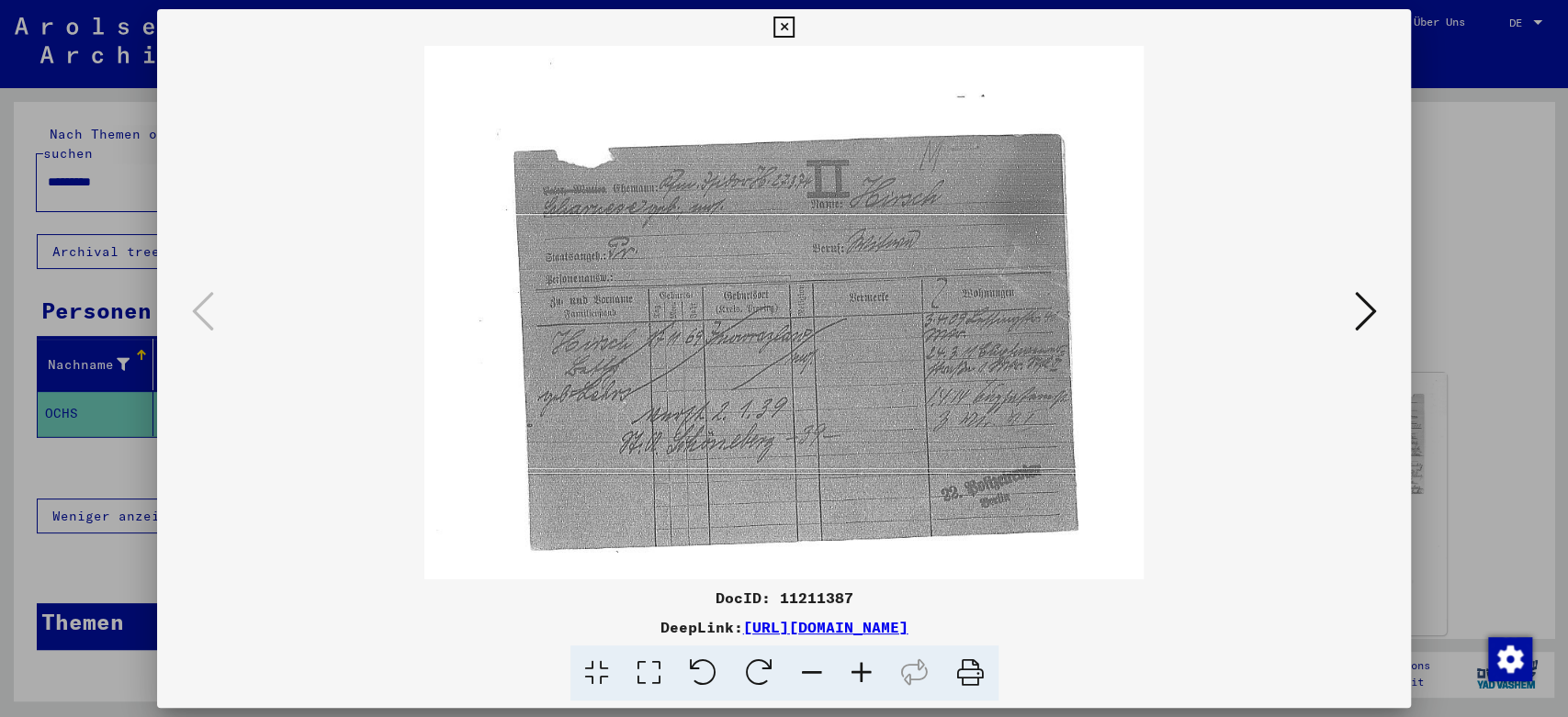
click at [863, 666] on icon at bounding box center [861, 673] width 49 height 56
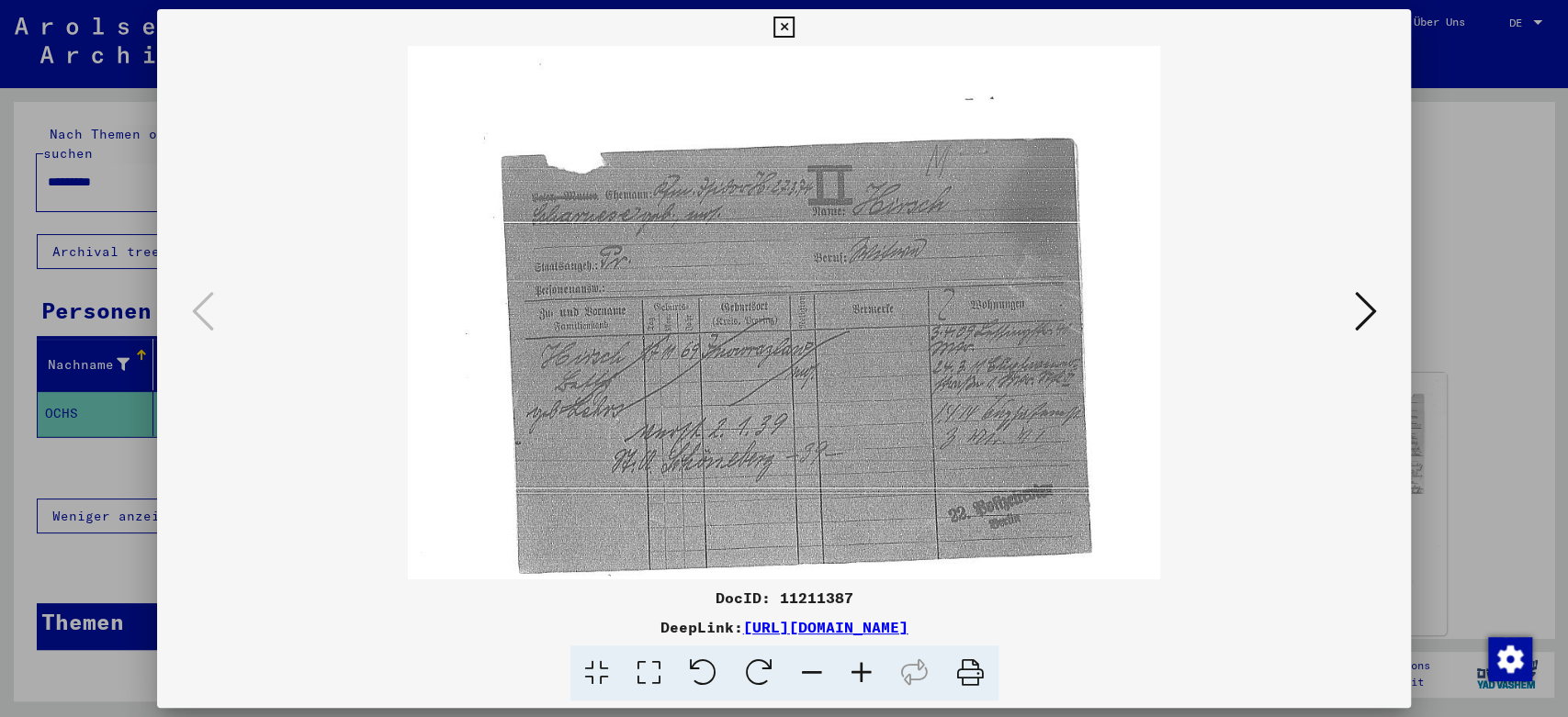
click at [863, 666] on icon at bounding box center [861, 673] width 49 height 56
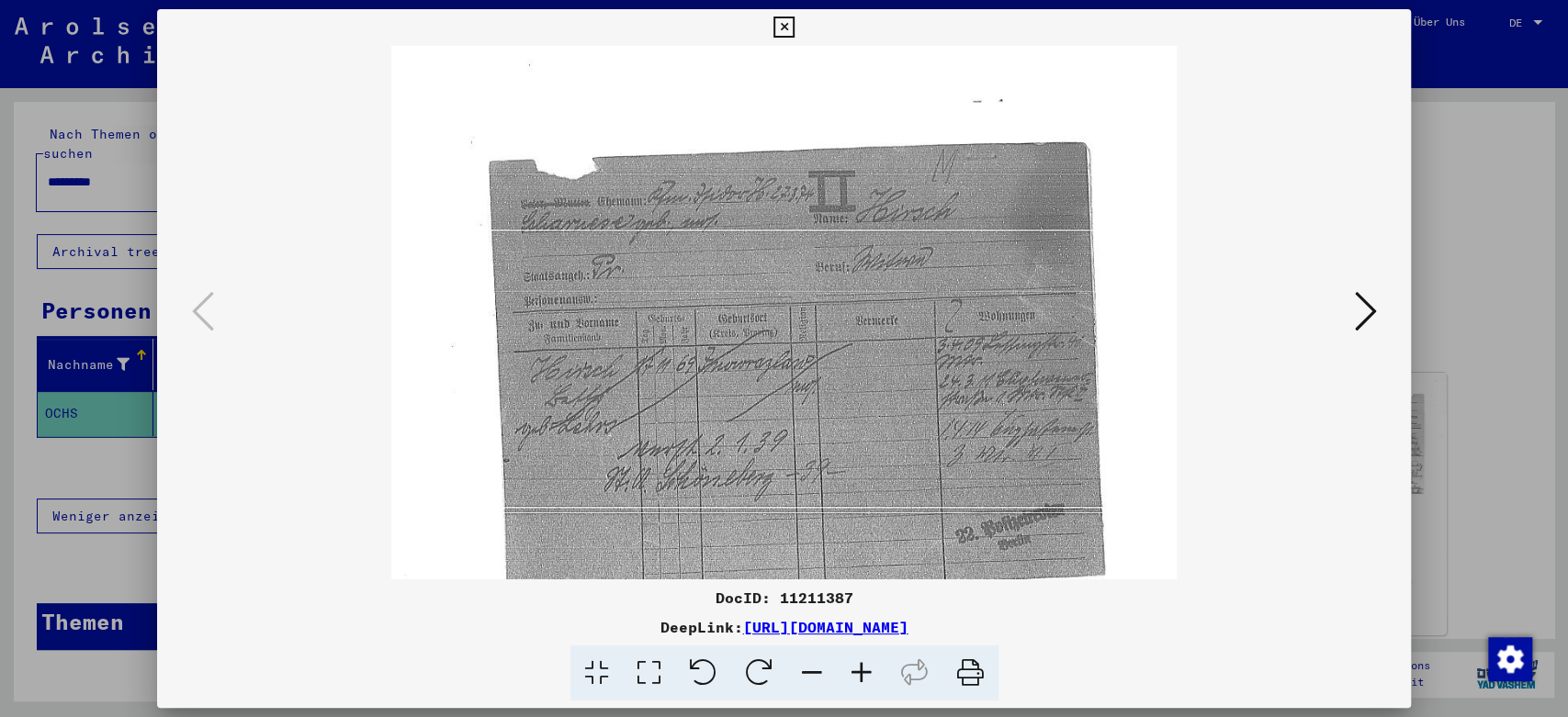
scroll to position [1, 0]
drag, startPoint x: 906, startPoint y: 383, endPoint x: 867, endPoint y: 382, distance: 39.0
click at [867, 382] on img at bounding box center [784, 587] width 785 height 1084
click at [1369, 315] on icon at bounding box center [1365, 312] width 22 height 45
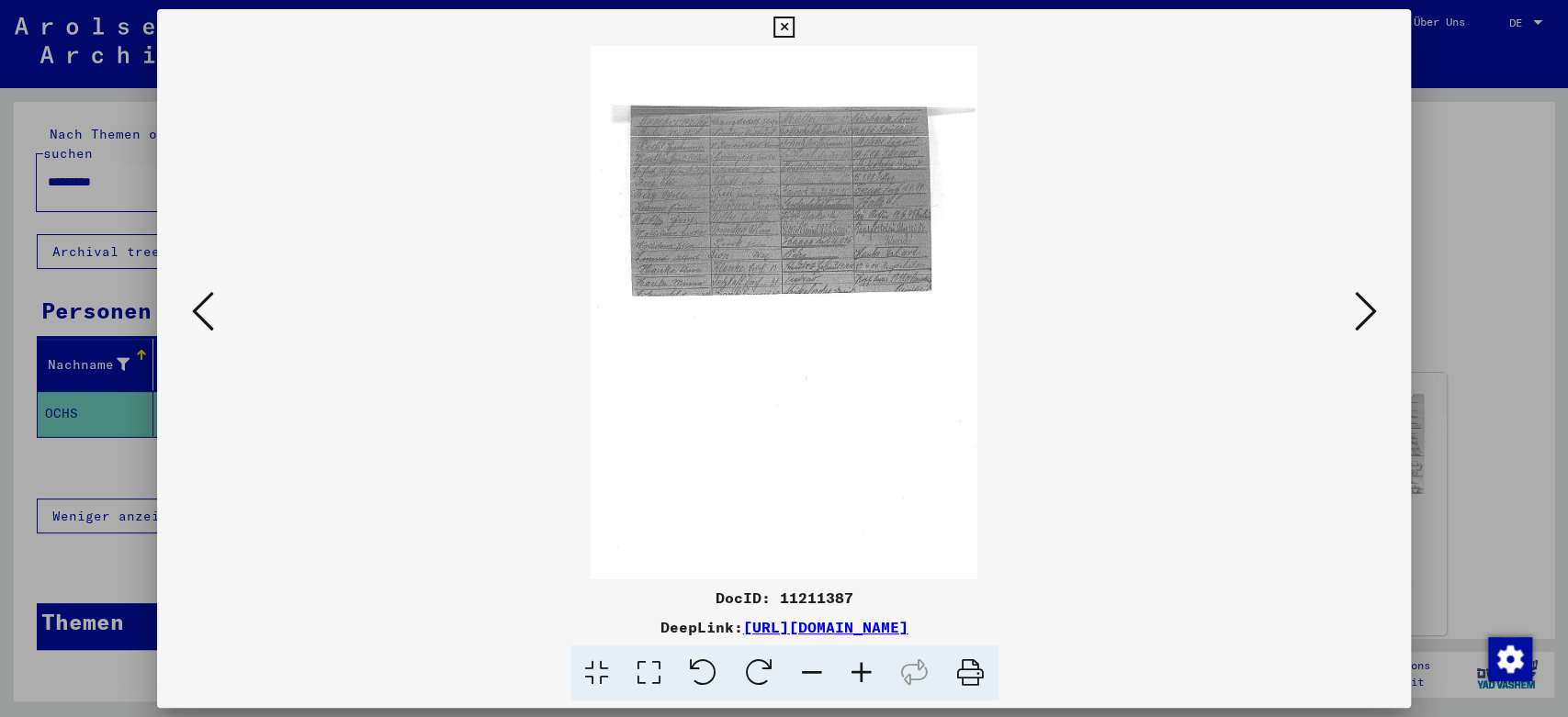
drag, startPoint x: 788, startPoint y: 189, endPoint x: 765, endPoint y: 434, distance: 246.1
click at [765, 434] on img at bounding box center [784, 312] width 387 height 533
click at [859, 672] on icon at bounding box center [861, 673] width 49 height 56
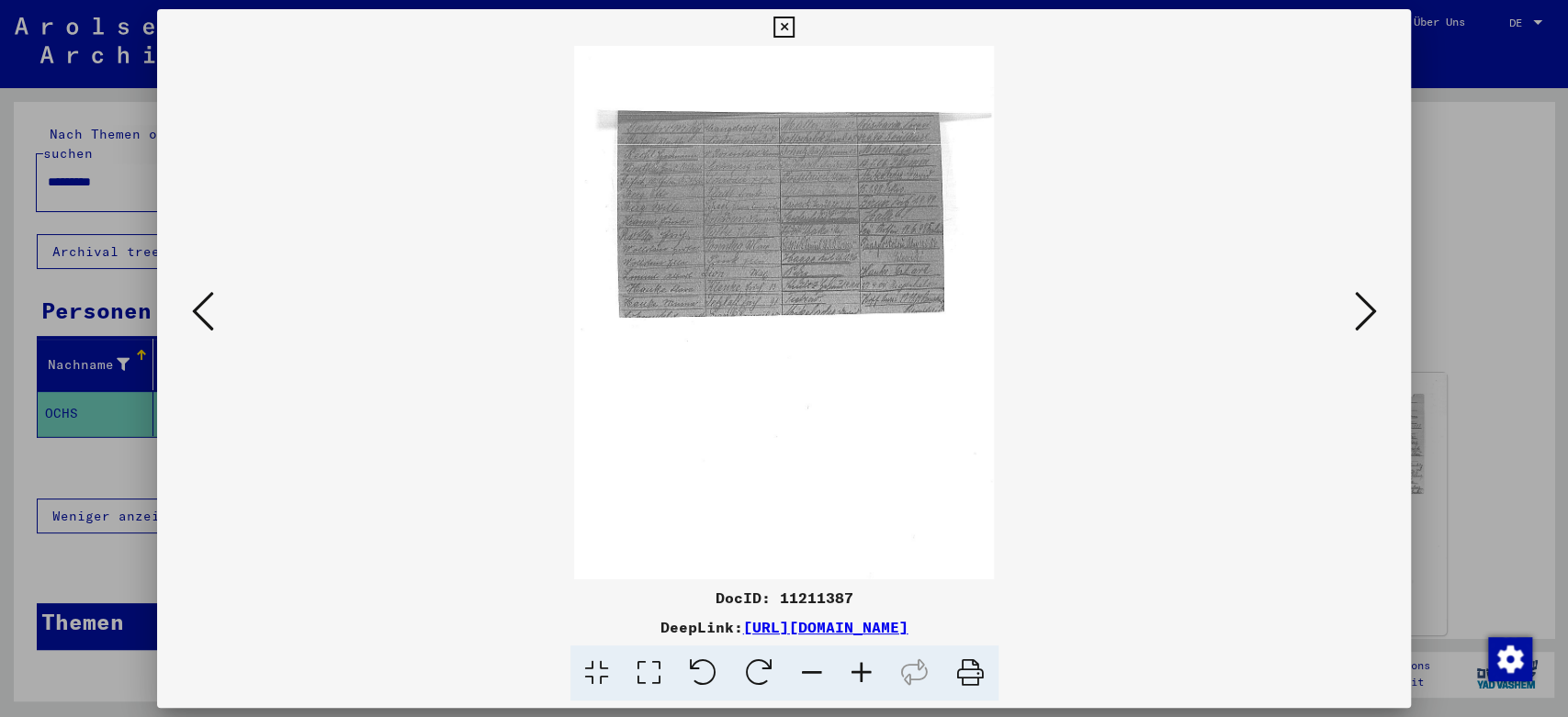
click at [859, 672] on icon at bounding box center [861, 673] width 49 height 56
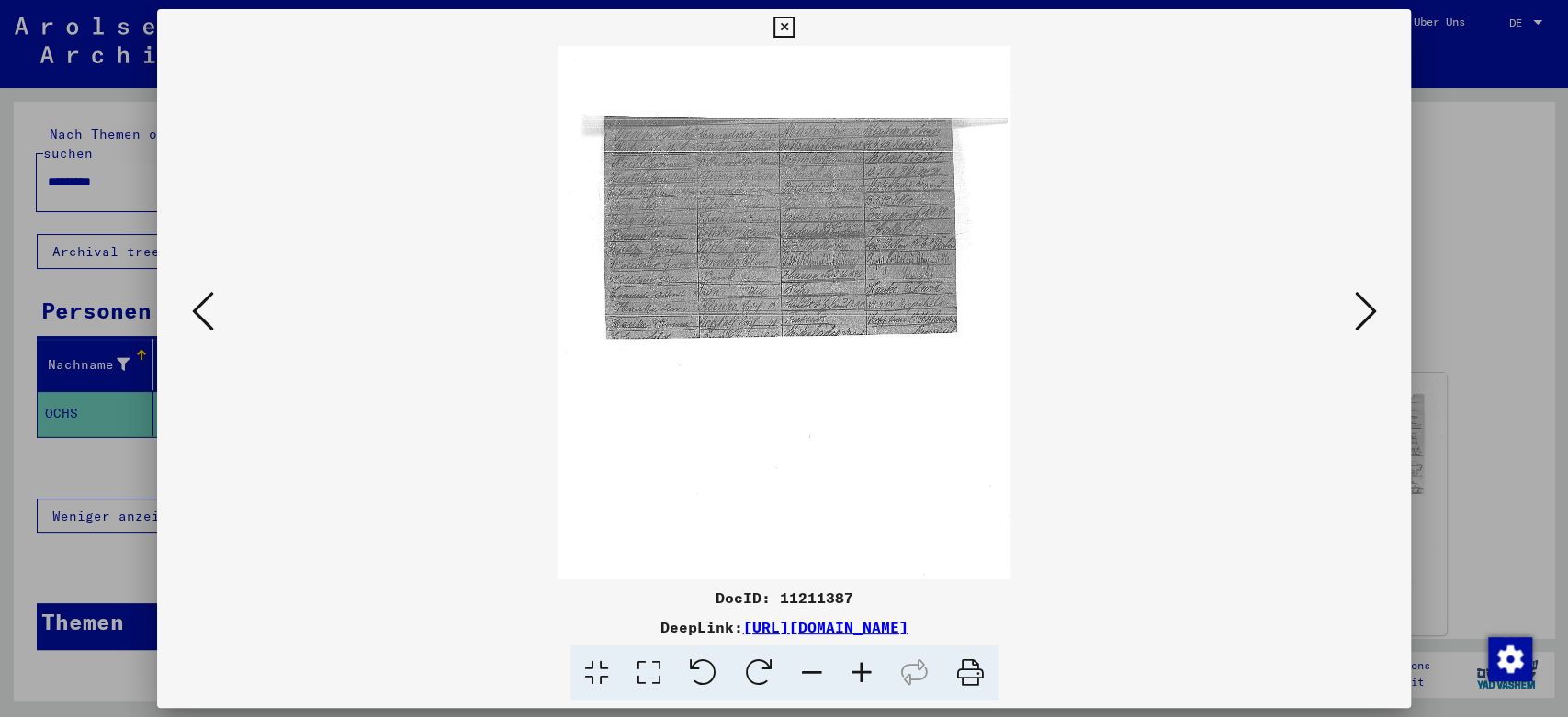
click at [859, 672] on icon at bounding box center [861, 673] width 49 height 56
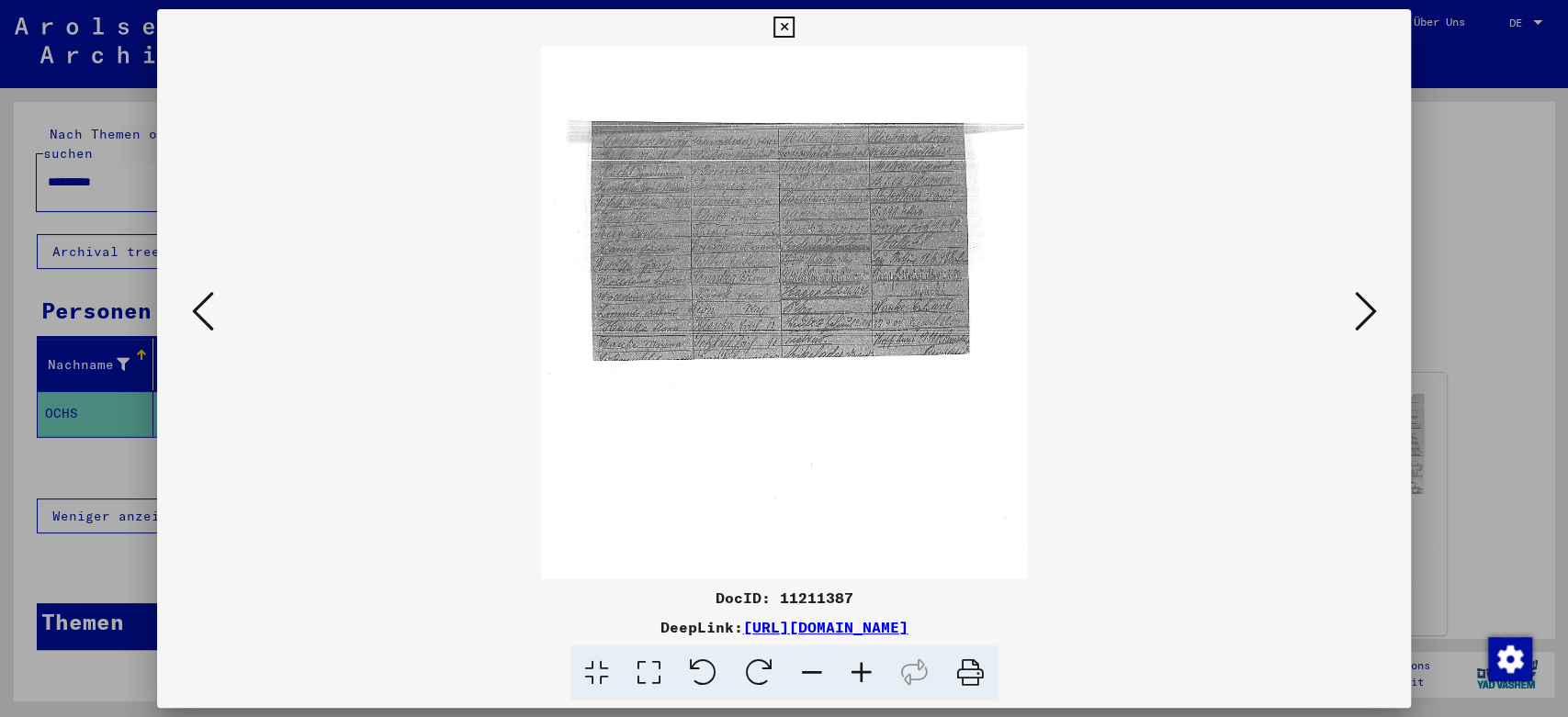
click at [859, 672] on icon at bounding box center [861, 673] width 49 height 56
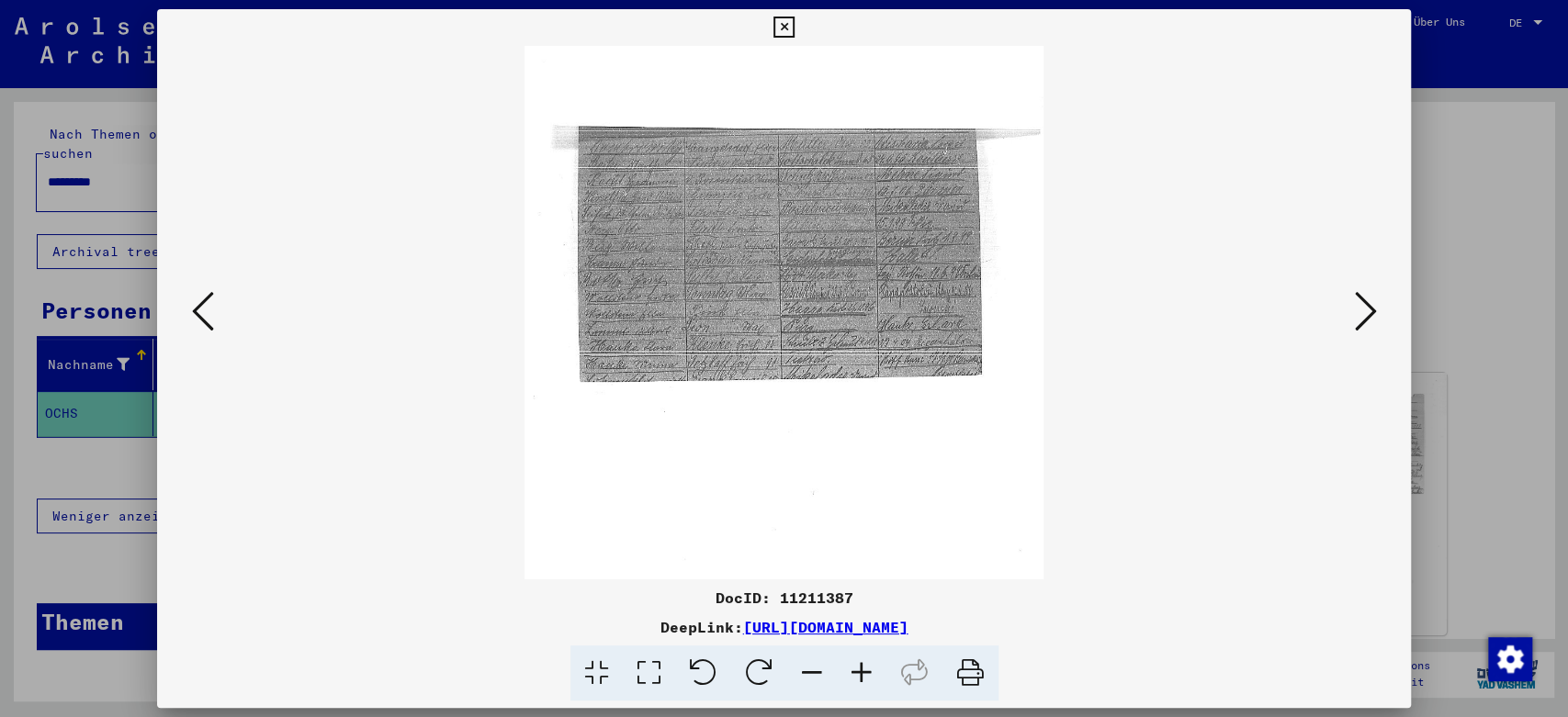
click at [859, 672] on icon at bounding box center [861, 673] width 49 height 56
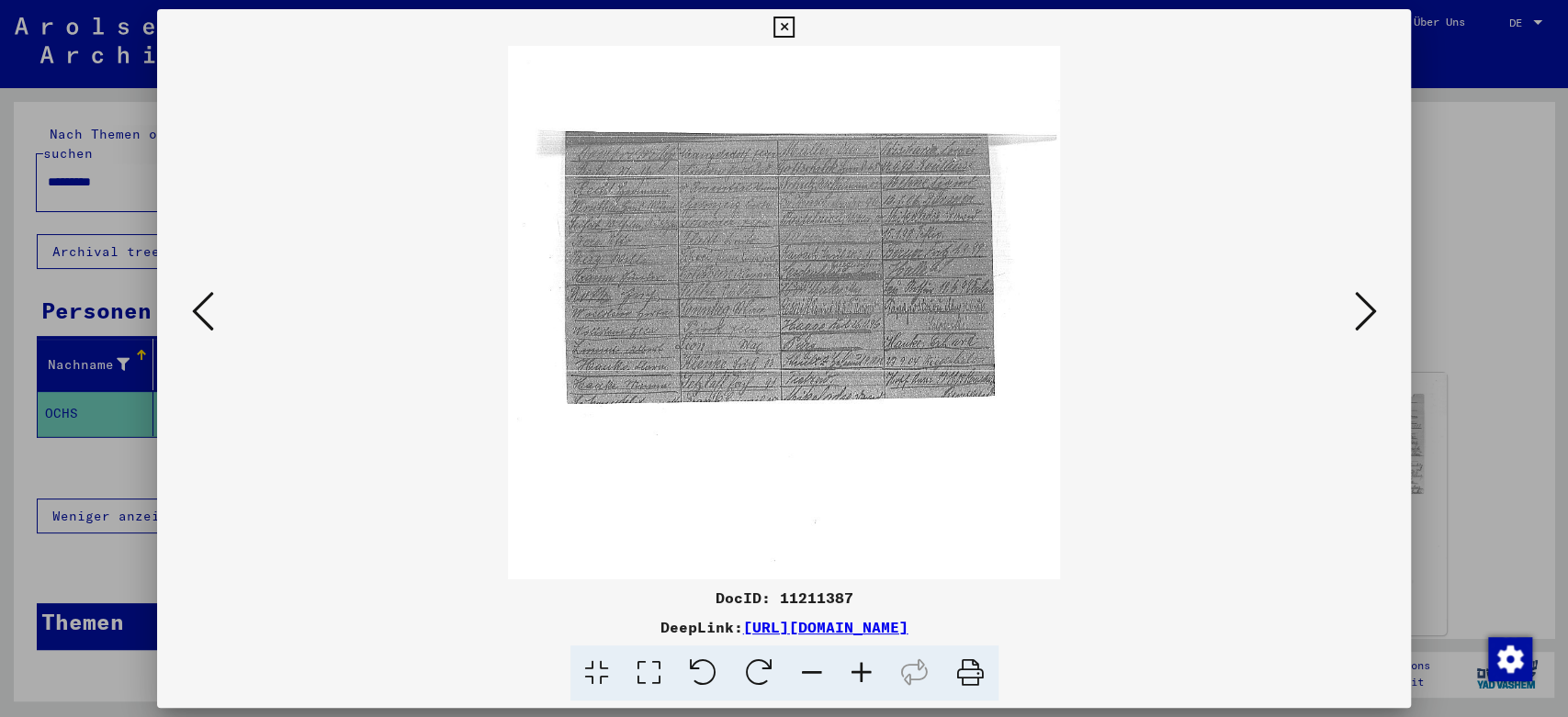
click at [859, 672] on icon at bounding box center [861, 673] width 49 height 56
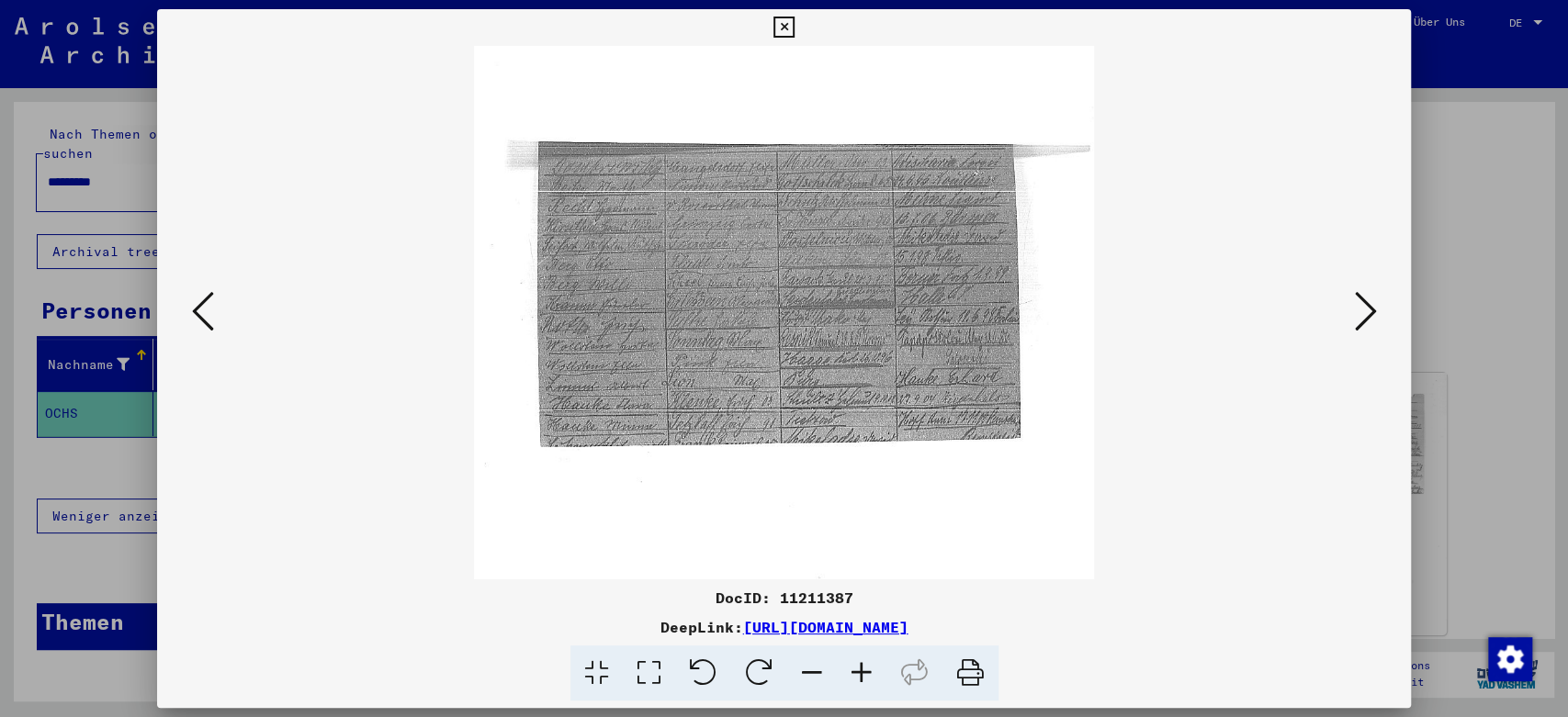
click at [859, 672] on icon at bounding box center [861, 673] width 49 height 56
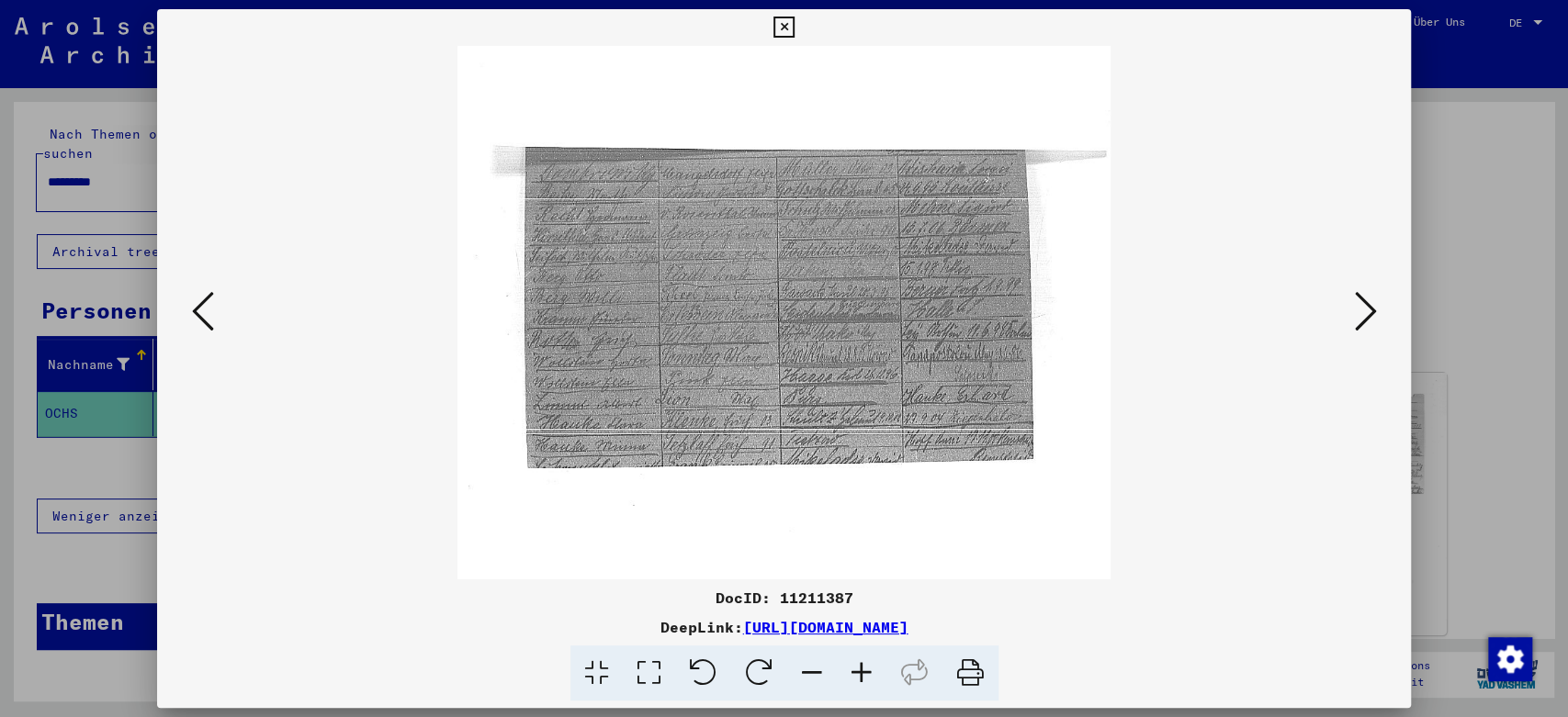
click at [859, 672] on icon at bounding box center [861, 673] width 49 height 56
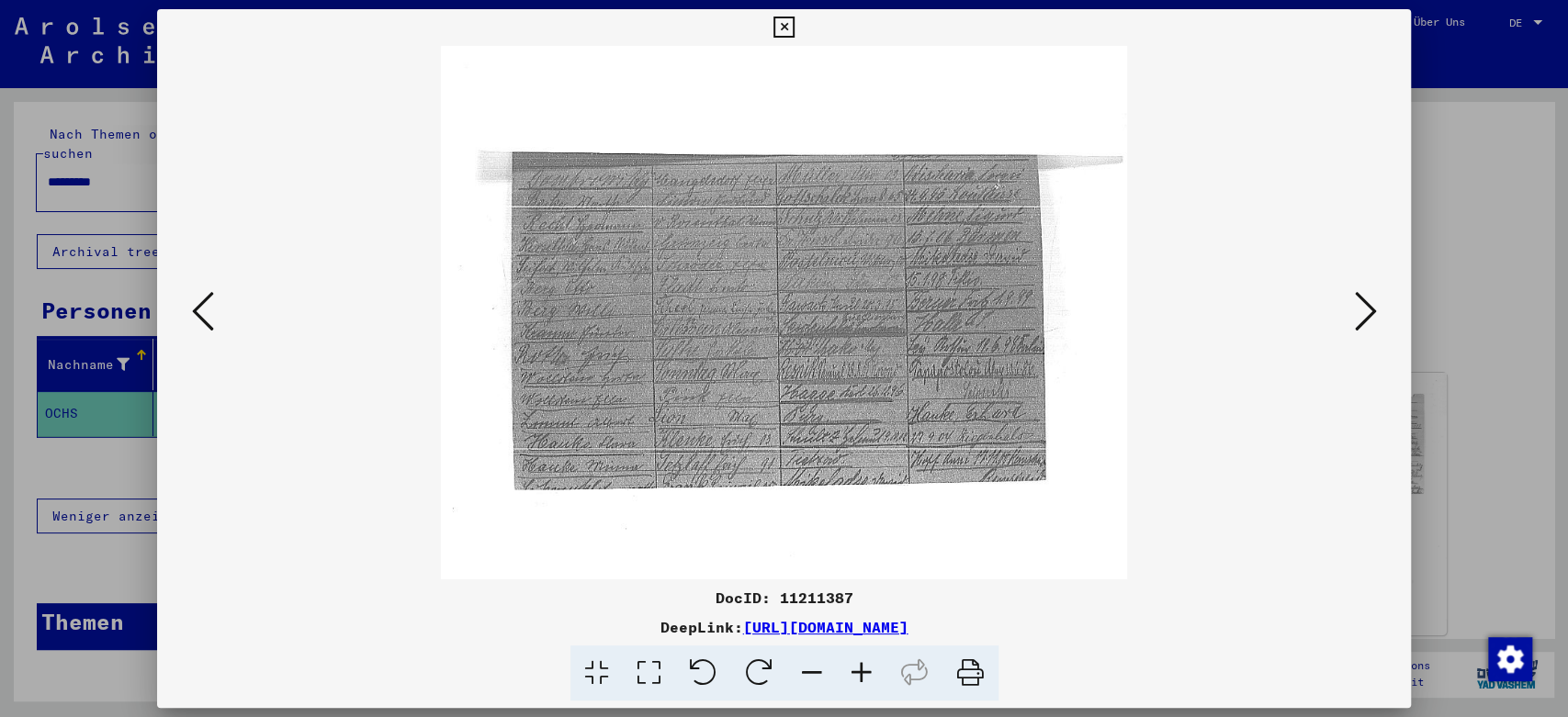
click at [859, 672] on icon at bounding box center [861, 673] width 49 height 56
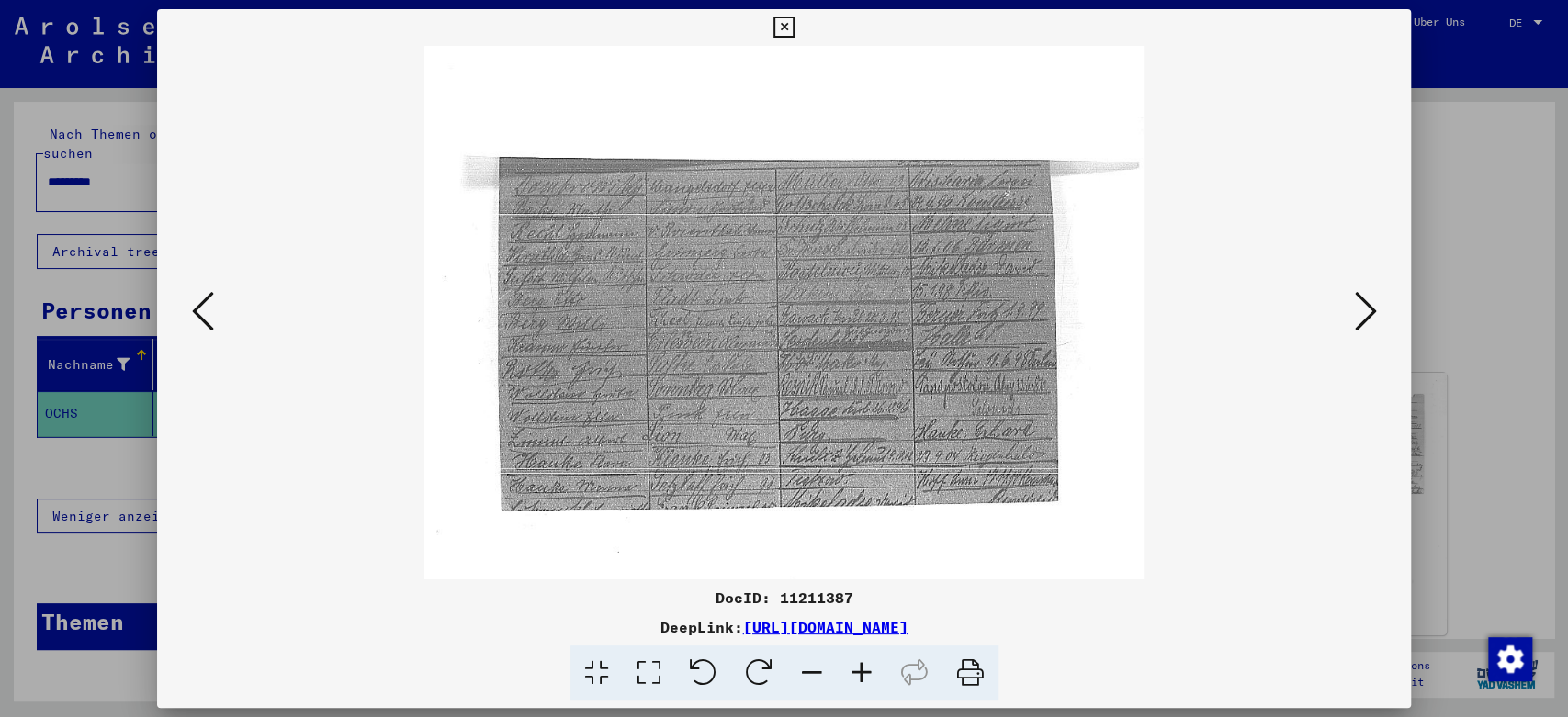
click at [859, 672] on icon at bounding box center [861, 673] width 49 height 56
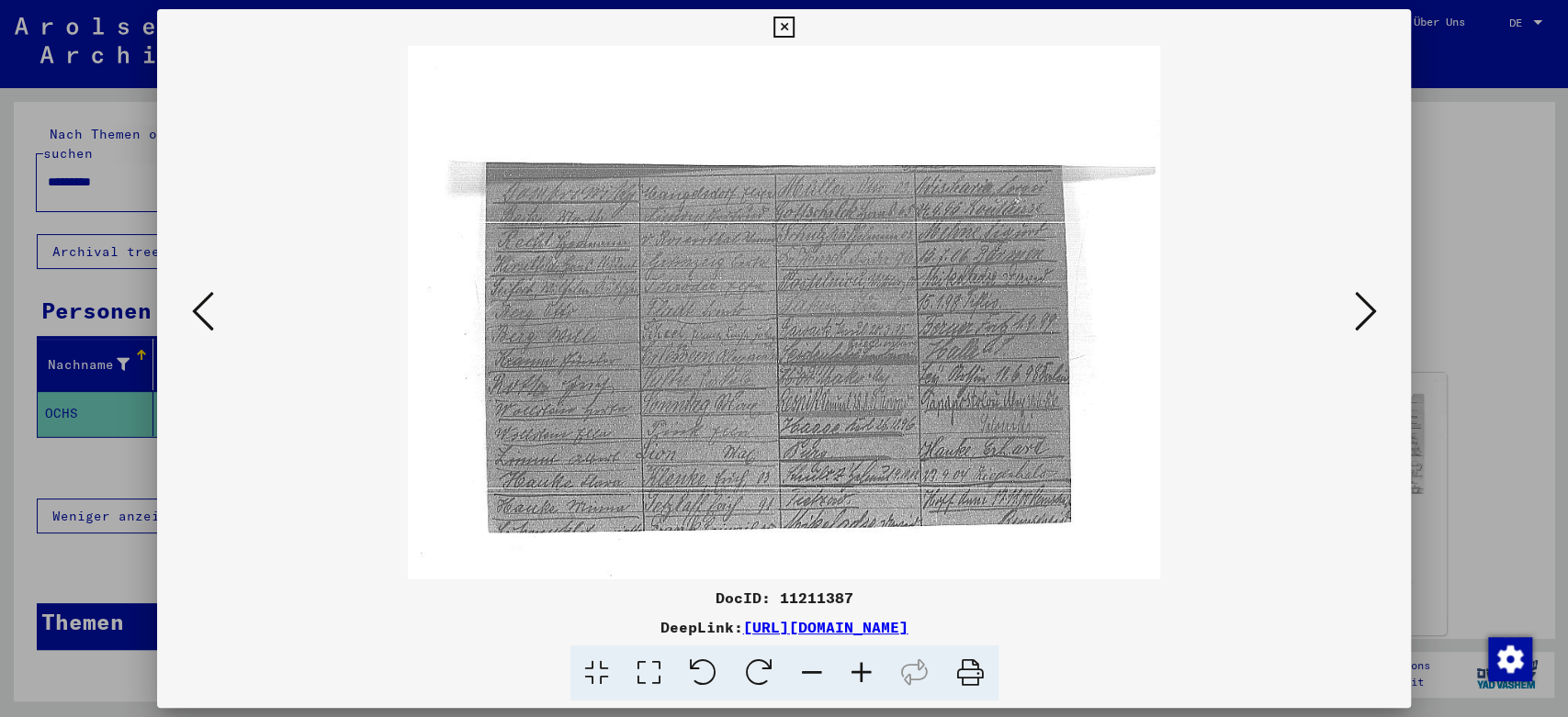
click at [859, 672] on icon at bounding box center [861, 673] width 49 height 56
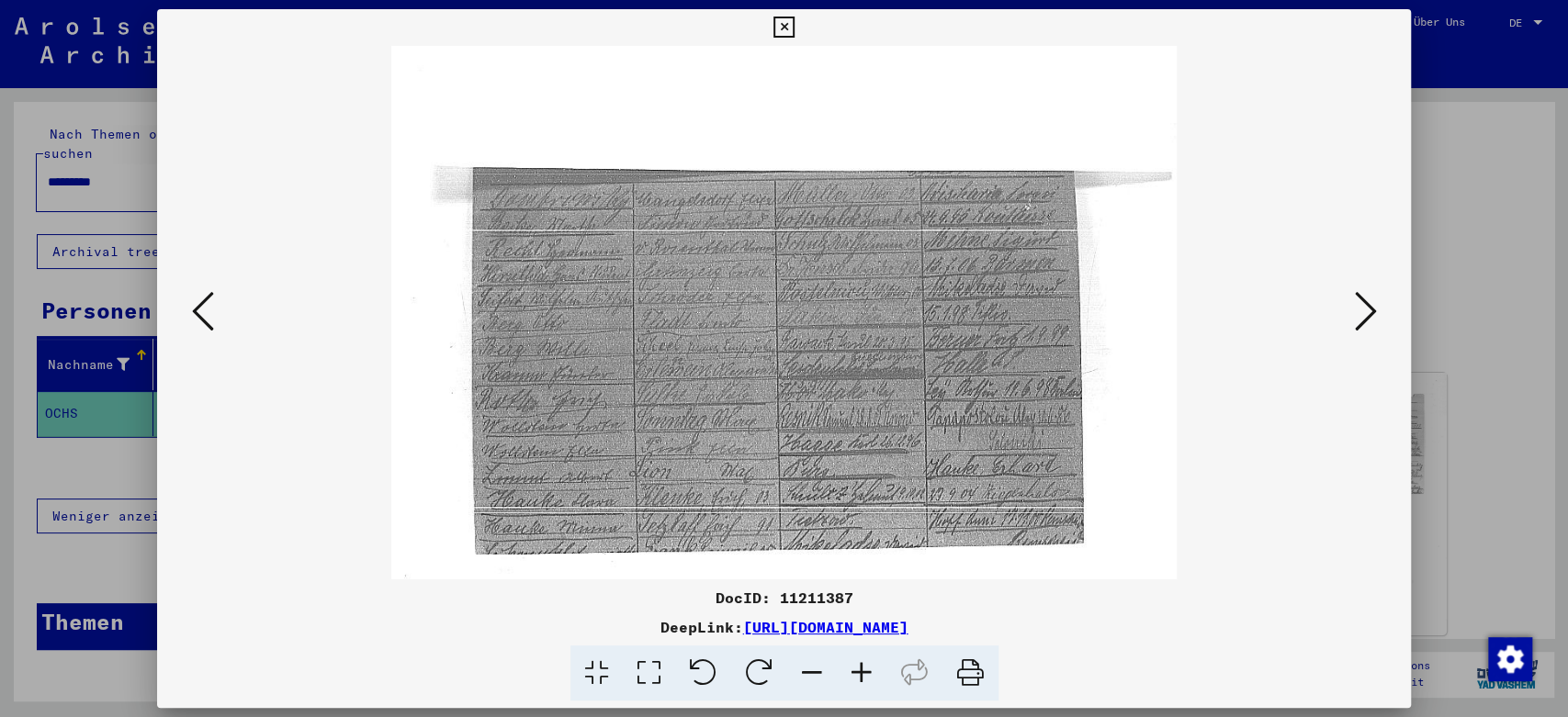
click at [859, 672] on icon at bounding box center [861, 673] width 49 height 56
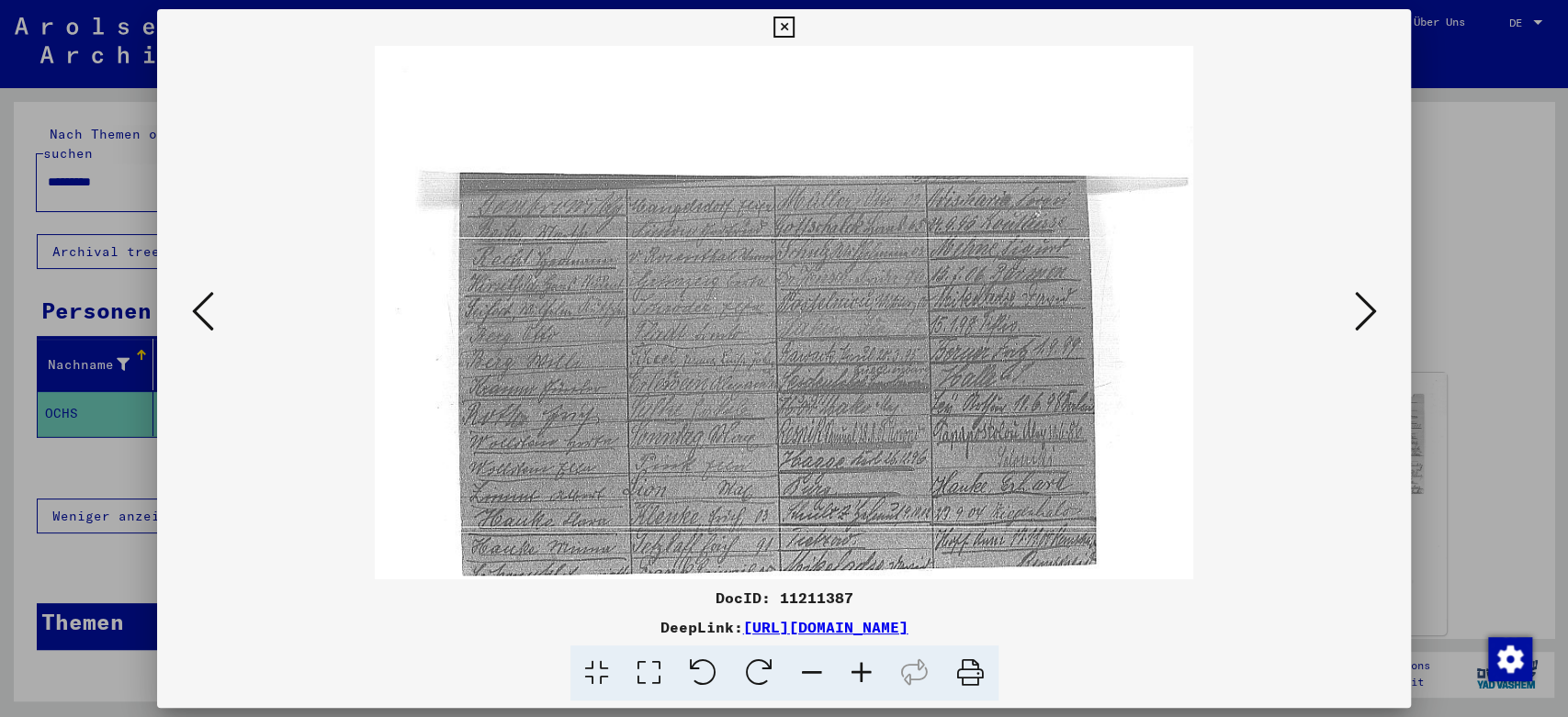
click at [1368, 312] on icon at bounding box center [1365, 312] width 22 height 45
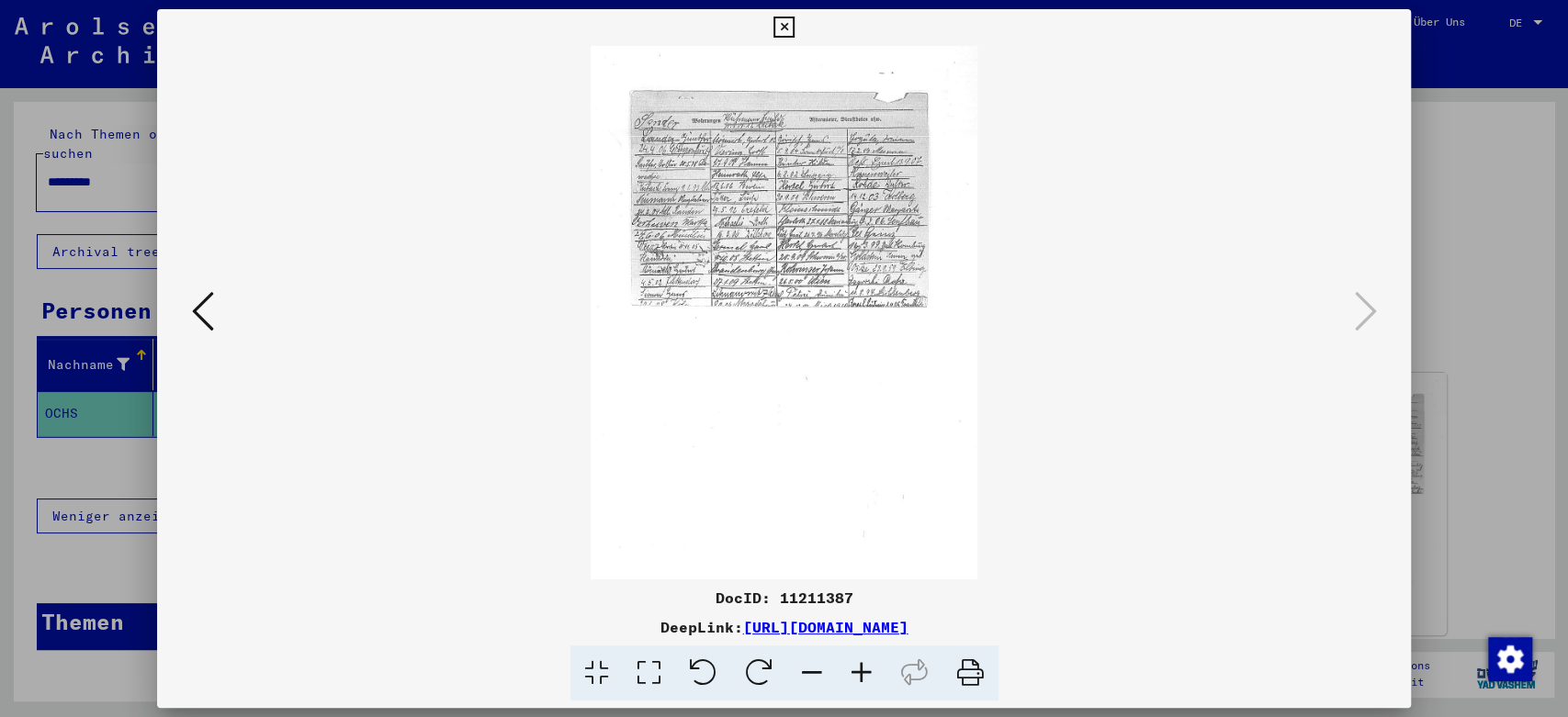
click at [862, 670] on icon at bounding box center [861, 673] width 49 height 56
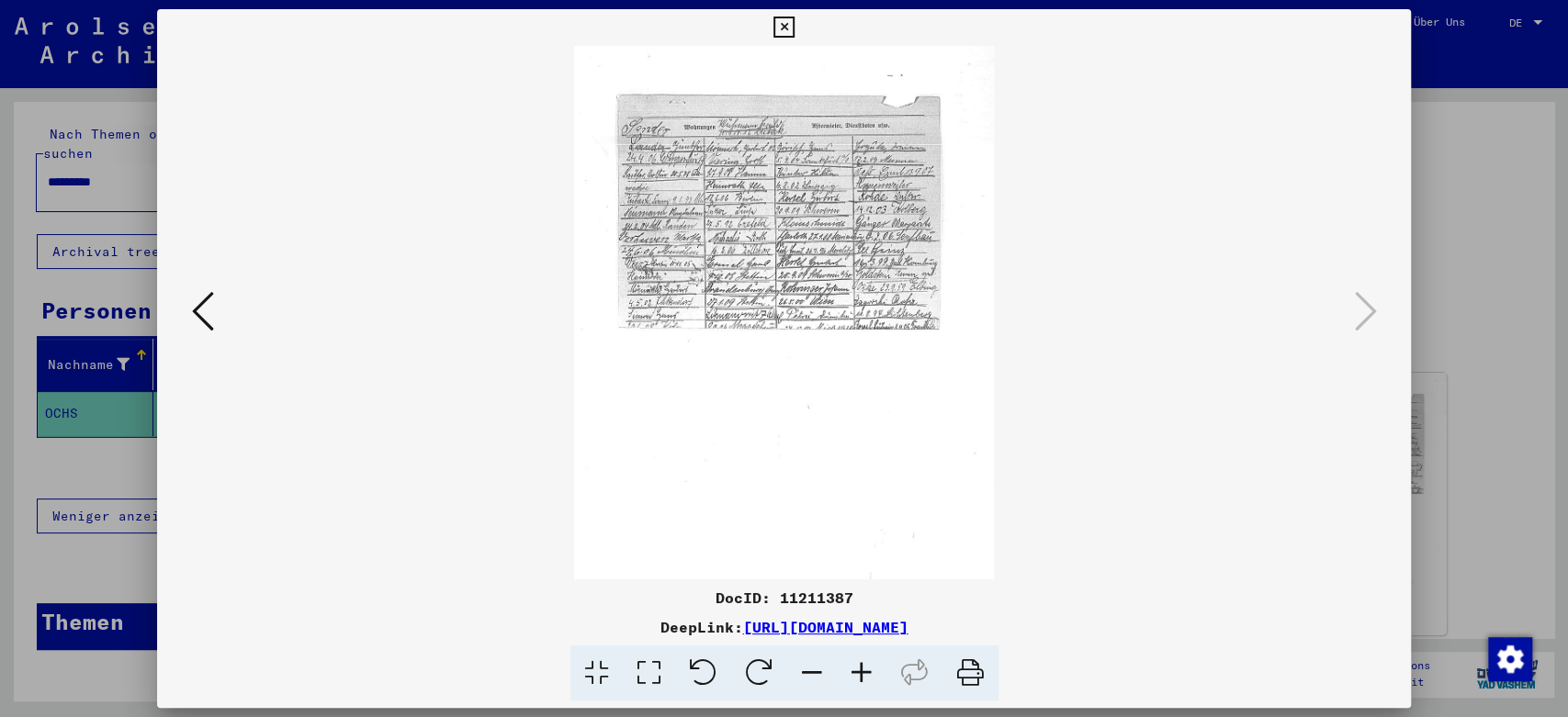
click at [862, 670] on icon at bounding box center [861, 673] width 49 height 56
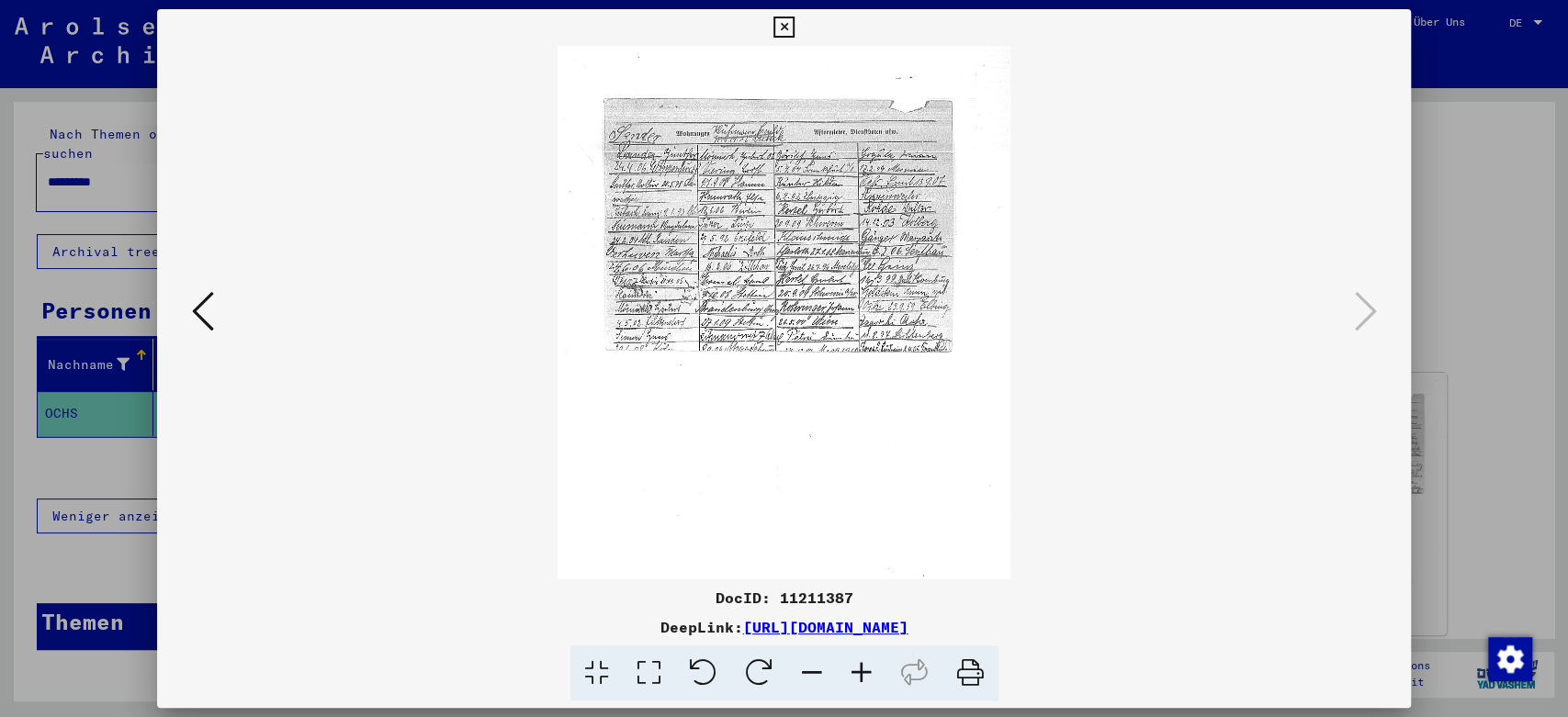
click at [862, 670] on icon at bounding box center [861, 673] width 49 height 56
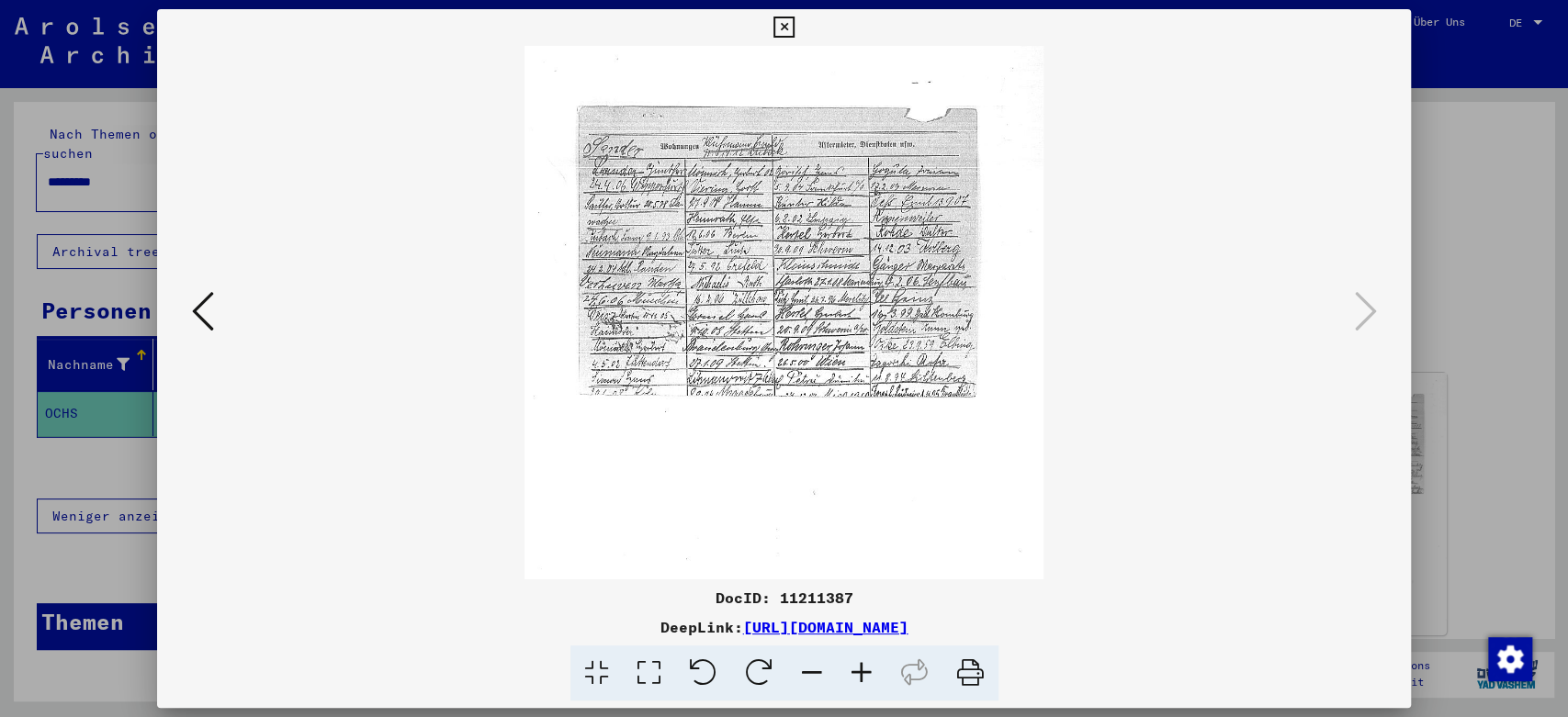
click at [862, 670] on icon at bounding box center [861, 673] width 49 height 56
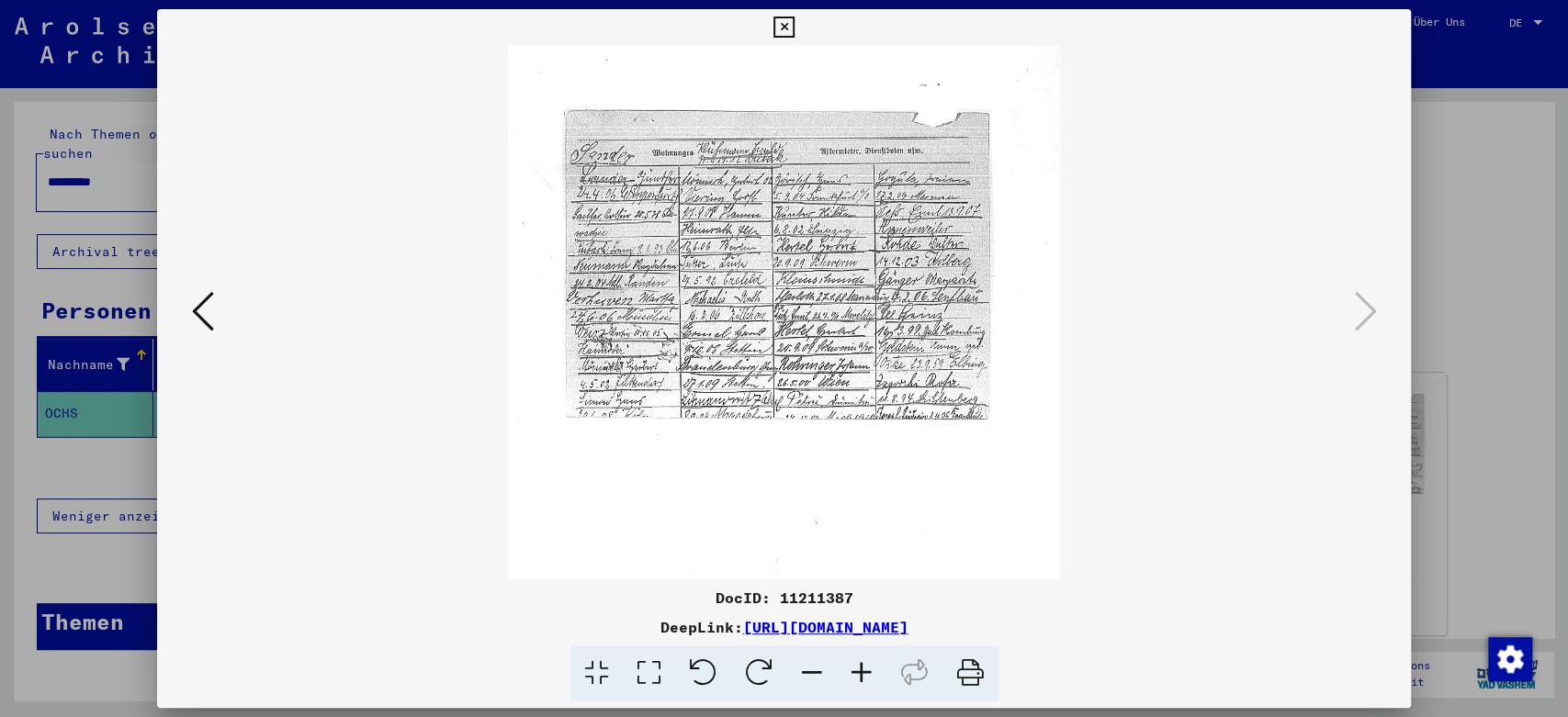
click at [862, 670] on icon at bounding box center [861, 673] width 49 height 56
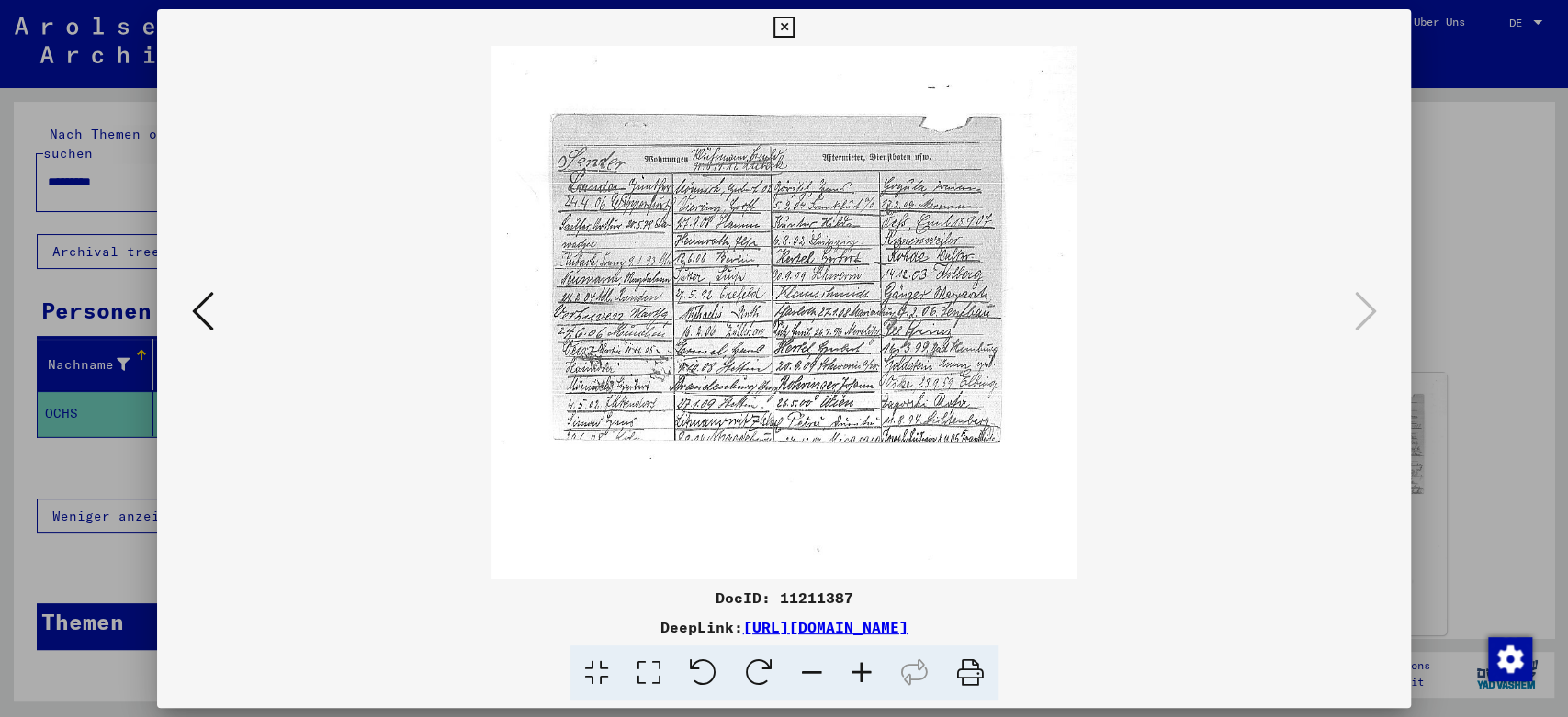
click at [862, 670] on icon at bounding box center [861, 673] width 49 height 56
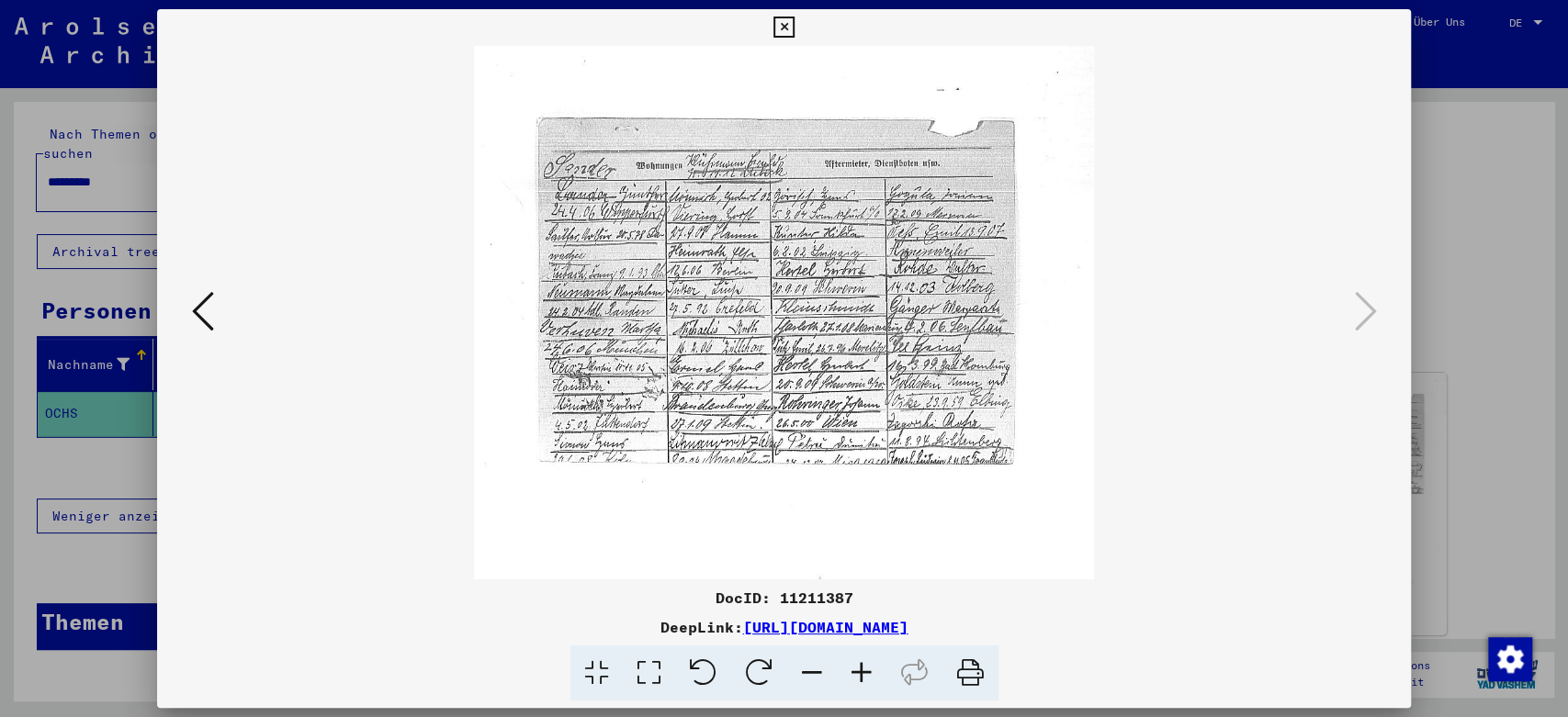
click at [862, 670] on icon at bounding box center [861, 673] width 49 height 56
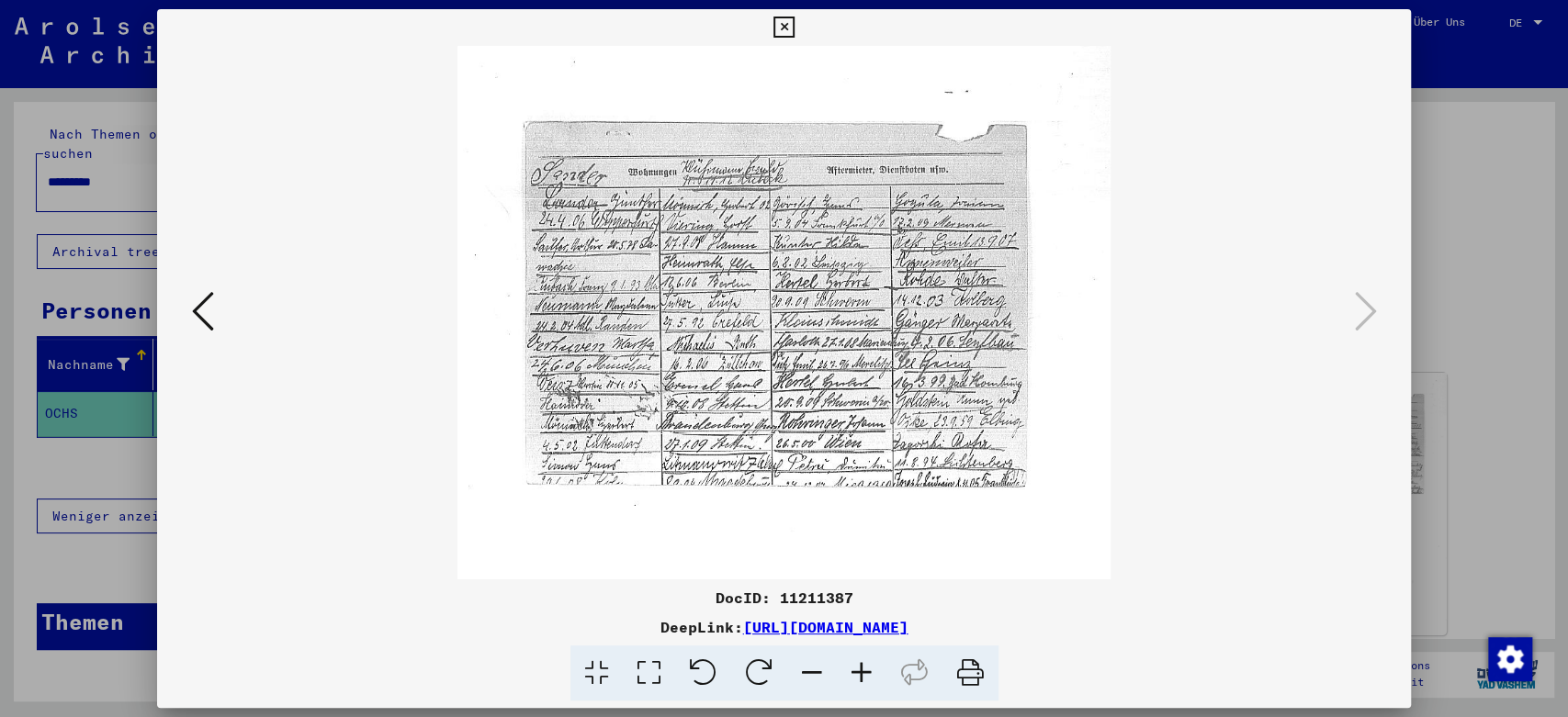
click at [862, 670] on icon at bounding box center [861, 673] width 49 height 56
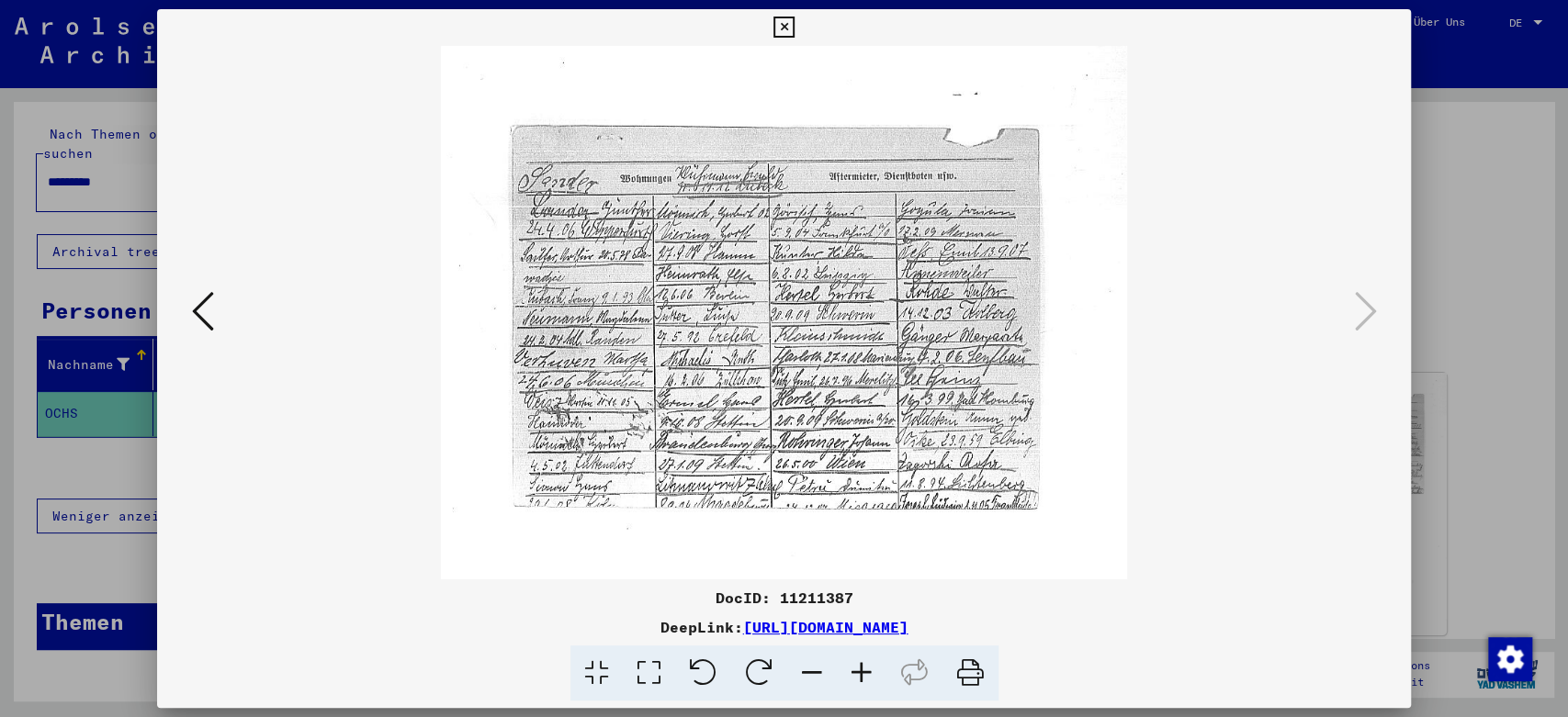
click at [862, 670] on icon at bounding box center [861, 673] width 49 height 56
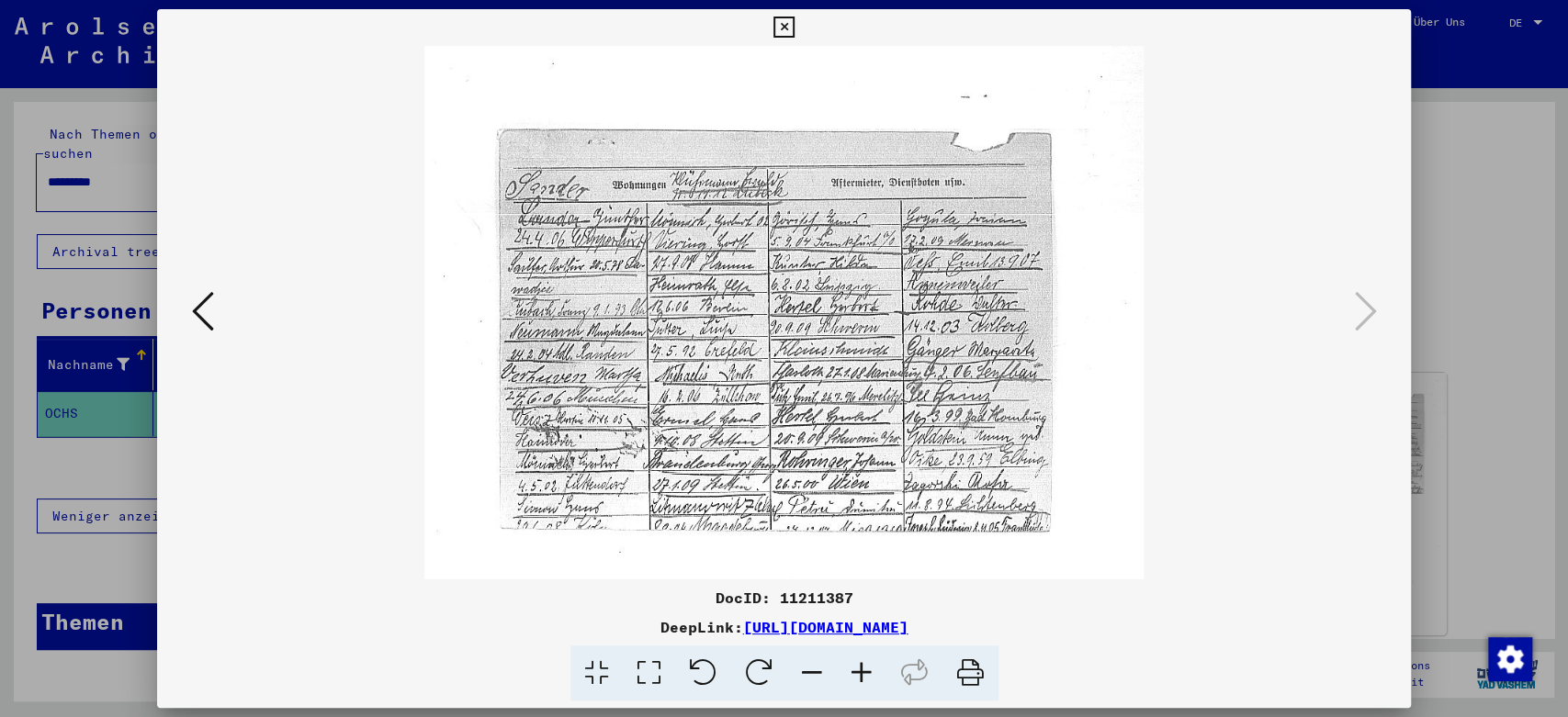
click at [862, 670] on icon at bounding box center [861, 673] width 49 height 56
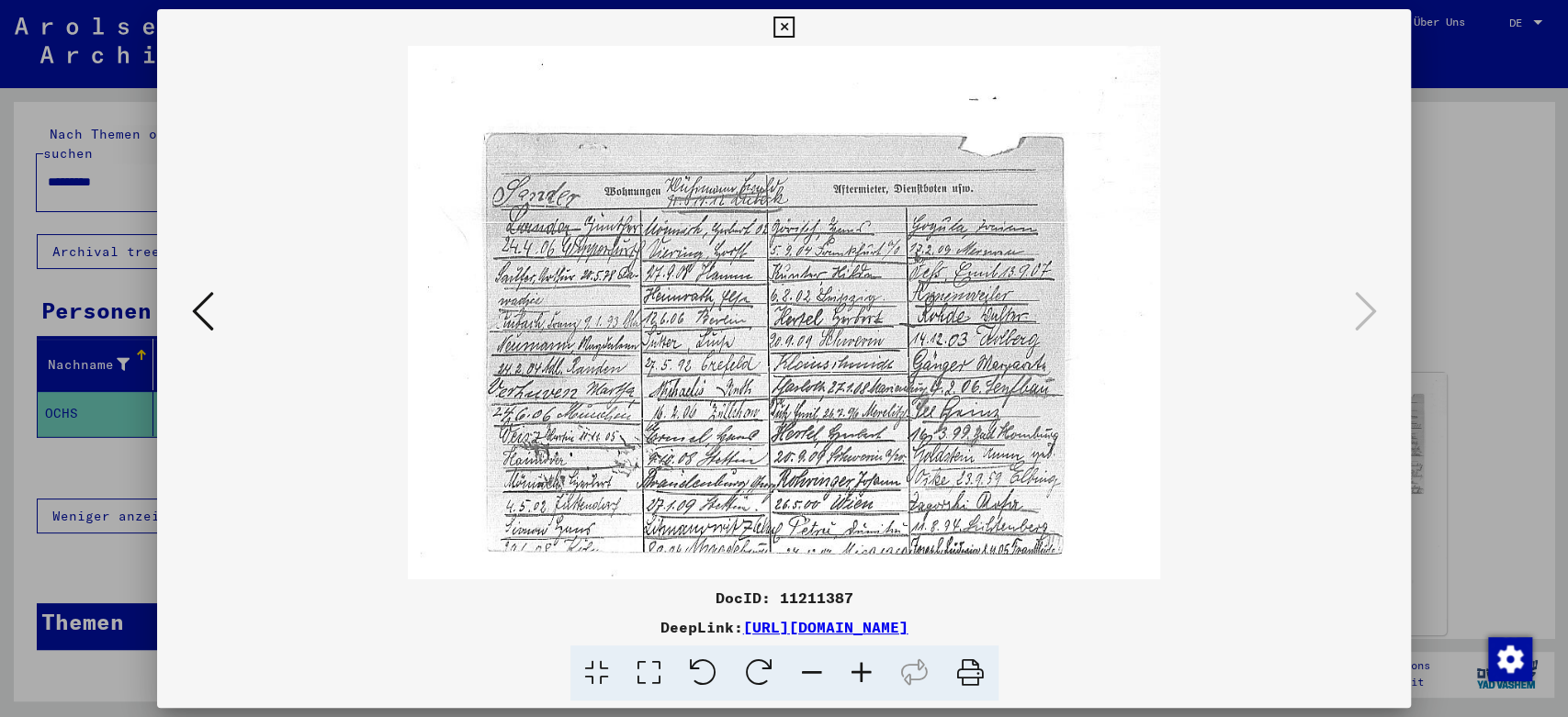
click at [862, 670] on icon at bounding box center [861, 673] width 49 height 56
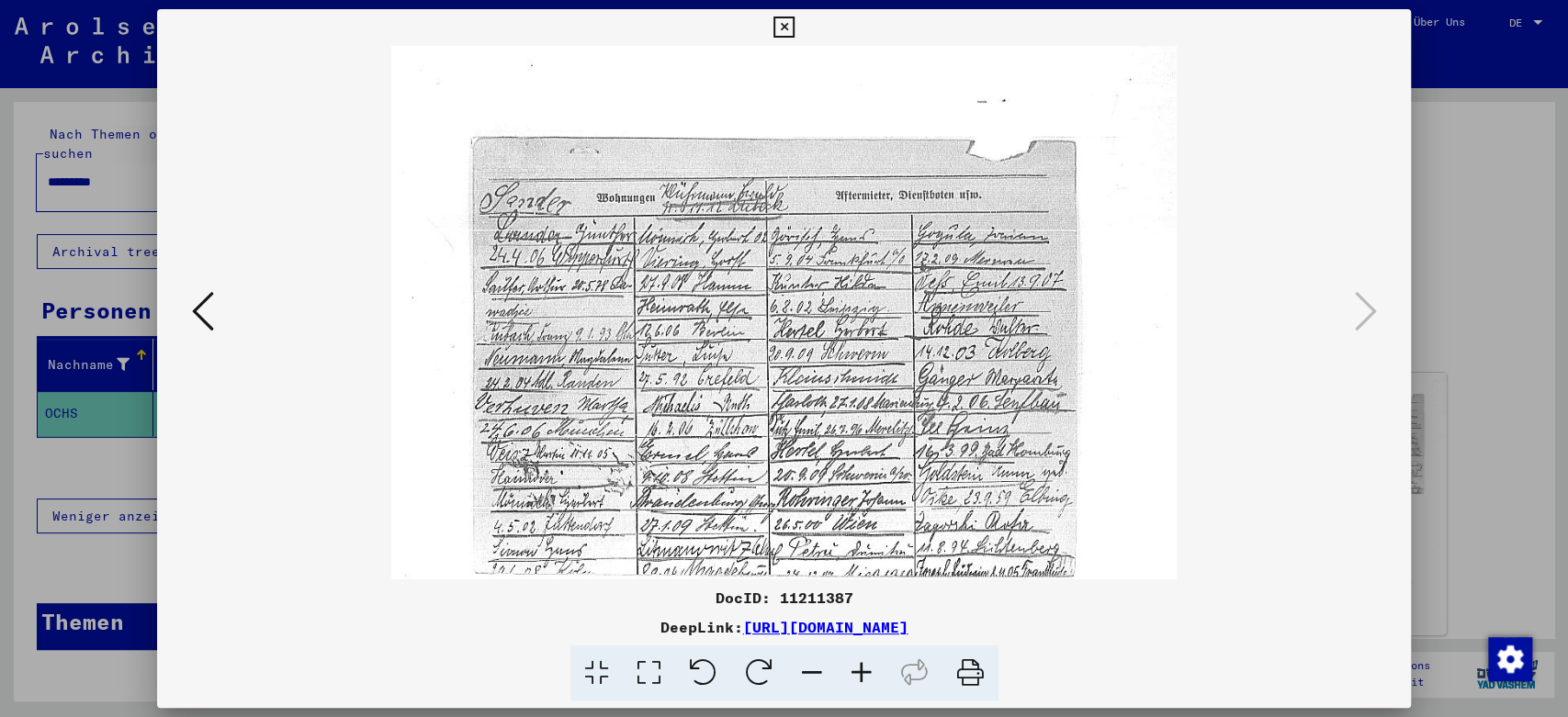
click at [794, 18] on icon at bounding box center [784, 28] width 21 height 22
